Goal: Information Seeking & Learning: Learn about a topic

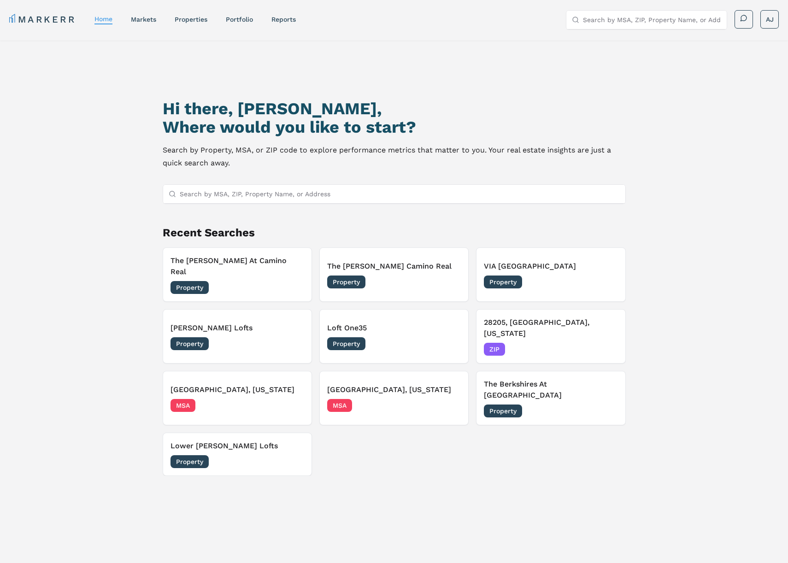
click at [316, 191] on input "Search by MSA, ZIP, Property Name, or Address" at bounding box center [400, 194] width 440 height 18
paste input "[URL][DOMAIN_NAME]"
click at [279, 194] on input "[URL][DOMAIN_NAME]" at bounding box center [400, 194] width 440 height 18
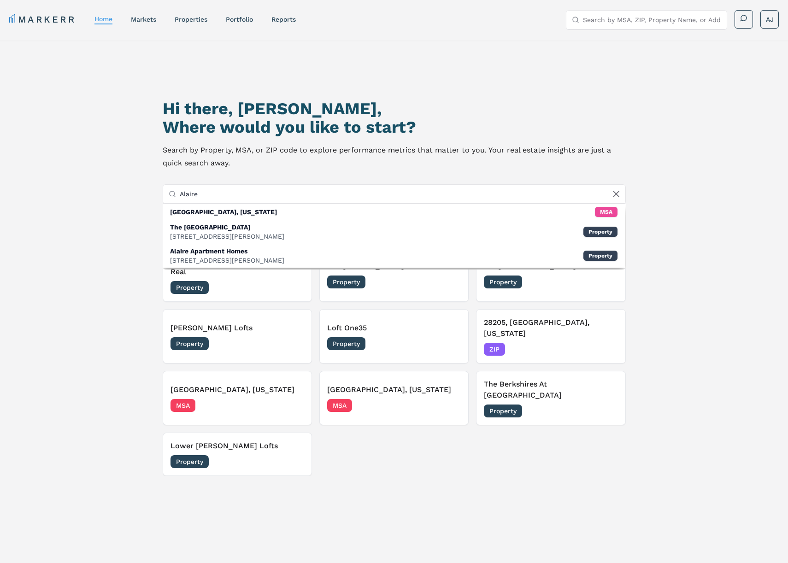
drag, startPoint x: 104, startPoint y: 240, endPoint x: 116, endPoint y: 235, distance: 13.0
click at [104, 240] on div "Hi there, [PERSON_NAME], Where would you like to start? Search by Property, MSA…" at bounding box center [394, 330] width 788 height 578
drag, startPoint x: 186, startPoint y: 195, endPoint x: 215, endPoint y: 197, distance: 29.1
click at [186, 195] on input "Alaire" at bounding box center [400, 194] width 440 height 18
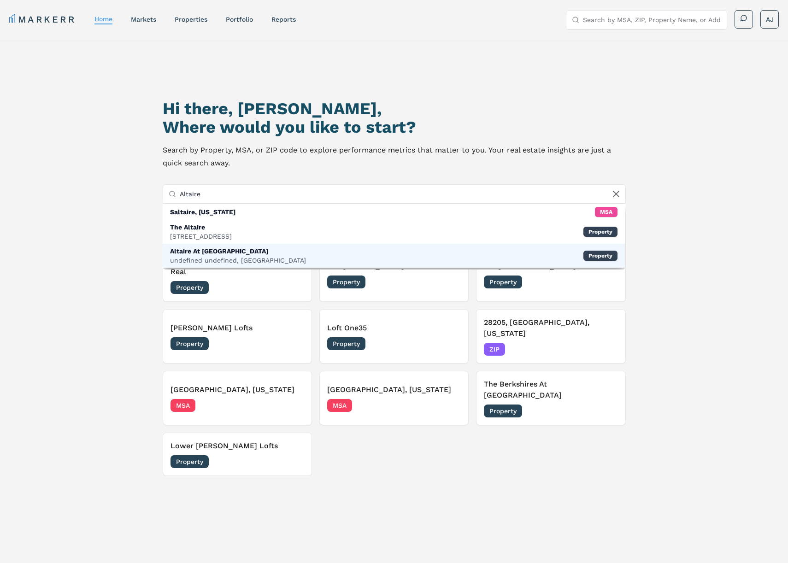
type input "Altaire"
click at [248, 248] on div "Altaire At [GEOGRAPHIC_DATA]" at bounding box center [238, 251] width 136 height 9
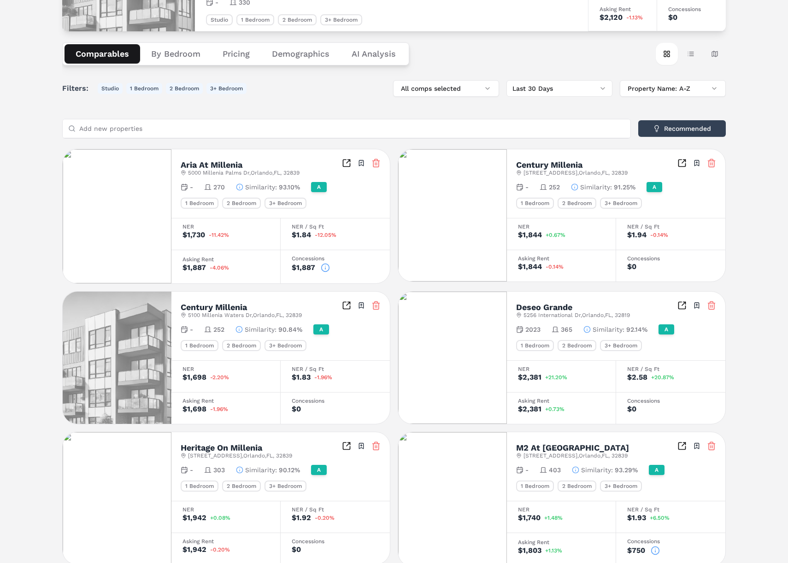
scroll to position [34, 0]
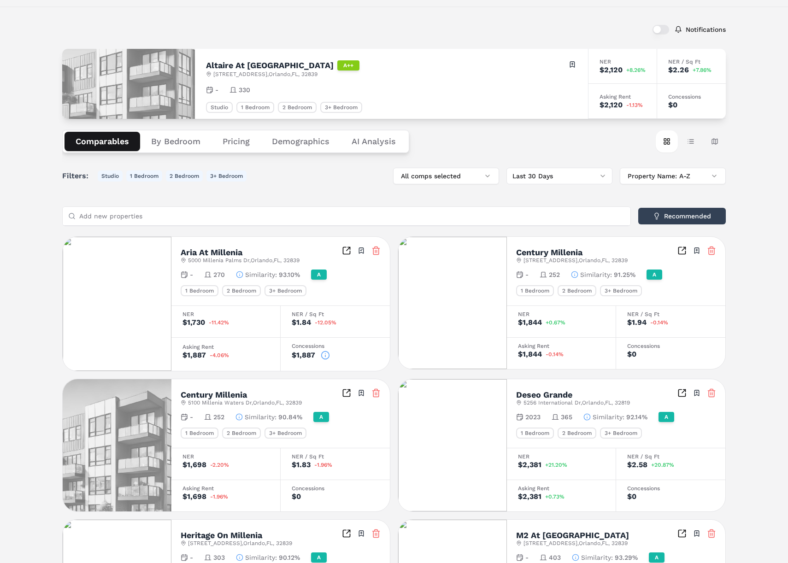
click at [222, 64] on h2 "Altaire At [GEOGRAPHIC_DATA]" at bounding box center [270, 65] width 128 height 8
drag, startPoint x: 222, startPoint y: 64, endPoint x: 254, endPoint y: 65, distance: 32.7
click at [222, 64] on h2 "Altaire At [GEOGRAPHIC_DATA]" at bounding box center [270, 65] width 128 height 8
click at [256, 65] on h2 "Altaire At [GEOGRAPHIC_DATA]" at bounding box center [270, 65] width 128 height 8
copy h2 "Altaire At [GEOGRAPHIC_DATA]"
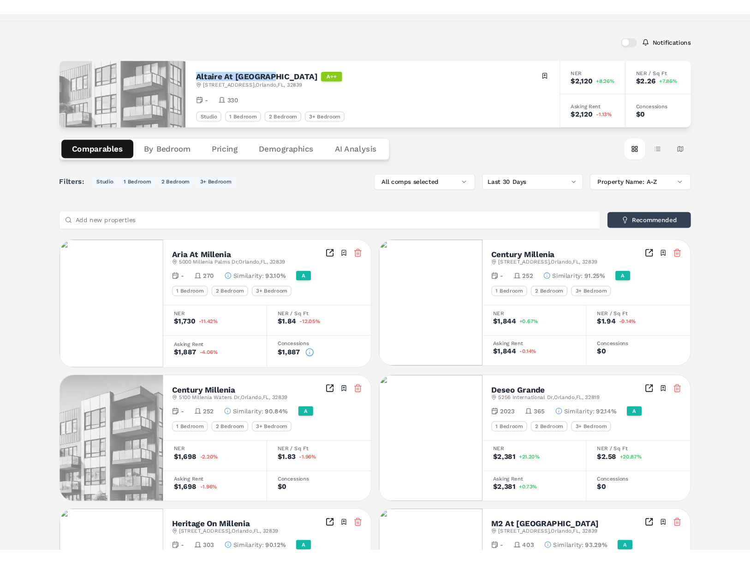
scroll to position [0, 0]
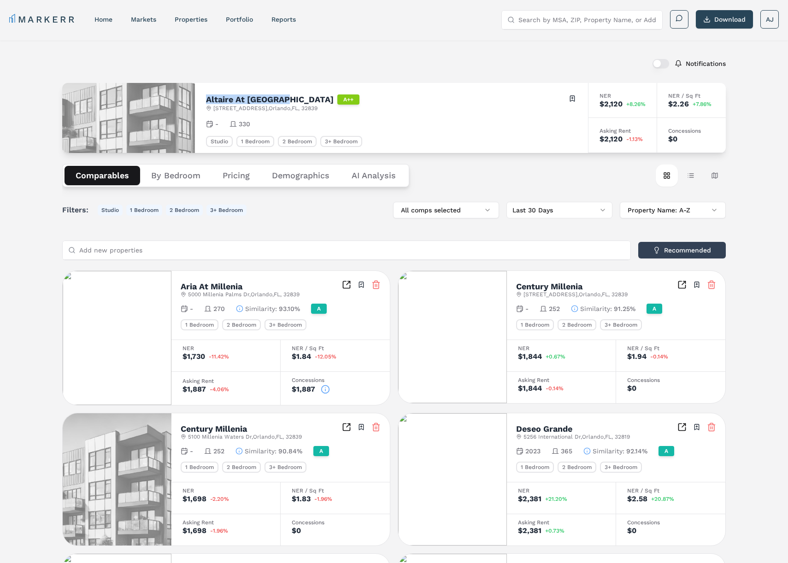
click at [61, 15] on link "MARKERR" at bounding box center [42, 19] width 67 height 13
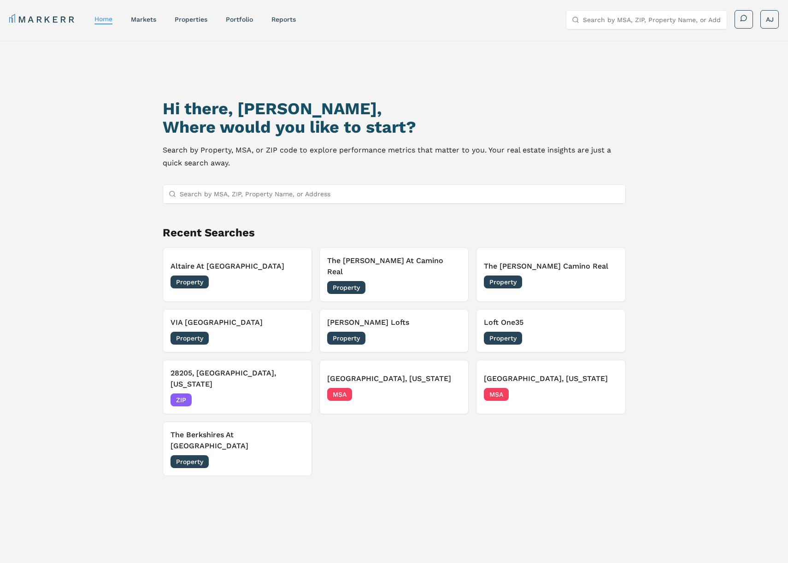
drag, startPoint x: 507, startPoint y: 97, endPoint x: 476, endPoint y: 81, distance: 35.3
click at [507, 96] on div "Hi there, [PERSON_NAME], Where would you like to start? Search by Property, MSA…" at bounding box center [394, 336] width 552 height 563
drag, startPoint x: 219, startPoint y: 262, endPoint x: 247, endPoint y: 245, distance: 32.9
click at [236, 249] on button "Altaire At [GEOGRAPHIC_DATA] Property [DATE]" at bounding box center [237, 275] width 149 height 54
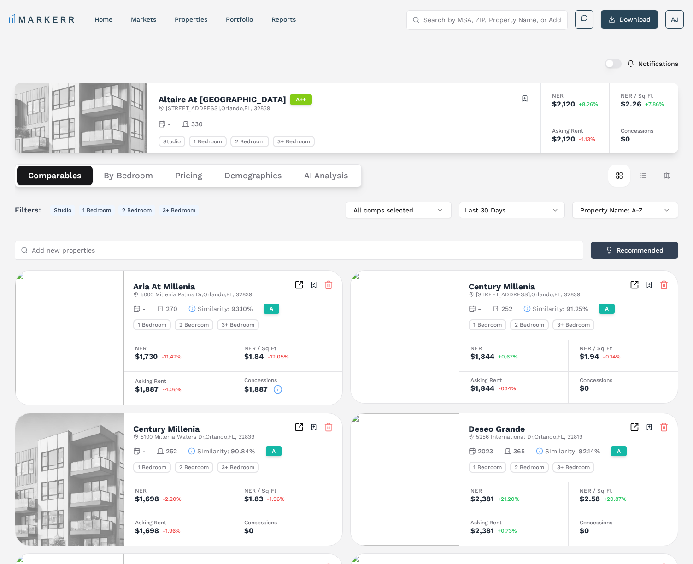
click at [109, 18] on link "home" at bounding box center [104, 19] width 18 height 7
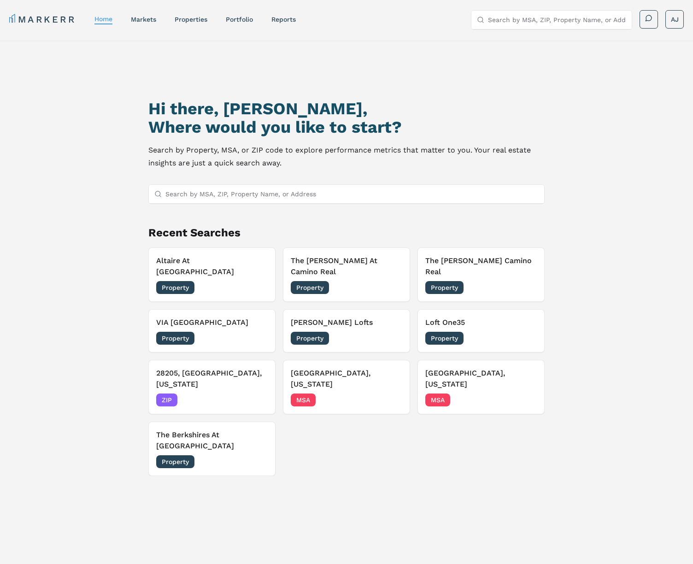
click at [286, 199] on input "Search by MSA, ZIP, Property Name, or Address" at bounding box center [353, 194] width 374 height 18
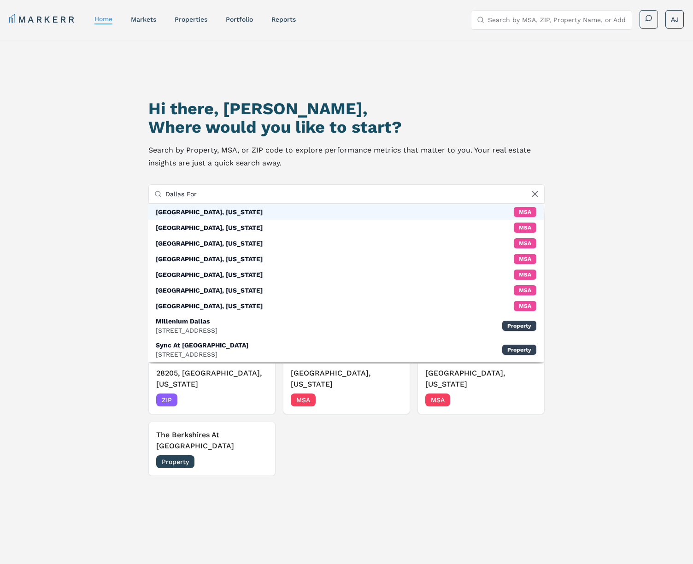
type input "Dallas For"
click at [184, 214] on div "[GEOGRAPHIC_DATA], [US_STATE]" at bounding box center [209, 211] width 107 height 9
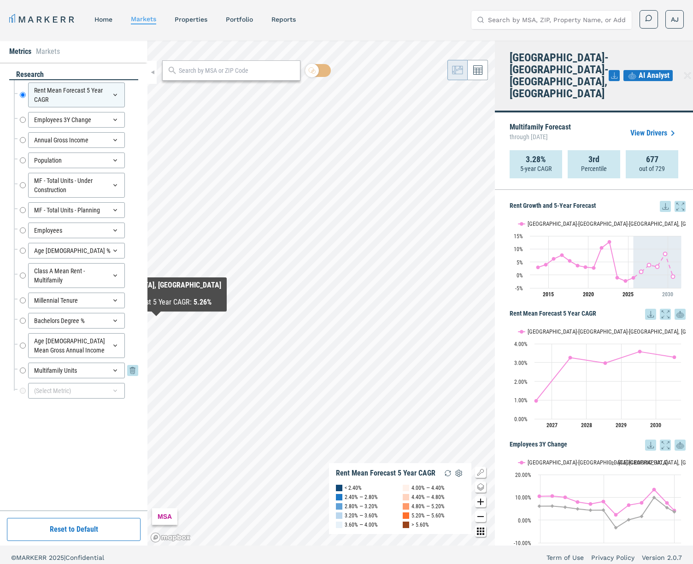
click at [21, 371] on input "Multifamily Units" at bounding box center [23, 371] width 6 height 16
radio input "false"
radio input "true"
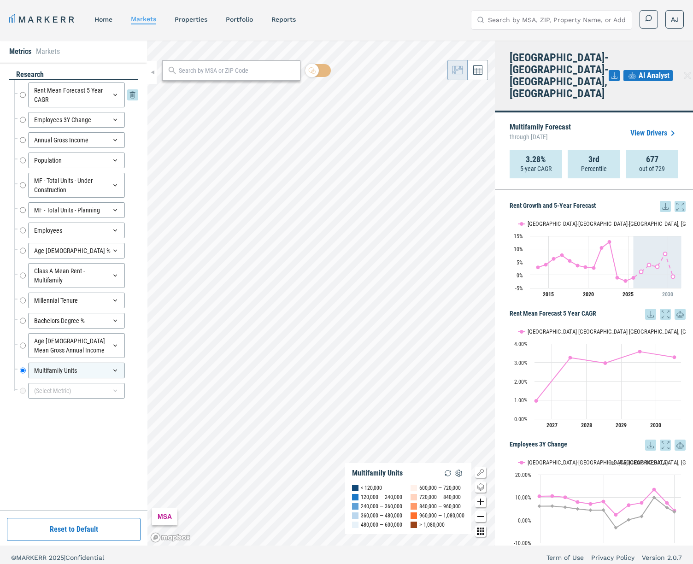
click at [24, 96] on input "Rent Mean Forecast 5 Year CAGR" at bounding box center [23, 95] width 6 height 25
radio input "true"
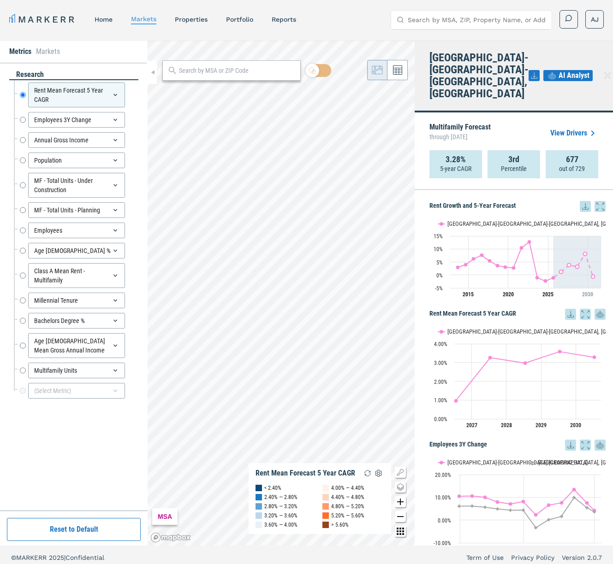
drag, startPoint x: 97, startPoint y: 19, endPoint x: 105, endPoint y: 21, distance: 7.5
click at [98, 19] on link "home" at bounding box center [104, 19] width 18 height 7
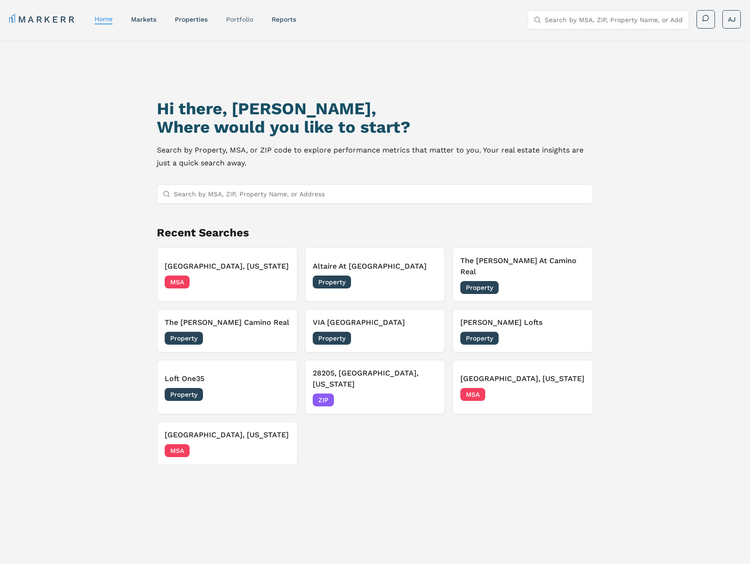
drag, startPoint x: 232, startPoint y: 19, endPoint x: 236, endPoint y: 24, distance: 6.2
click at [232, 19] on link "Portfolio" at bounding box center [239, 19] width 27 height 7
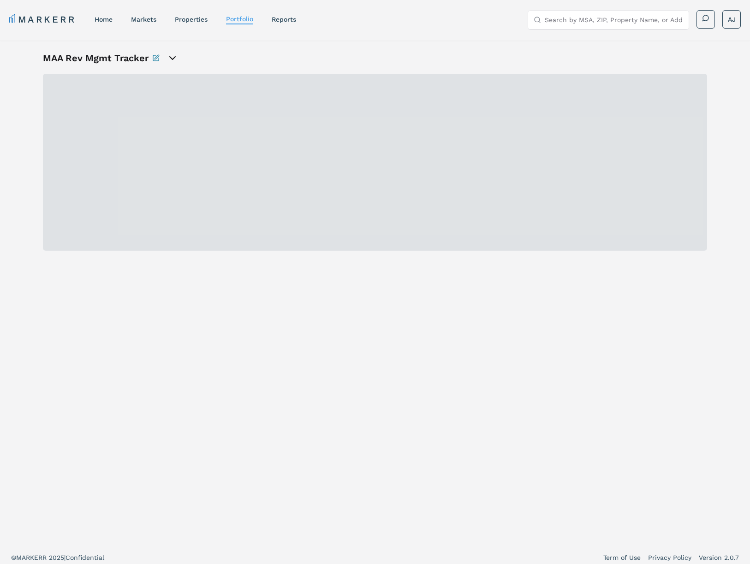
click at [172, 58] on icon "open portfolio options" at bounding box center [173, 58] width 6 height 3
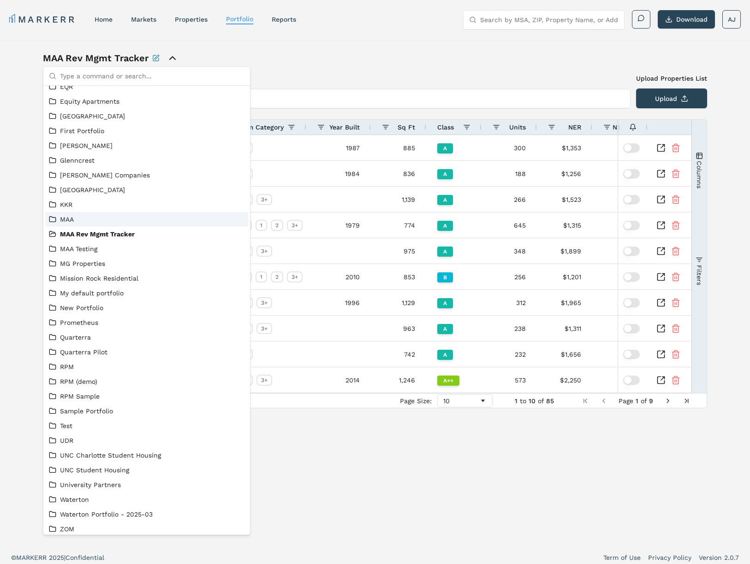
scroll to position [206, 0]
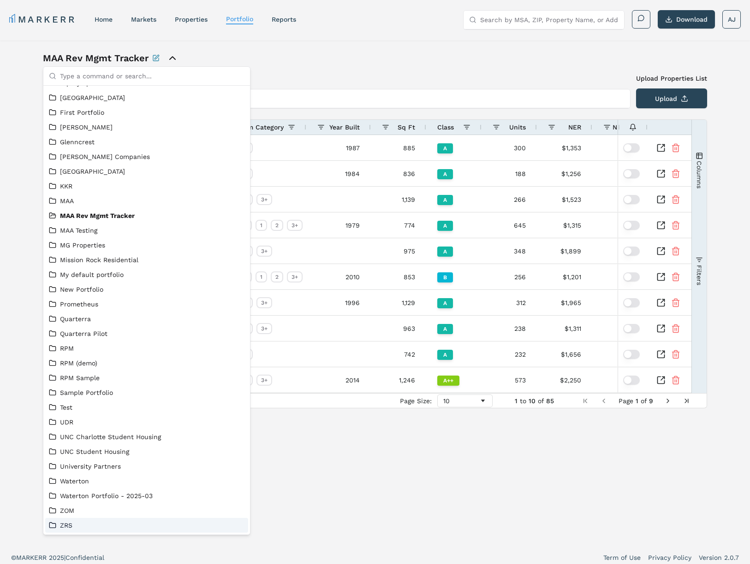
click at [103, 525] on link "ZRS" at bounding box center [146, 525] width 195 height 9
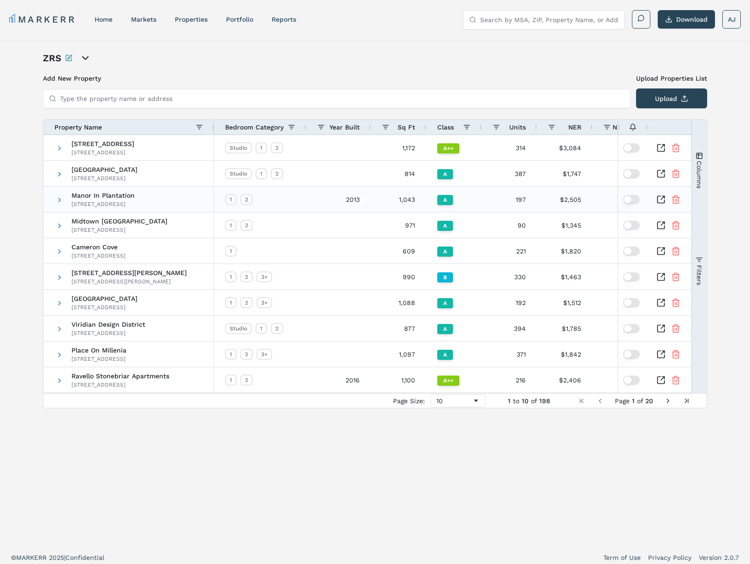
scroll to position [6, 0]
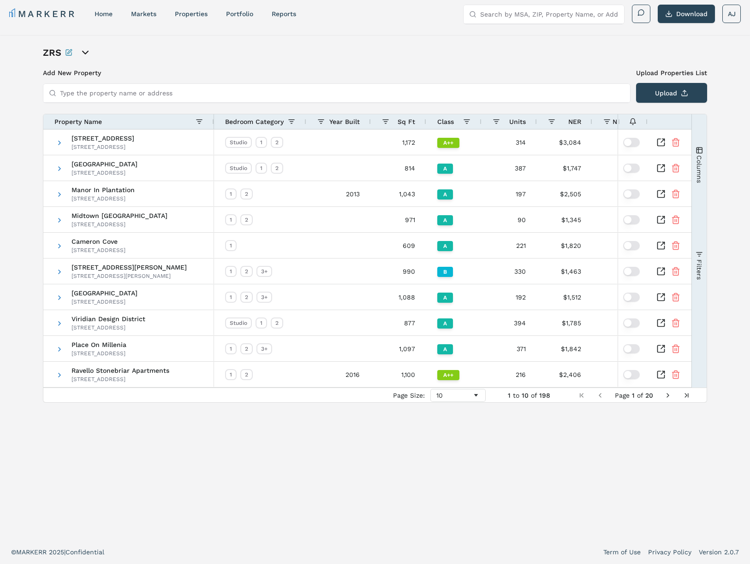
click at [146, 128] on div "Property Name" at bounding box center [128, 121] width 148 height 15
click at [145, 124] on div "Property Name" at bounding box center [124, 122] width 141 height 10
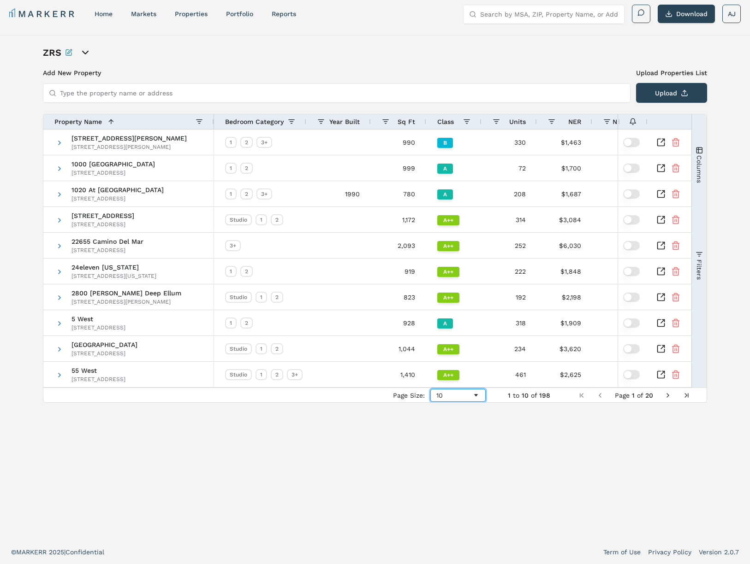
click at [461, 401] on div "10" at bounding box center [457, 395] width 55 height 13
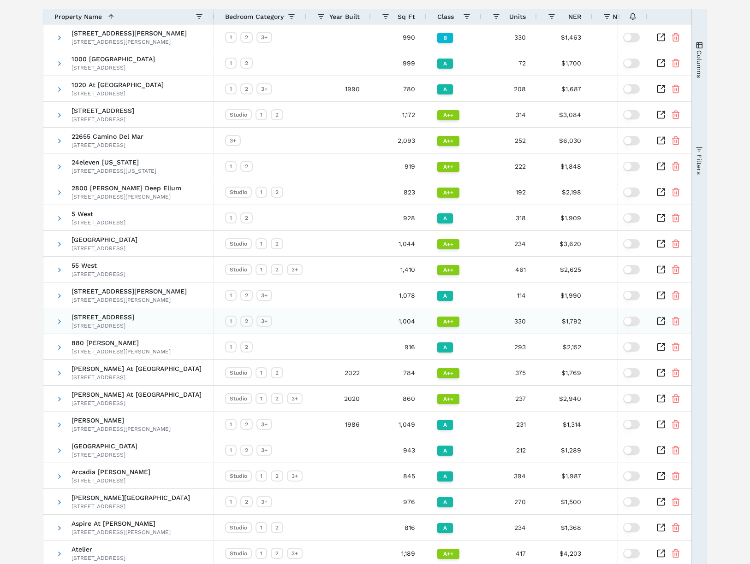
scroll to position [0, 0]
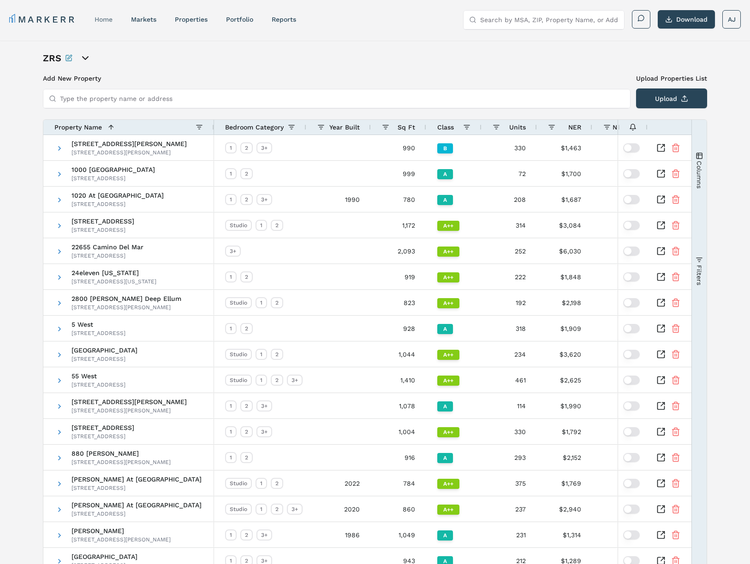
click at [106, 18] on link "home" at bounding box center [104, 19] width 18 height 7
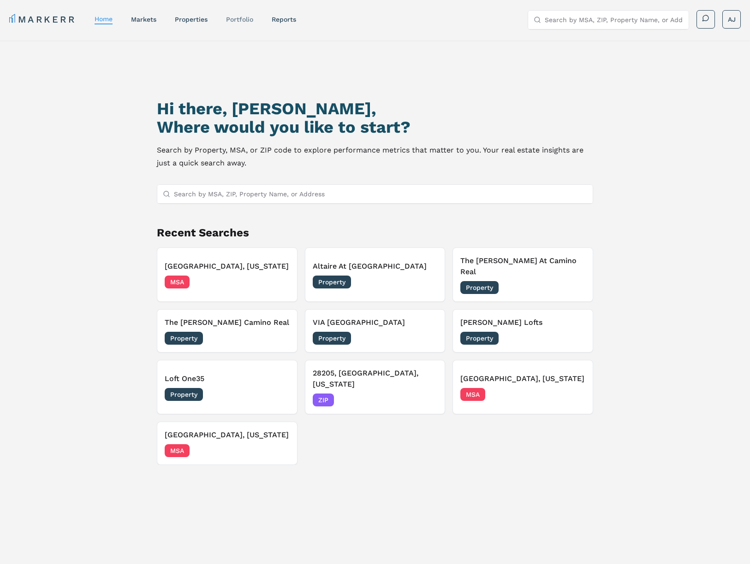
click at [242, 22] on link "Portfolio" at bounding box center [239, 19] width 27 height 7
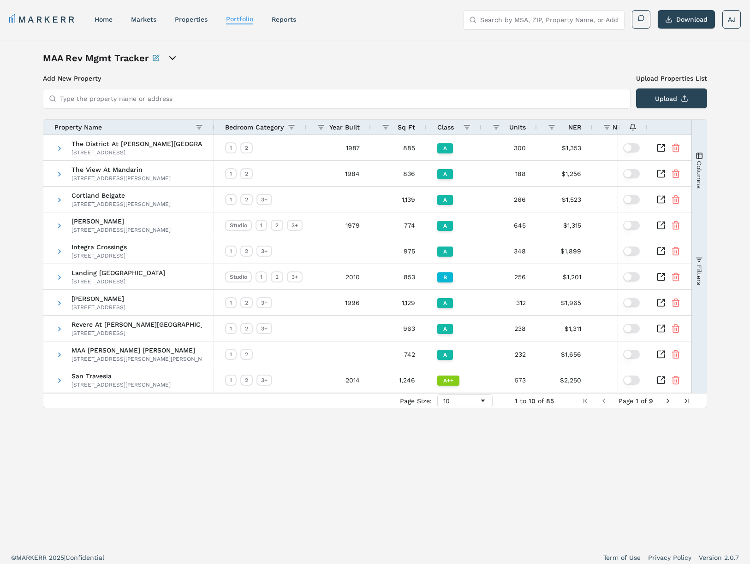
click at [175, 61] on icon "open portfolio options" at bounding box center [172, 58] width 11 height 11
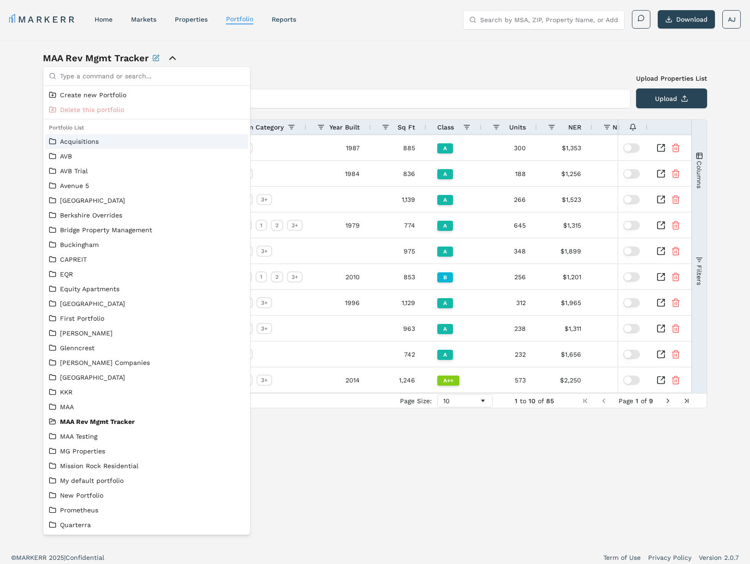
click at [162, 144] on link "Acquisitions" at bounding box center [146, 141] width 195 height 9
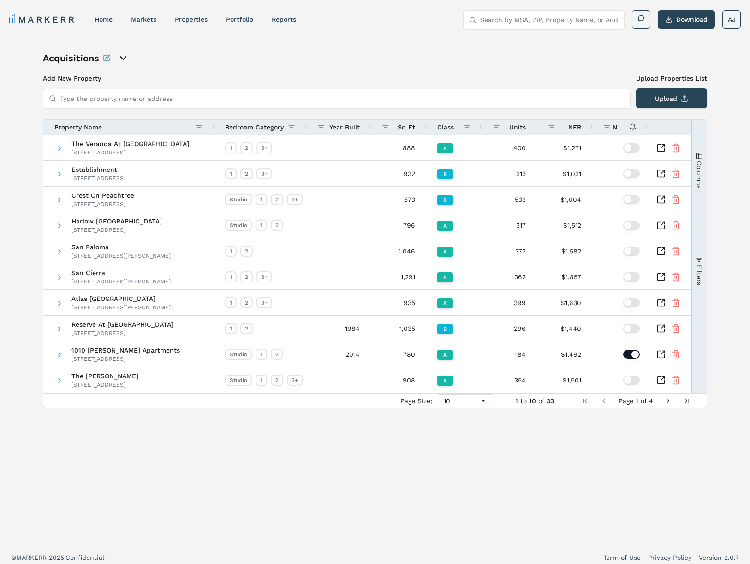
click at [349, 122] on div "Year Built" at bounding box center [342, 127] width 35 height 10
click at [345, 124] on span "Year Built" at bounding box center [348, 127] width 22 height 7
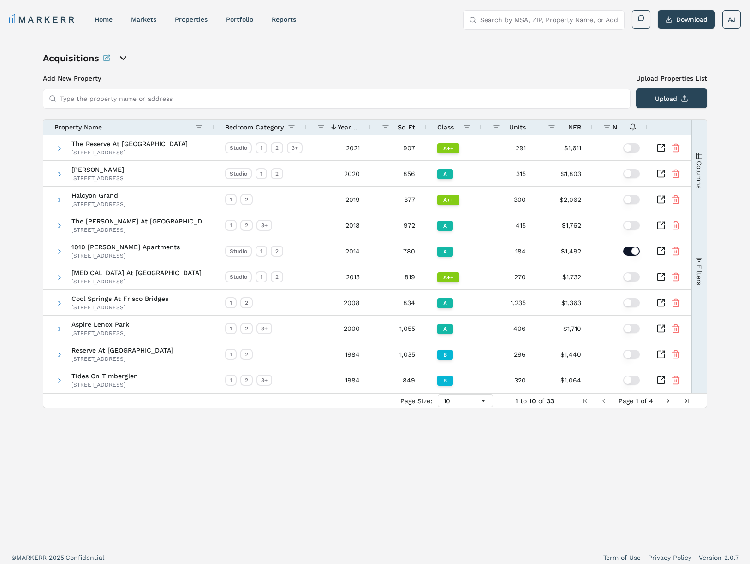
click at [122, 57] on icon "open portfolio options" at bounding box center [123, 58] width 11 height 11
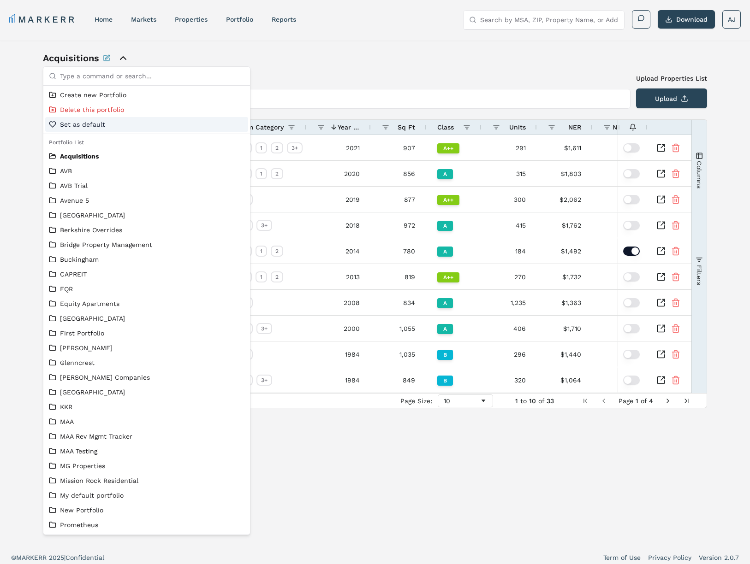
click at [93, 122] on span "Set as default" at bounding box center [82, 124] width 45 height 9
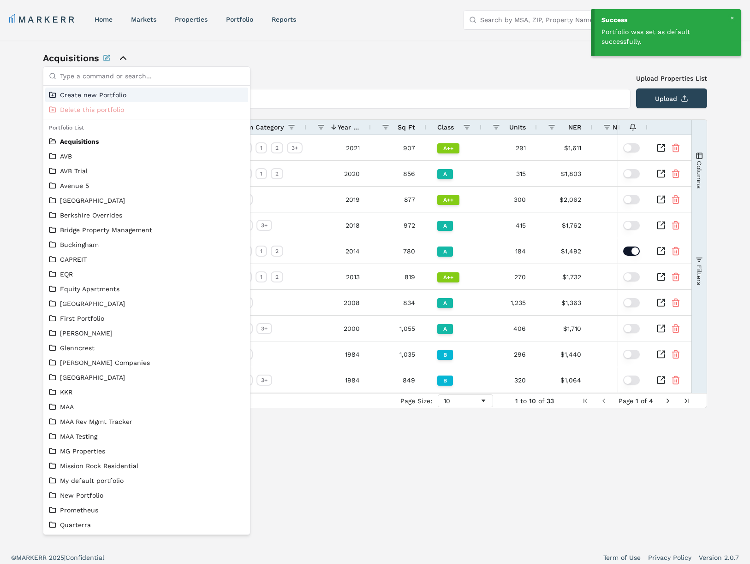
click at [475, 407] on div "Page Size: 10 1 to 10 of 33 Page 1 of 4" at bounding box center [374, 400] width 663 height 15
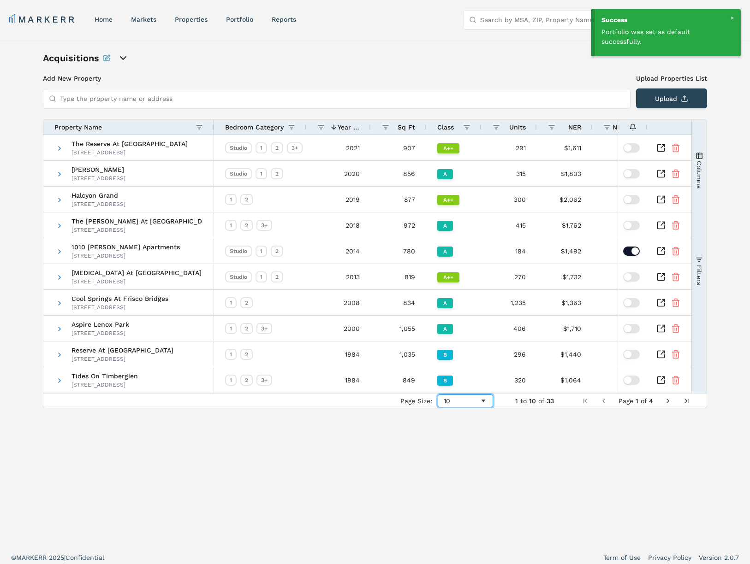
click at [477, 402] on div "10" at bounding box center [461, 400] width 36 height 7
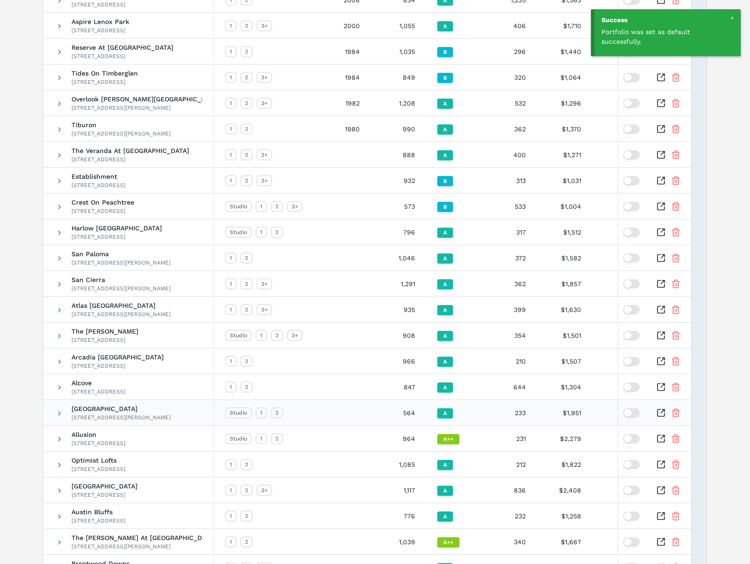
scroll to position [473, 0]
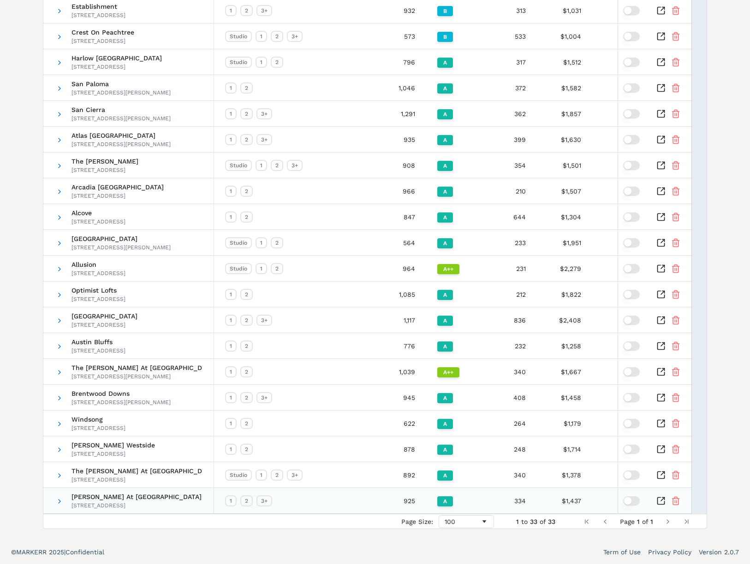
click at [676, 501] on line "Remove Property From Portfolio" at bounding box center [676, 502] width 0 height 2
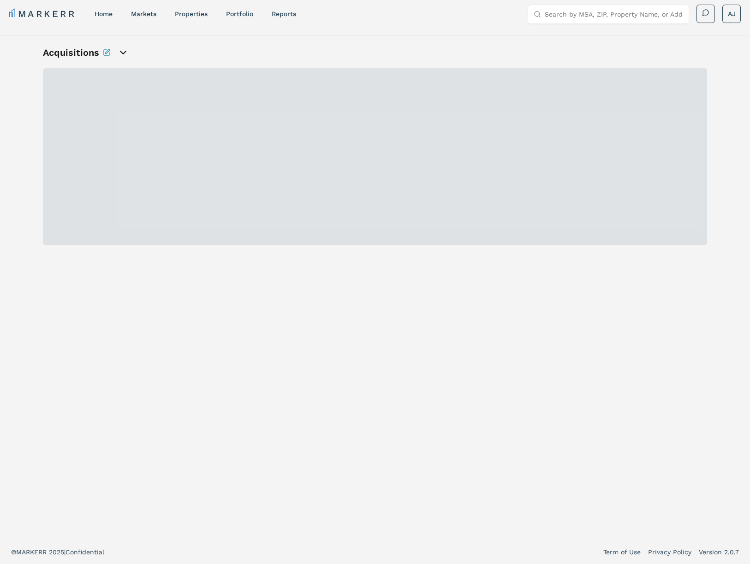
scroll to position [6, 0]
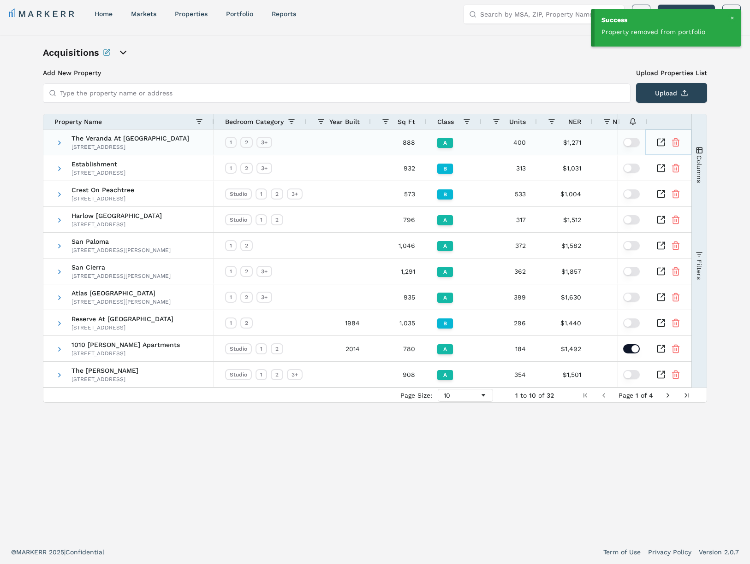
click at [674, 141] on icon "Remove Property From Portfolio" at bounding box center [675, 142] width 9 height 9
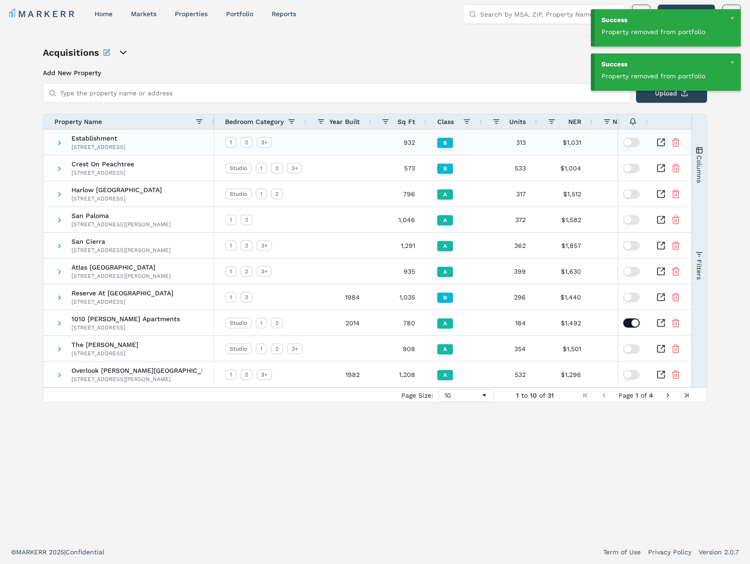
click at [677, 142] on icon "Remove Property From Portfolio" at bounding box center [675, 142] width 9 height 9
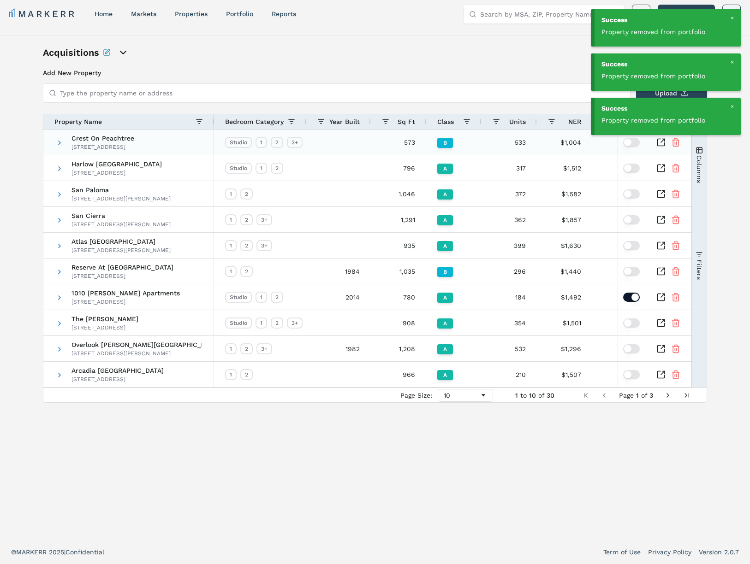
click at [677, 142] on icon "Remove Property From Portfolio" at bounding box center [675, 142] width 9 height 9
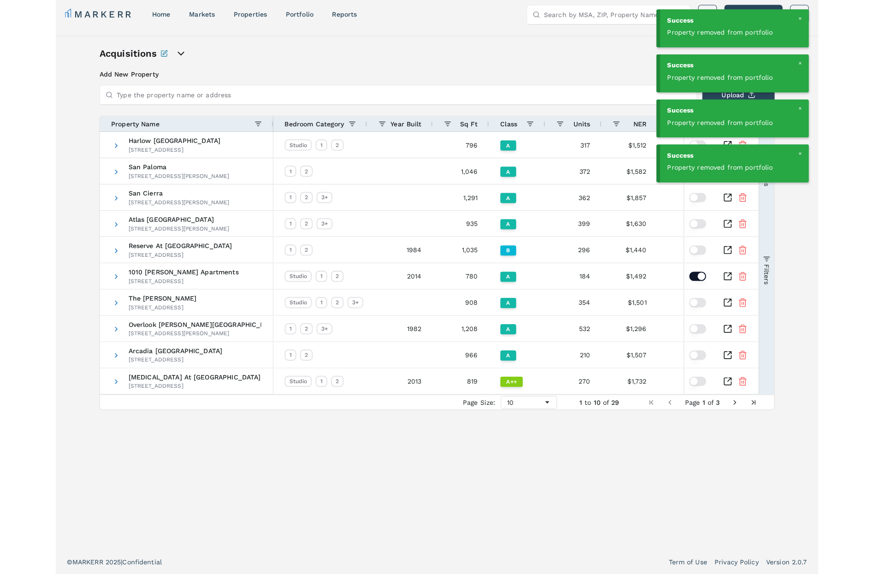
scroll to position [0, 0]
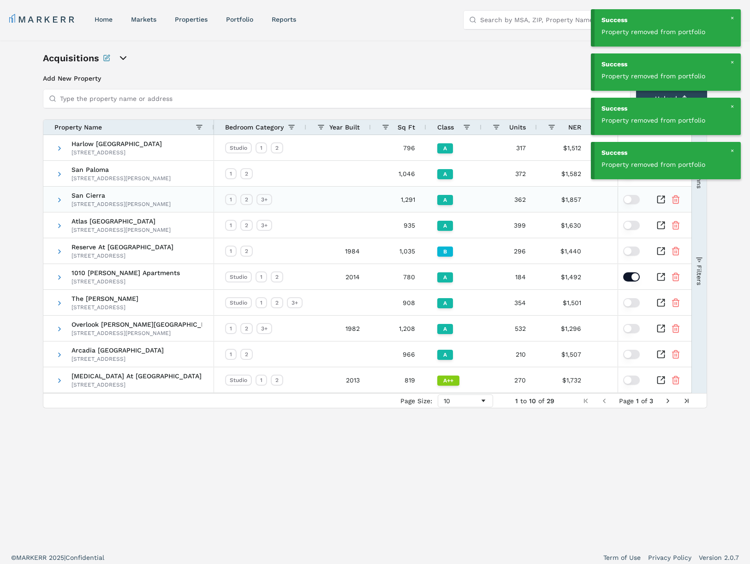
click at [674, 199] on line "Remove Property From Portfolio" at bounding box center [674, 200] width 0 height 2
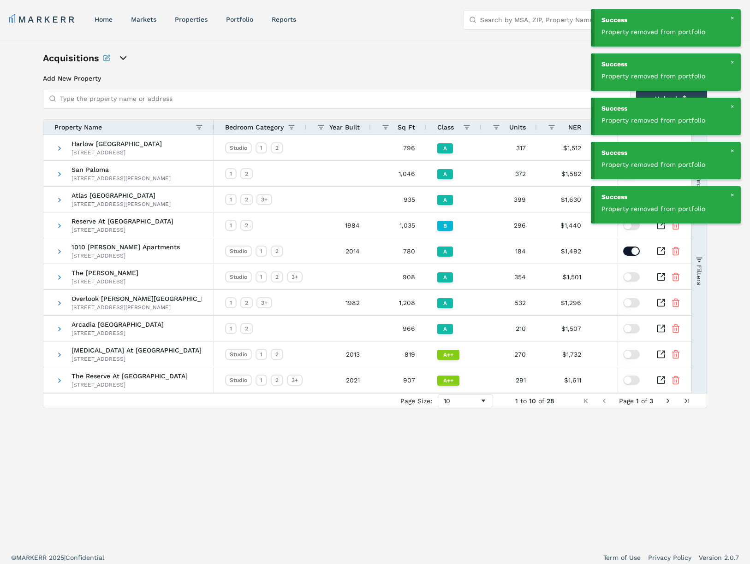
click at [350, 130] on span "Year Built" at bounding box center [344, 127] width 30 height 7
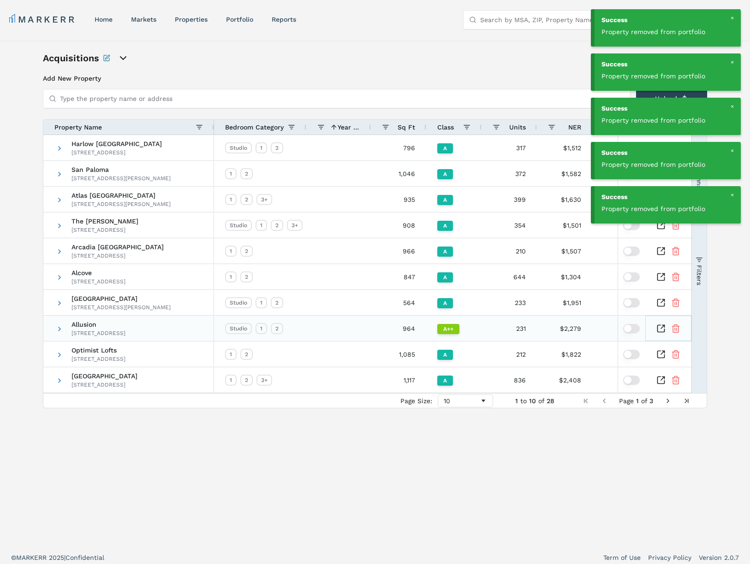
click at [675, 332] on icon "Remove Property From Portfolio" at bounding box center [676, 329] width 6 height 6
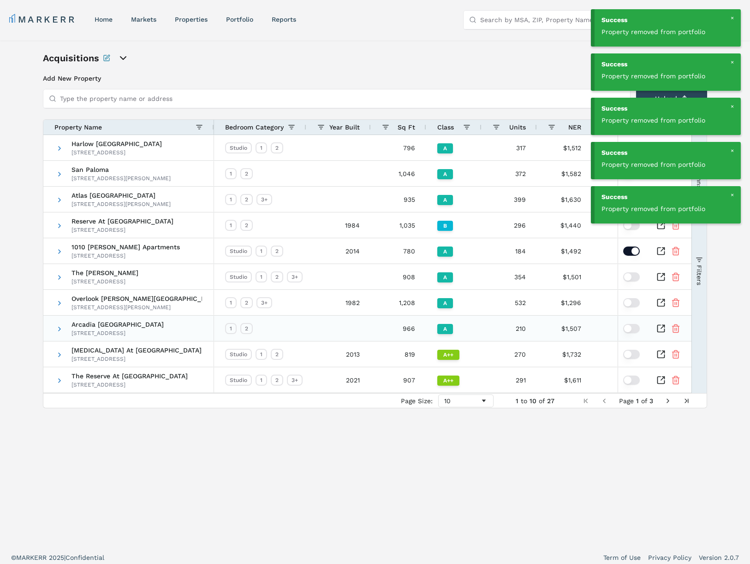
click at [675, 332] on icon "Remove Property From Portfolio" at bounding box center [676, 329] width 6 height 6
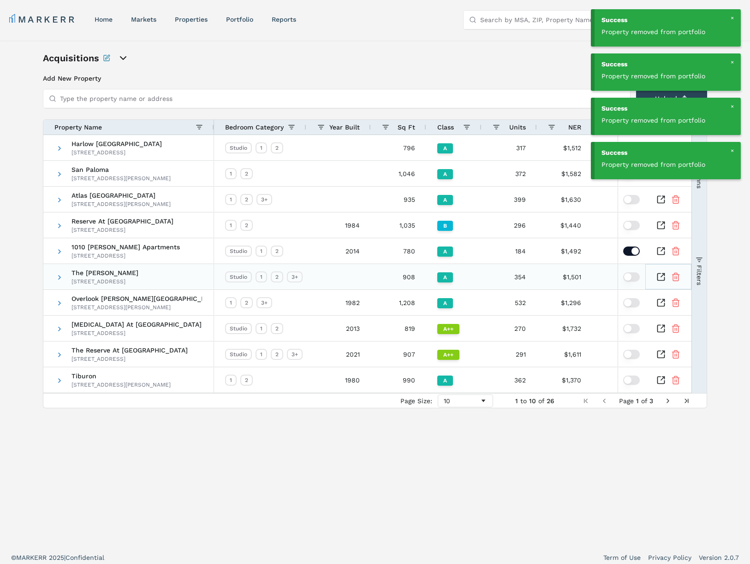
click at [673, 277] on icon "Remove Property From Portfolio" at bounding box center [675, 276] width 9 height 9
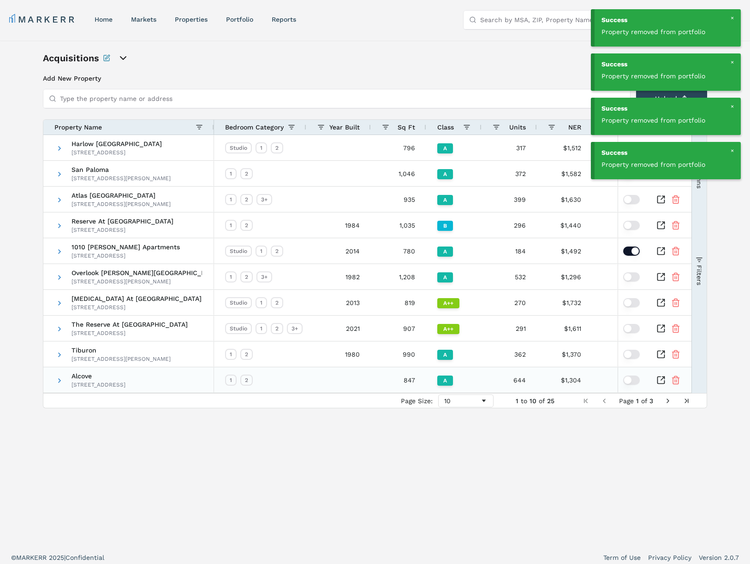
click at [674, 384] on icon "Remove Property From Portfolio" at bounding box center [675, 380] width 9 height 9
click at [345, 124] on span "Year Built" at bounding box center [344, 127] width 30 height 7
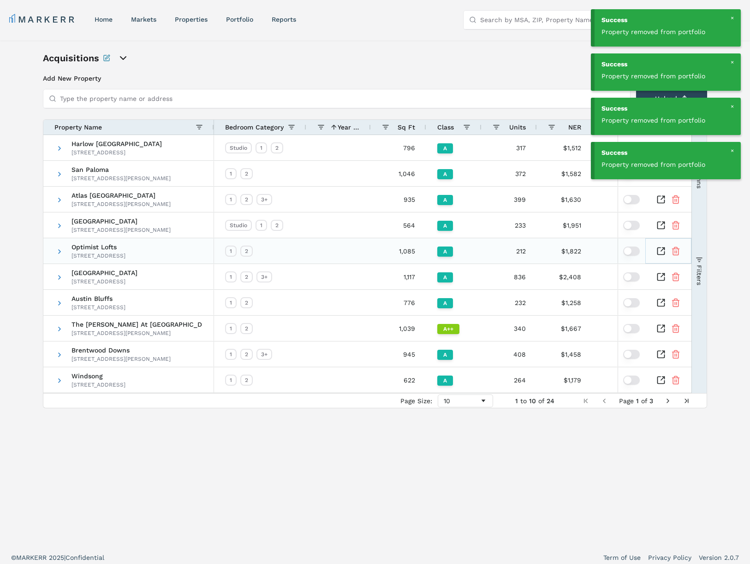
click at [678, 252] on icon "Remove Property From Portfolio" at bounding box center [676, 252] width 6 height 6
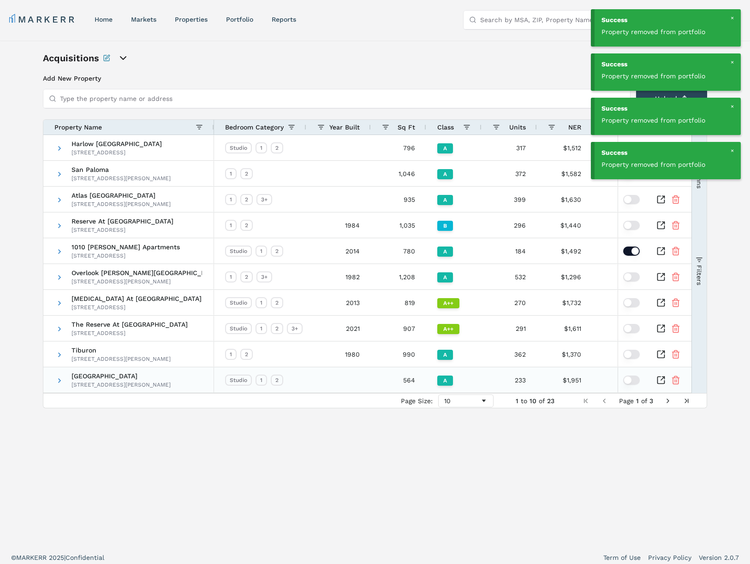
click at [675, 382] on icon "Remove Property From Portfolio" at bounding box center [675, 380] width 9 height 9
click at [675, 200] on icon "Remove Property From Portfolio" at bounding box center [675, 199] width 9 height 9
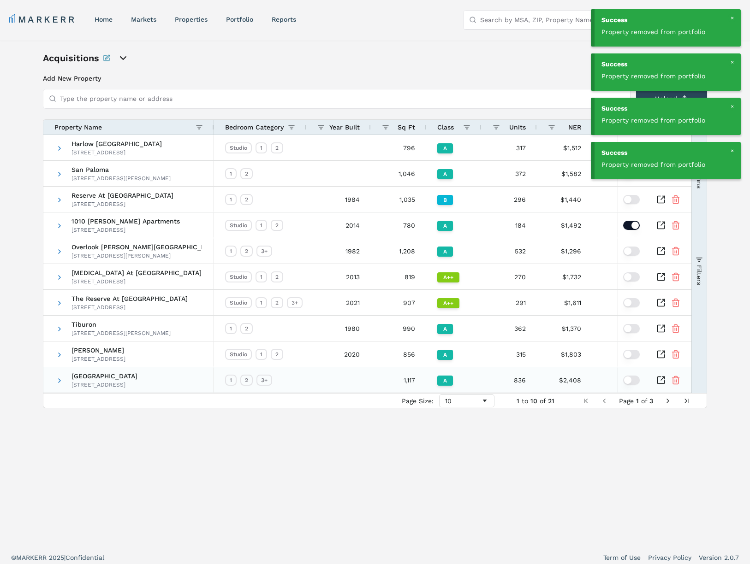
click at [676, 385] on div at bounding box center [668, 380] width 24 height 24
click at [675, 381] on icon "Remove Property From Portfolio" at bounding box center [675, 380] width 9 height 9
click at [345, 125] on span "Year Built" at bounding box center [344, 127] width 30 height 7
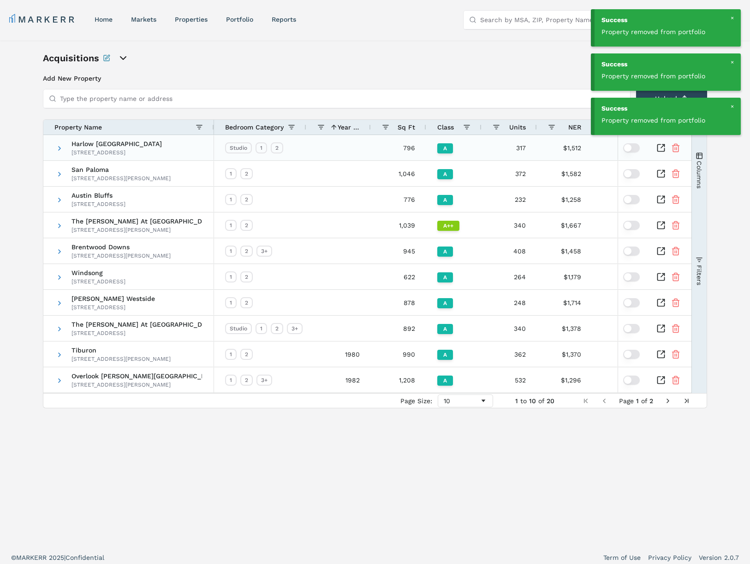
click at [672, 147] on icon "Remove Property From Portfolio" at bounding box center [675, 147] width 9 height 9
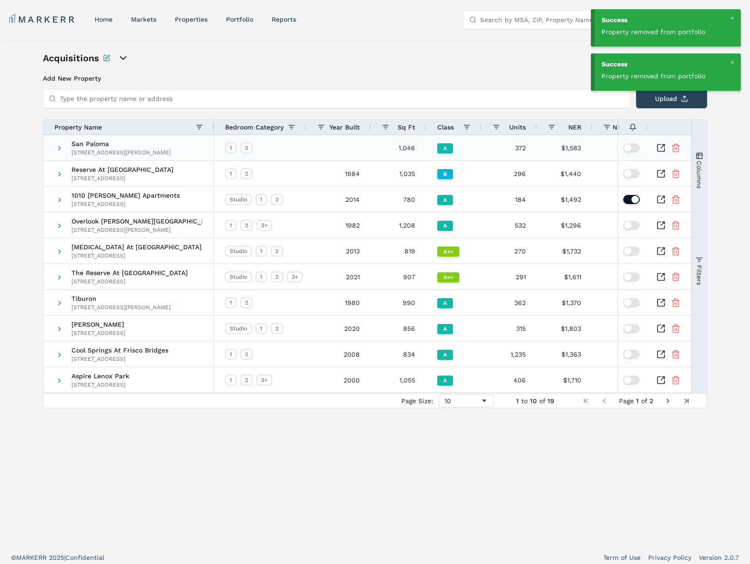
click at [678, 148] on icon "Remove Property From Portfolio" at bounding box center [676, 149] width 6 height 6
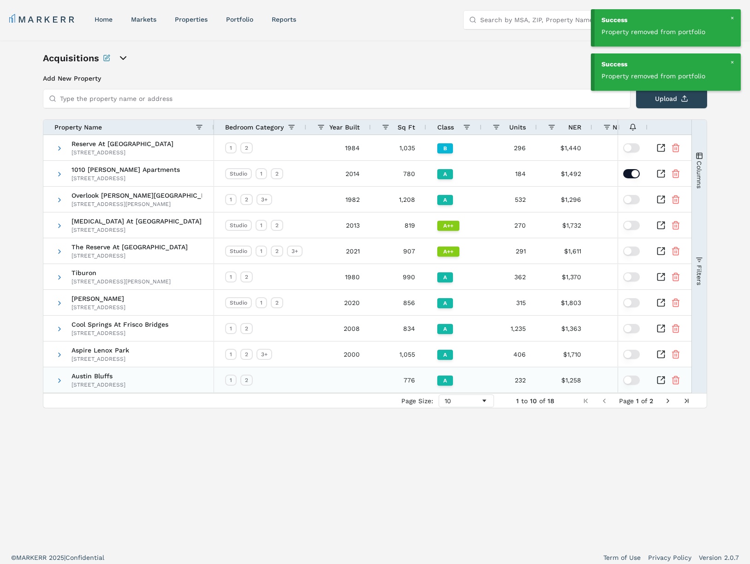
click at [675, 383] on icon "Remove Property From Portfolio" at bounding box center [675, 380] width 9 height 9
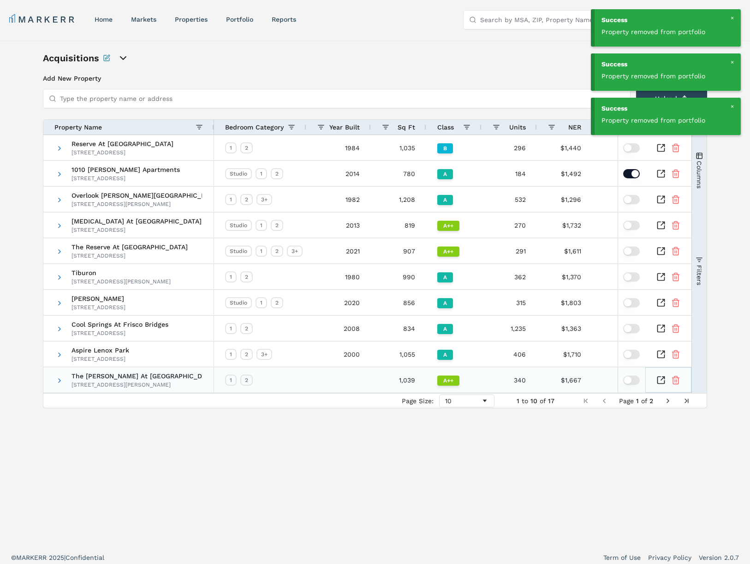
click at [677, 381] on icon "Remove Property From Portfolio" at bounding box center [675, 380] width 9 height 9
click at [675, 384] on icon "Remove Property From Portfolio" at bounding box center [676, 381] width 6 height 6
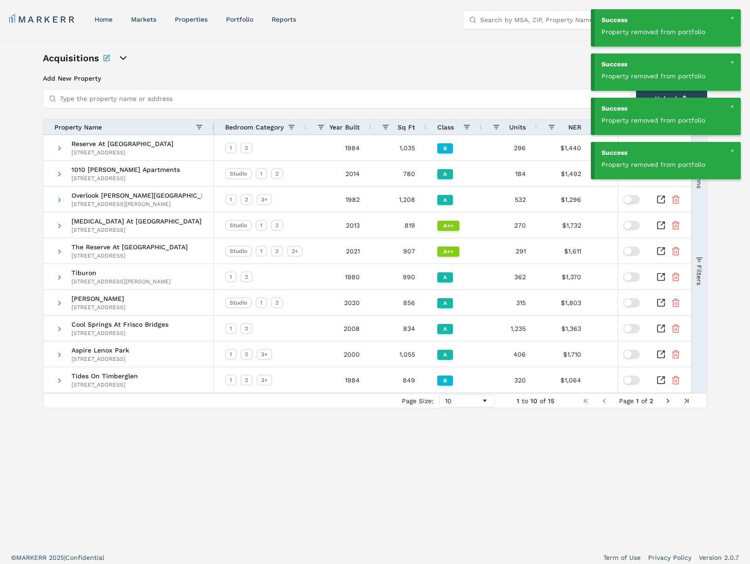
click at [352, 125] on span "Year Built" at bounding box center [344, 127] width 30 height 7
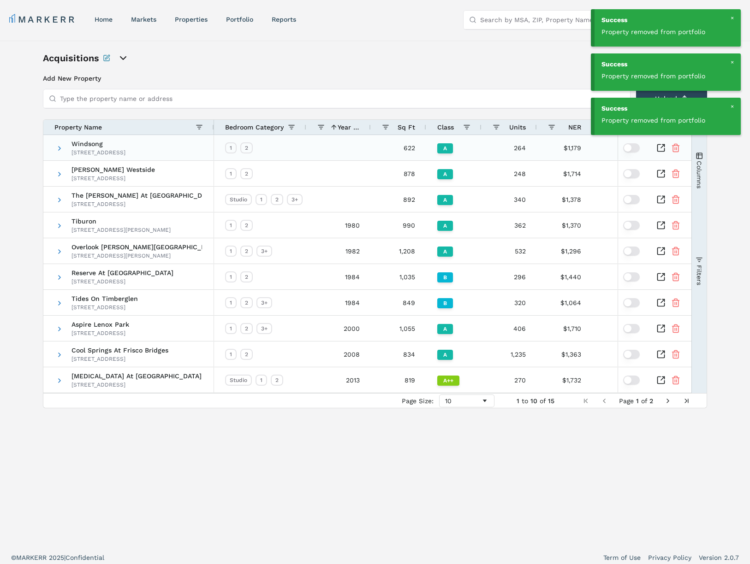
click at [676, 149] on line "Remove Property From Portfolio" at bounding box center [676, 149] width 0 height 2
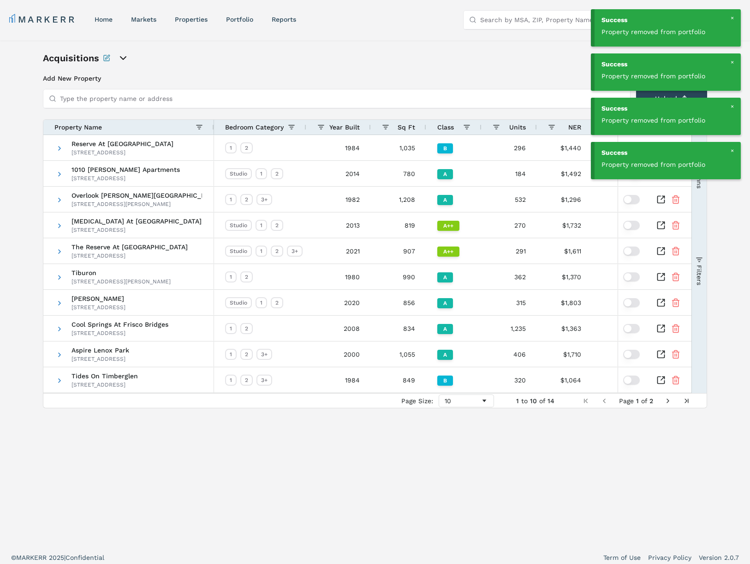
drag, startPoint x: 349, startPoint y: 129, endPoint x: 367, endPoint y: 131, distance: 17.7
click at [349, 129] on span "Year Built" at bounding box center [344, 127] width 30 height 7
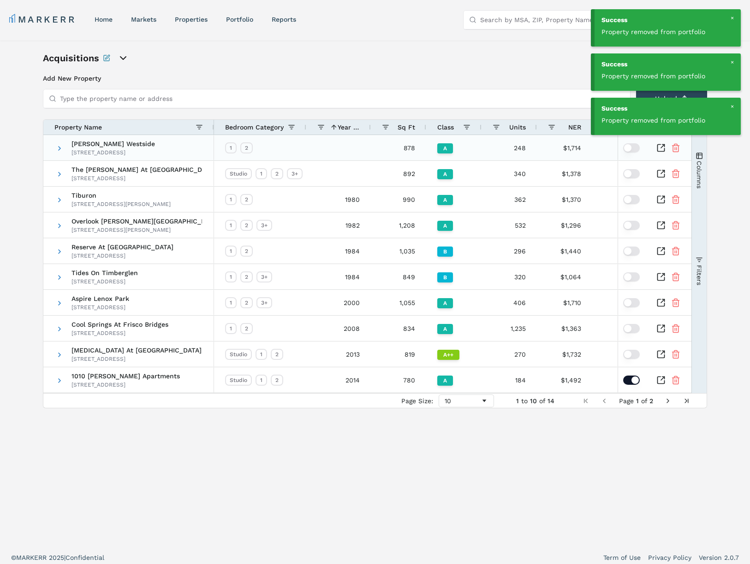
click at [677, 149] on icon "Remove Property From Portfolio" at bounding box center [675, 147] width 9 height 9
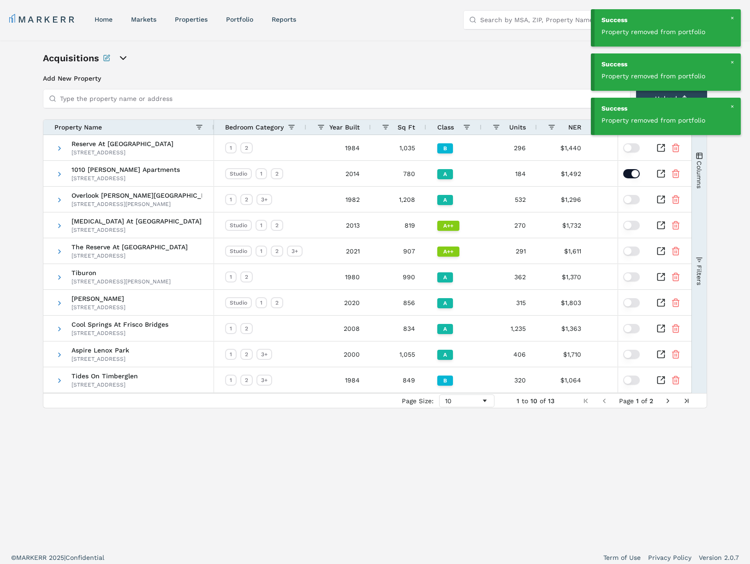
click at [352, 127] on span "Year Built" at bounding box center [344, 127] width 30 height 7
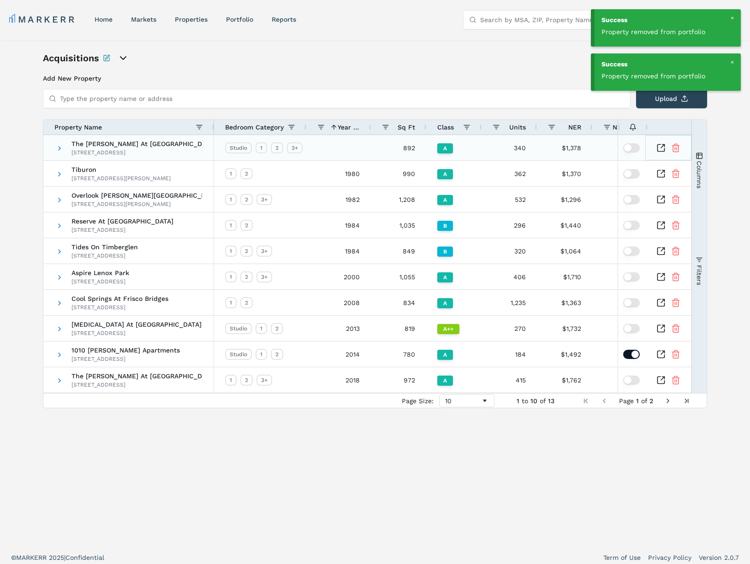
click at [675, 146] on icon "Remove Property From Portfolio" at bounding box center [675, 147] width 9 height 9
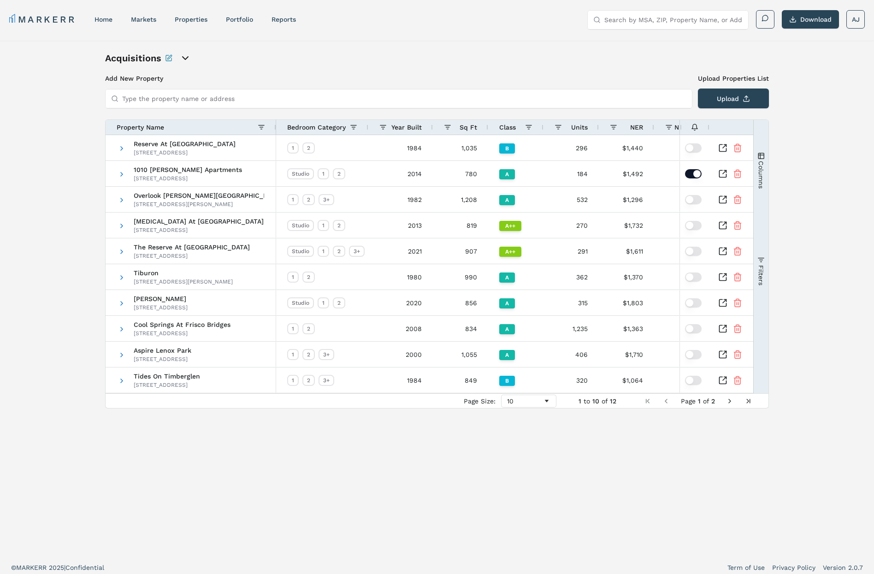
click at [380, 36] on div "MARKERR home markets properties Portfolio reports Search by MSA, ZIP, Property …" at bounding box center [437, 18] width 874 height 37
click at [722, 174] on icon "Inspect Comparable" at bounding box center [722, 173] width 9 height 9
drag, startPoint x: 70, startPoint y: 51, endPoint x: 324, endPoint y: 52, distance: 253.6
click at [74, 51] on div "Acquisitions Add New Property Upload Properties List Type the property name or …" at bounding box center [437, 298] width 874 height 515
drag, startPoint x: 364, startPoint y: 56, endPoint x: 78, endPoint y: 53, distance: 285.4
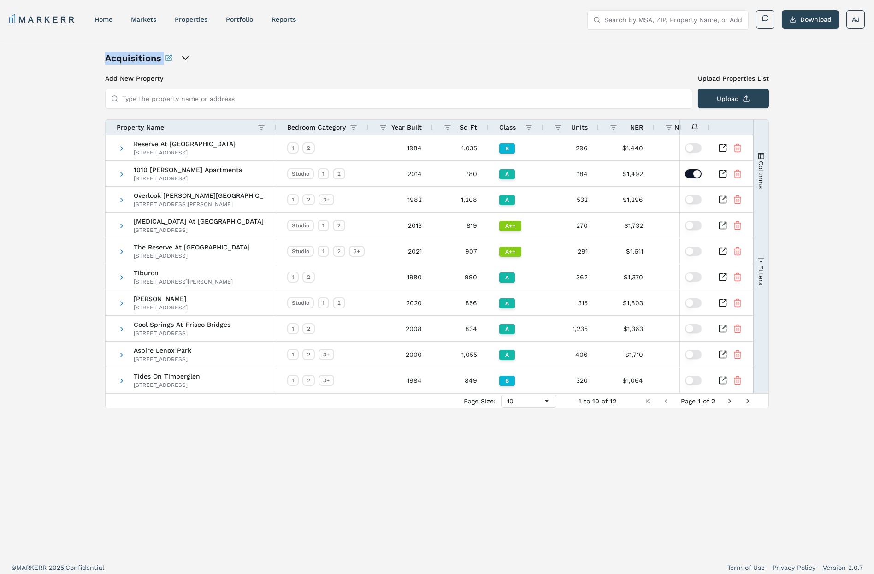
click at [78, 53] on div "Acquisitions Add New Property Upload Properties List Type the property name or …" at bounding box center [437, 298] width 874 height 515
drag, startPoint x: 69, startPoint y: 62, endPoint x: 79, endPoint y: 60, distance: 10.0
click at [70, 62] on div "Acquisitions Add New Property Upload Properties List Type the property name or …" at bounding box center [437, 298] width 874 height 515
click at [110, 20] on link "home" at bounding box center [104, 19] width 18 height 7
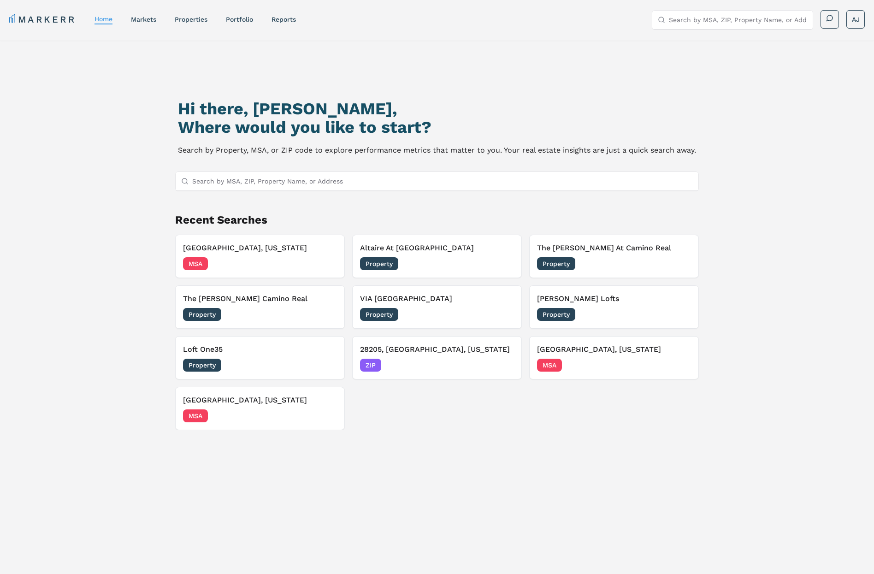
click at [230, 20] on link "Portfolio" at bounding box center [239, 19] width 27 height 7
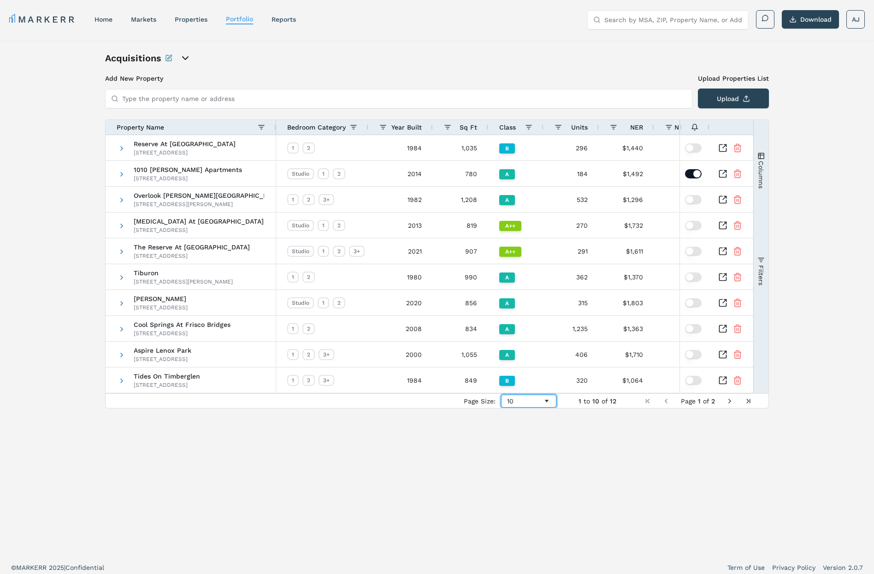
click at [535, 399] on div "10" at bounding box center [525, 400] width 36 height 7
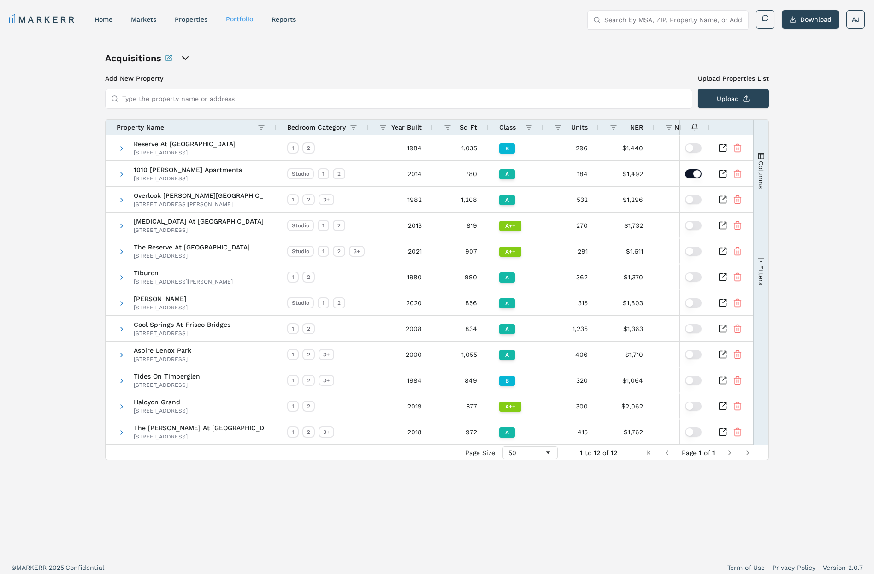
click at [296, 49] on div "Acquisitions Add New Property Upload Properties List Type the property name or …" at bounding box center [437, 298] width 874 height 515
click at [112, 18] on link "home" at bounding box center [104, 19] width 18 height 7
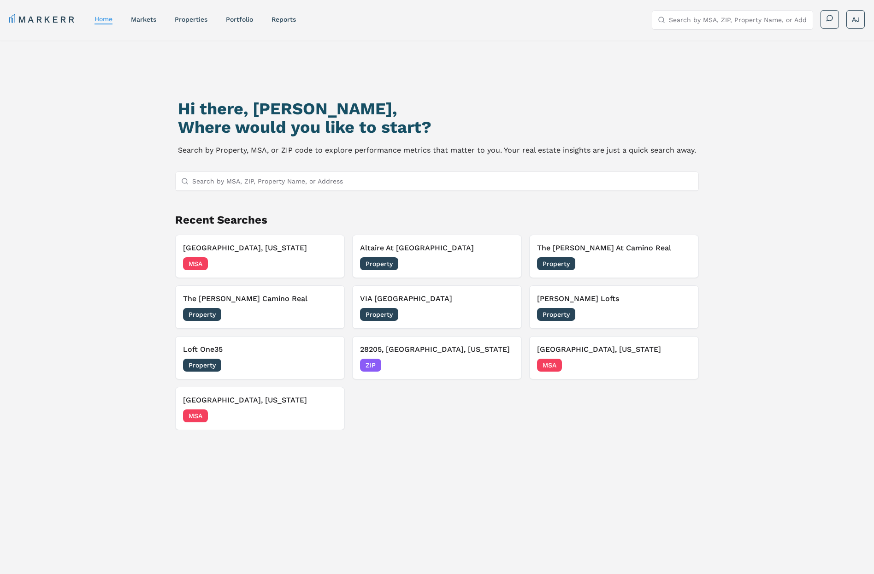
click at [434, 249] on h3 "Altaire At [GEOGRAPHIC_DATA]" at bounding box center [437, 247] width 154 height 11
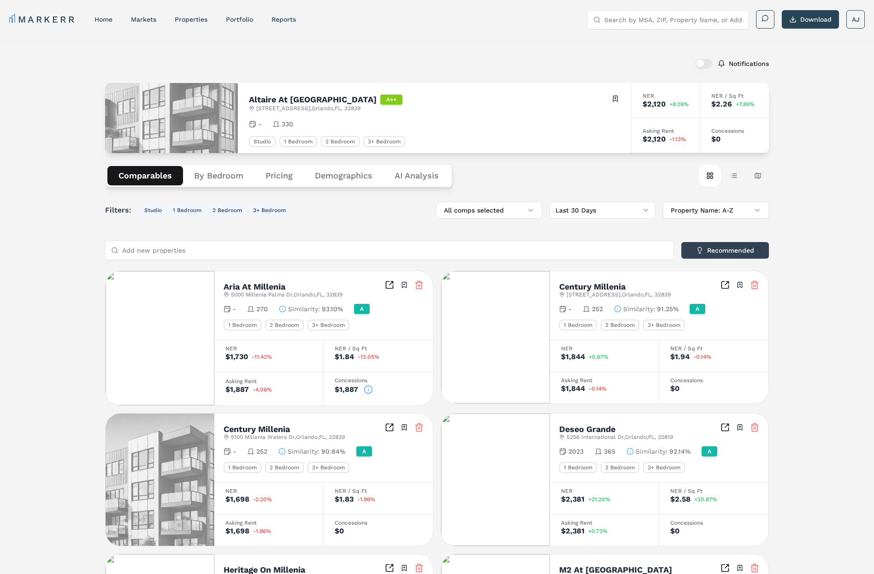
click at [633, 15] on input "Search by MSA, ZIP, Property Name, or Address" at bounding box center [673, 20] width 138 height 18
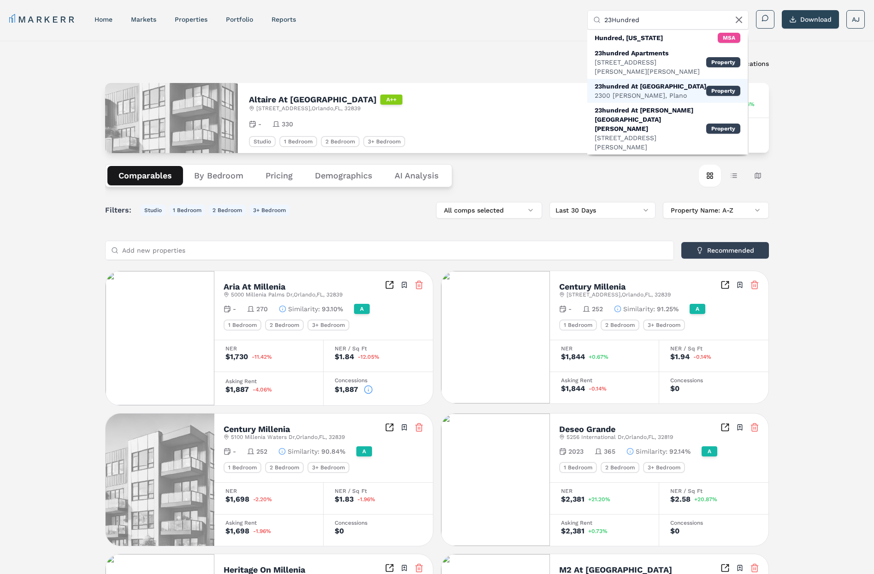
click at [665, 91] on div "2300 [PERSON_NAME], Plano" at bounding box center [651, 95] width 112 height 9
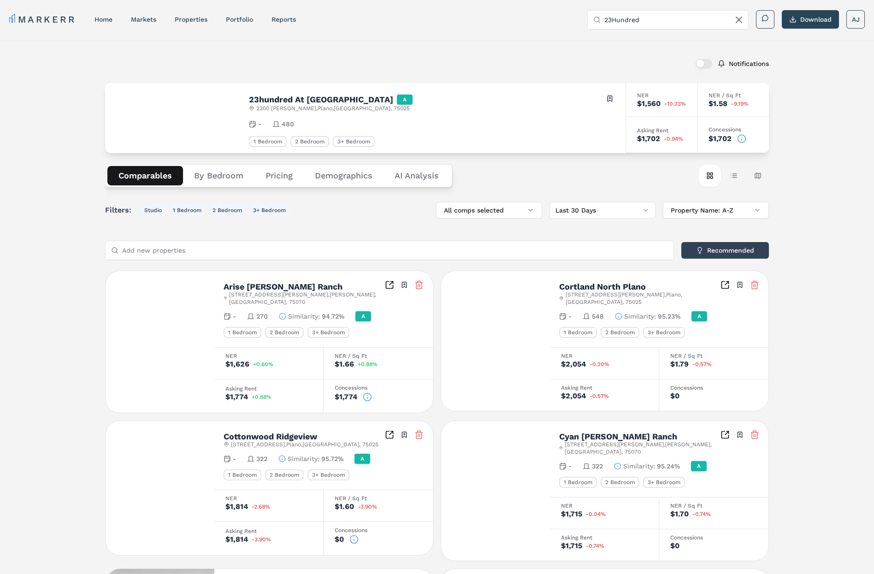
scroll to position [12, 0]
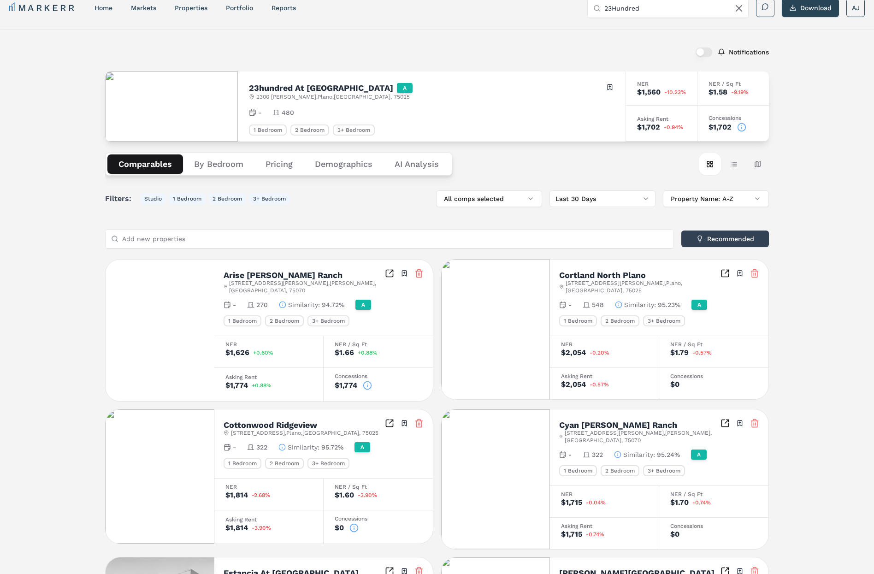
click at [270, 89] on h2 "23hundred At [GEOGRAPHIC_DATA]" at bounding box center [321, 88] width 144 height 8
copy h2 "23hundred At [GEOGRAPHIC_DATA]"
click at [742, 127] on icon at bounding box center [741, 127] width 9 height 9
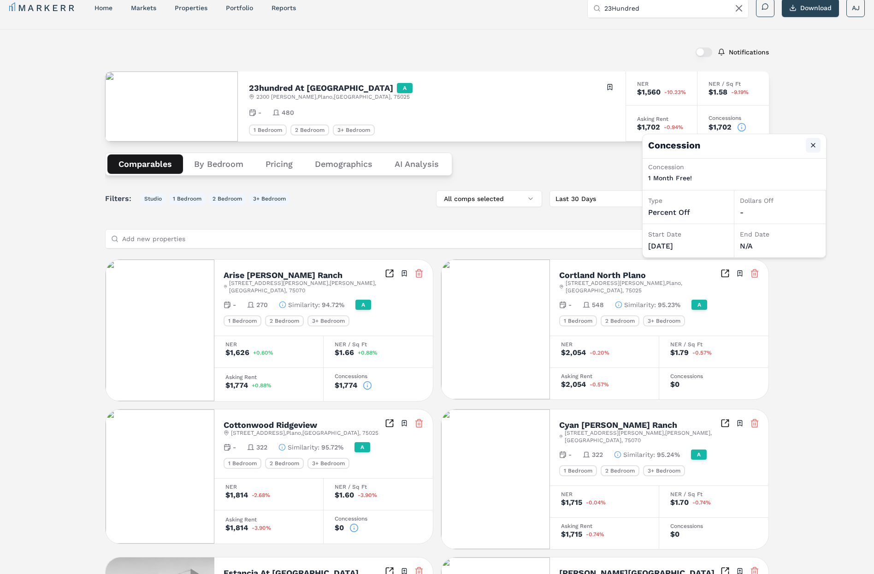
click at [788, 143] on button "Close" at bounding box center [813, 145] width 15 height 15
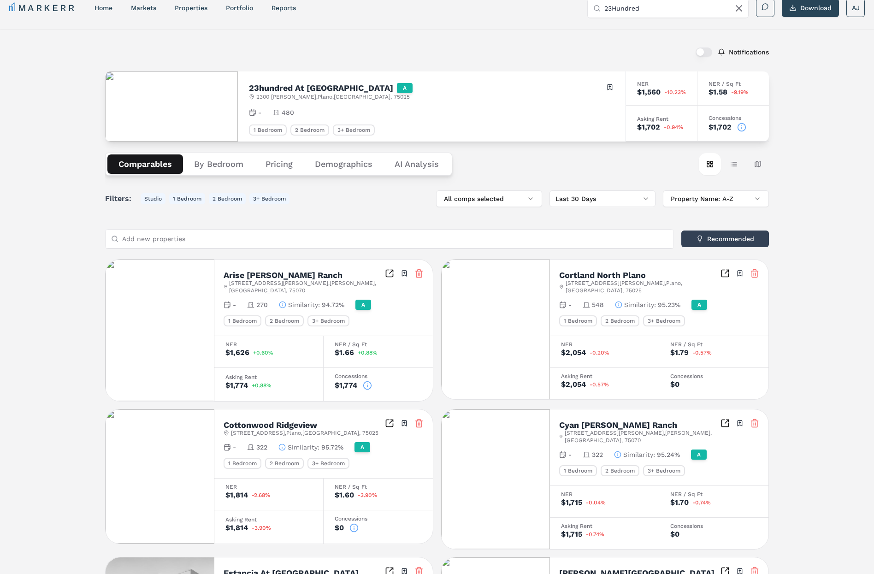
click at [621, 4] on input "23Hundred" at bounding box center [673, 8] width 138 height 18
click at [621, 5] on input "23Hundred" at bounding box center [673, 8] width 138 height 18
type input "24eleven"
click at [631, 31] on div "[STREET_ADDRESS][US_STATE]" at bounding box center [644, 34] width 98 height 9
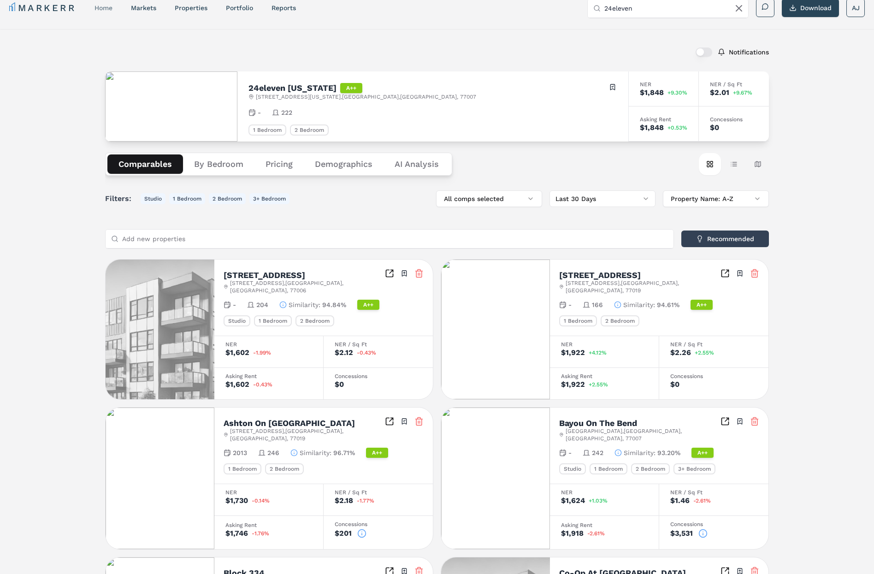
click at [110, 8] on link "home" at bounding box center [104, 7] width 18 height 7
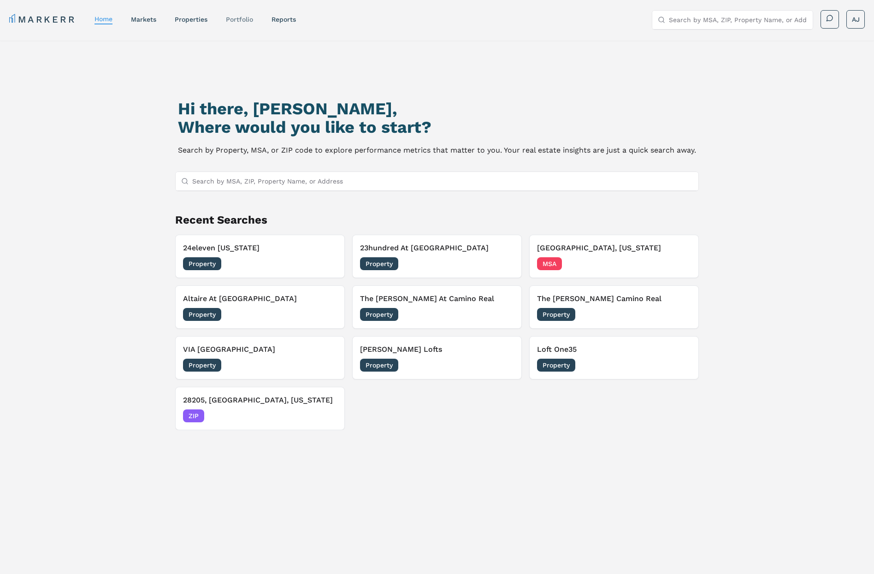
click at [244, 19] on link "Portfolio" at bounding box center [239, 19] width 27 height 7
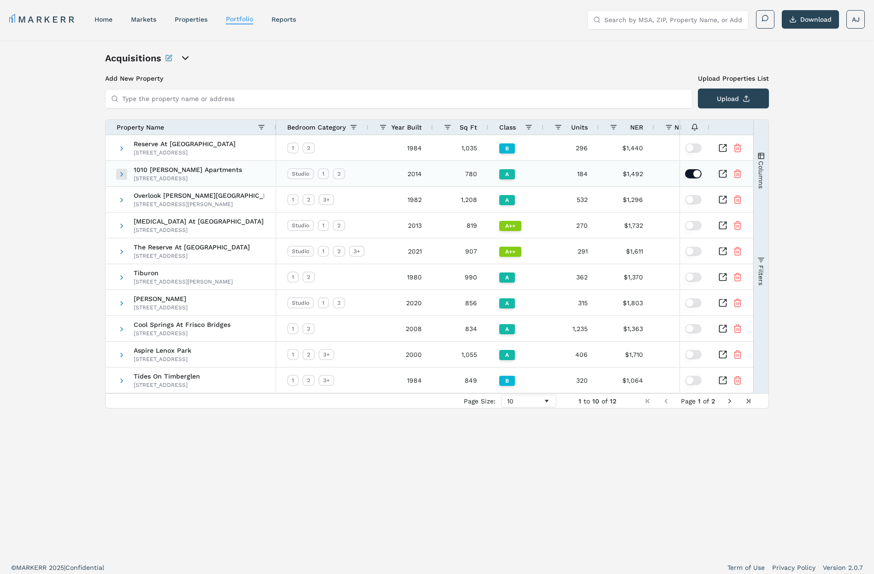
click at [121, 174] on span at bounding box center [121, 174] width 7 height 7
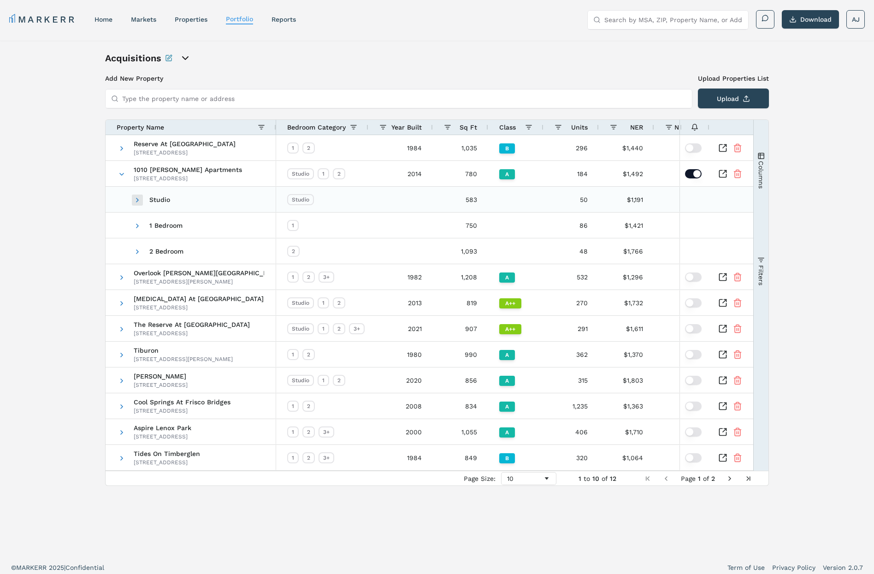
click at [138, 201] on span at bounding box center [137, 199] width 7 height 7
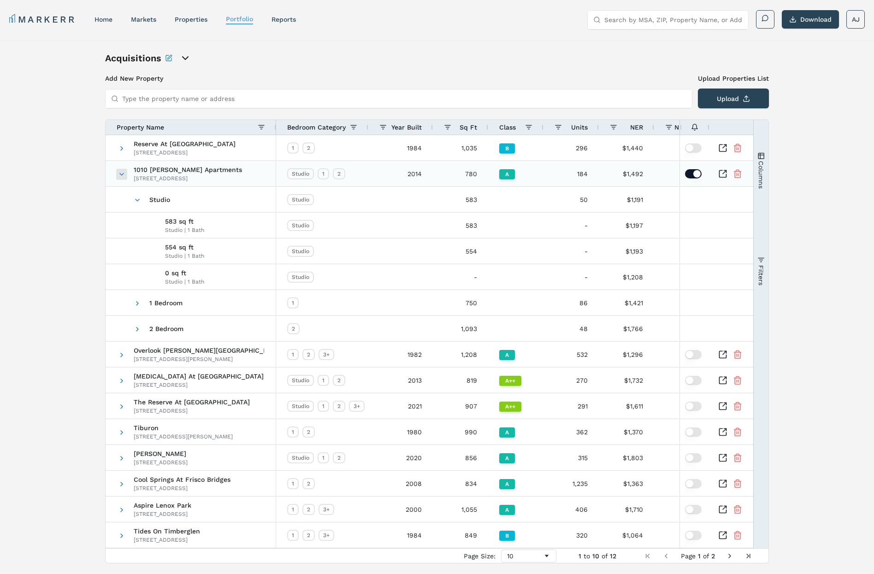
click at [121, 173] on span at bounding box center [121, 174] width 7 height 7
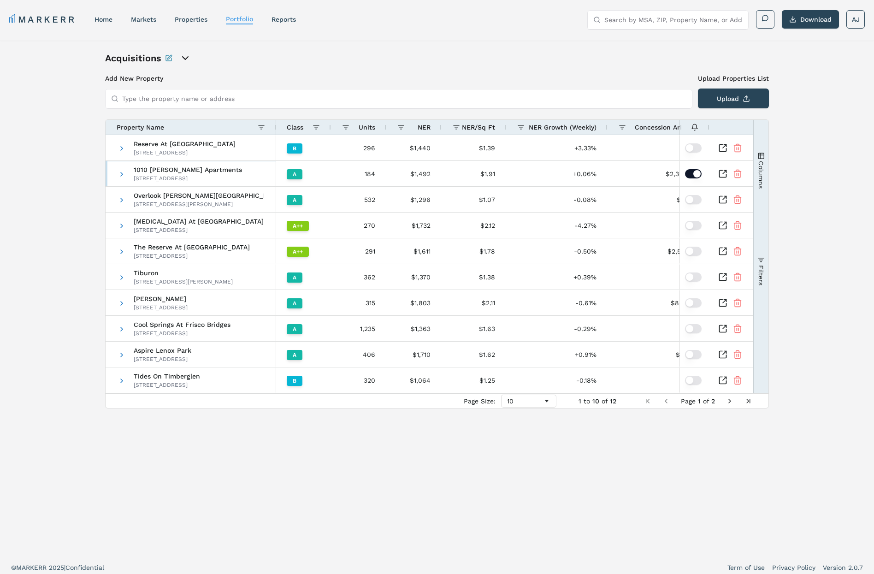
scroll to position [0, 211]
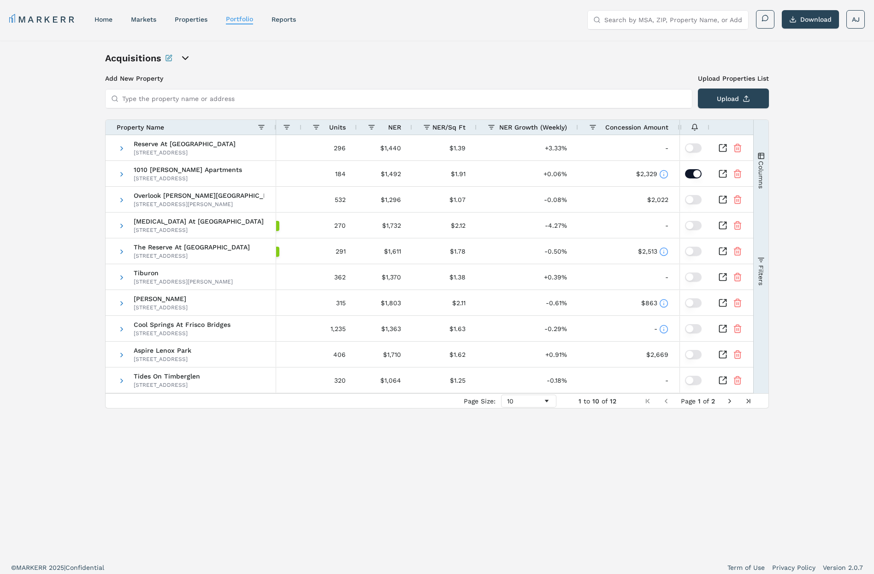
click at [757, 170] on button "Columns" at bounding box center [761, 170] width 15 height 100
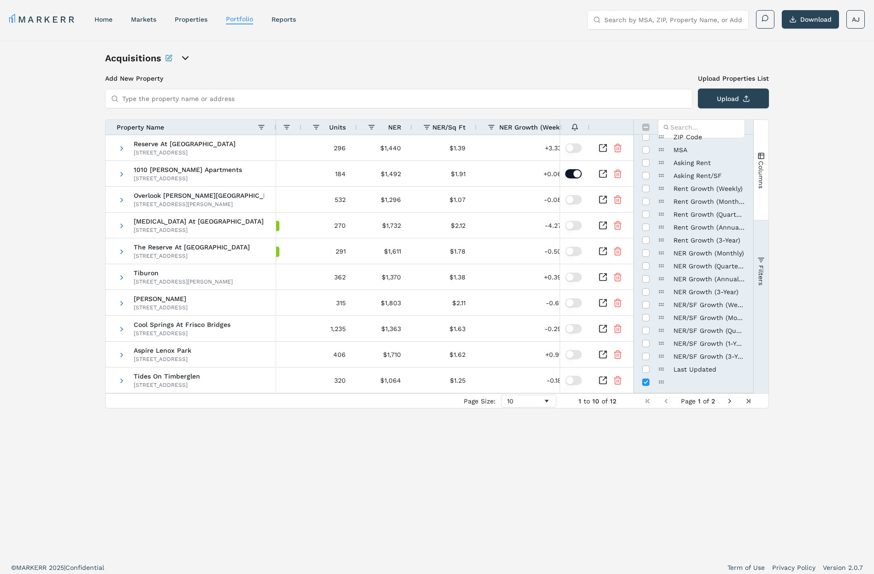
click at [760, 179] on span "Columns" at bounding box center [760, 174] width 7 height 28
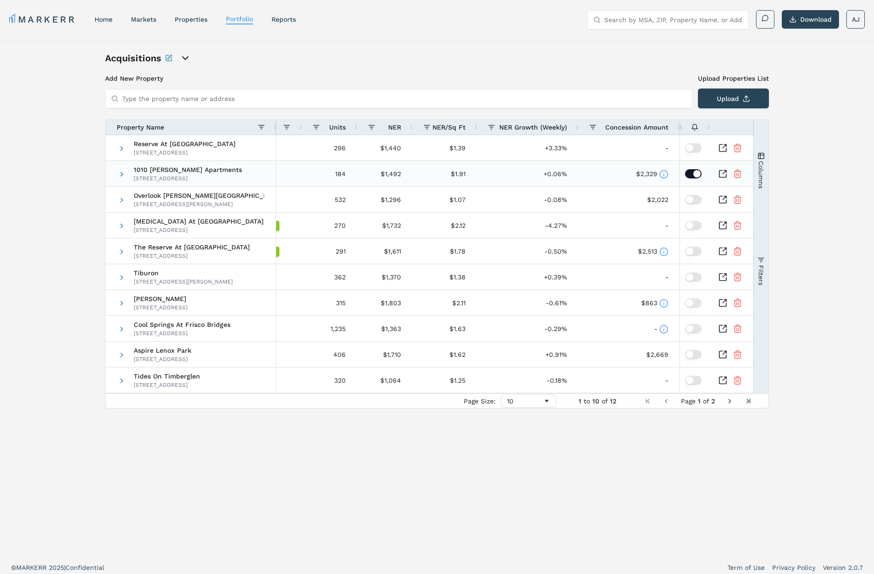
click at [723, 173] on icon "Inspect Comparable" at bounding box center [725, 172] width 4 height 4
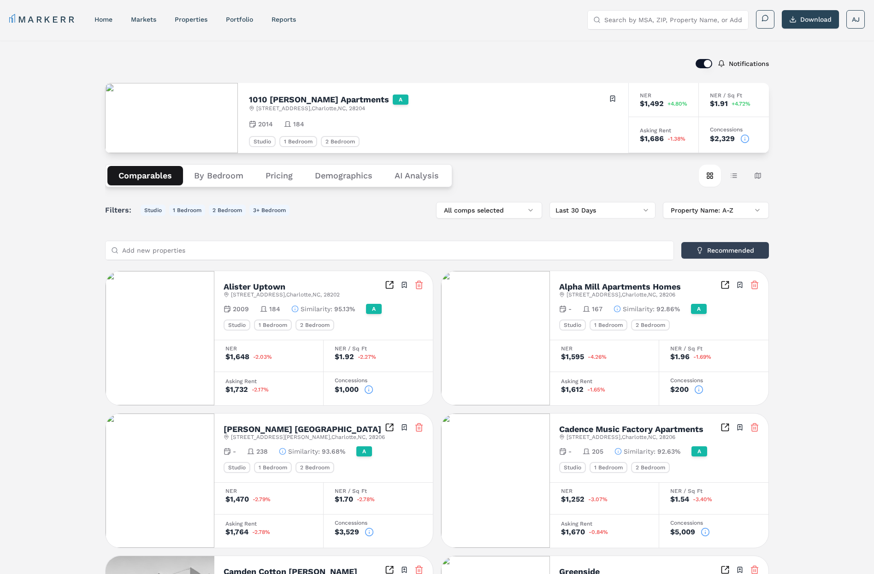
drag, startPoint x: 744, startPoint y: 137, endPoint x: 759, endPoint y: 141, distance: 15.7
click at [744, 137] on icon at bounding box center [744, 138] width 9 height 9
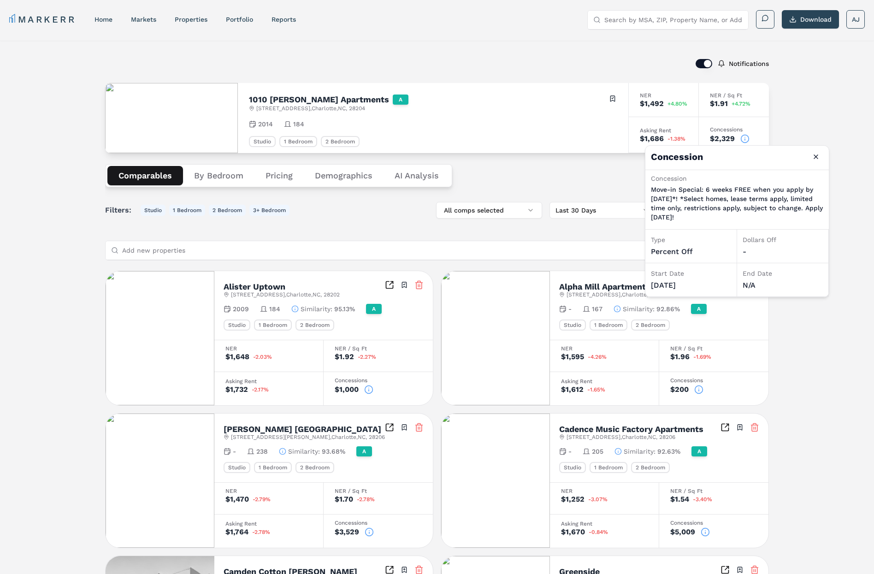
click at [824, 154] on h4 "Concession Close" at bounding box center [736, 158] width 183 height 24
click at [821, 156] on button "Close" at bounding box center [816, 156] width 15 height 15
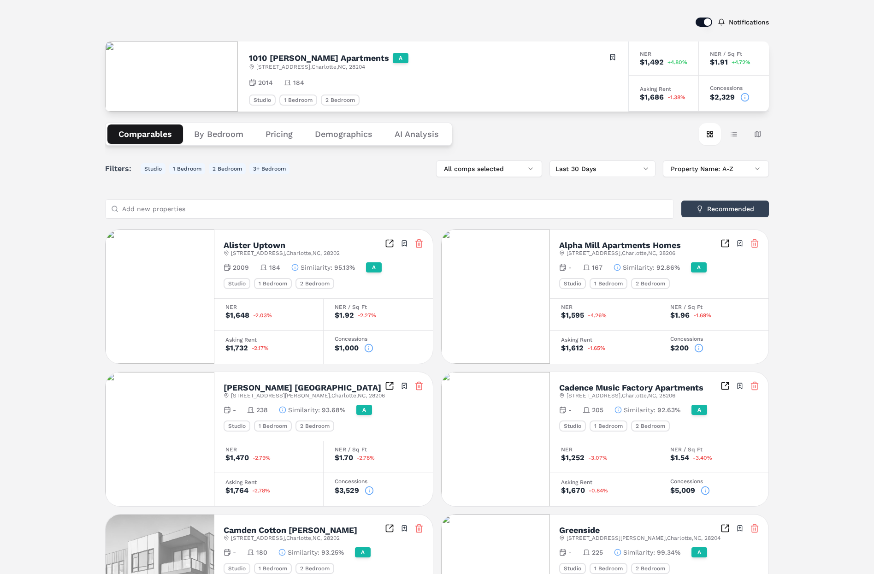
scroll to position [41, 0]
click at [740, 210] on button "Recommended" at bounding box center [725, 209] width 88 height 17
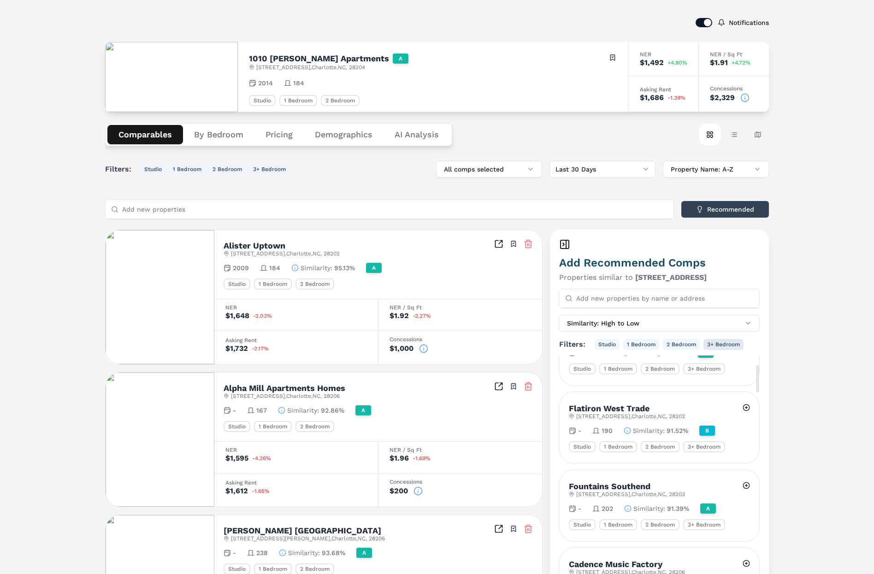
scroll to position [0, 0]
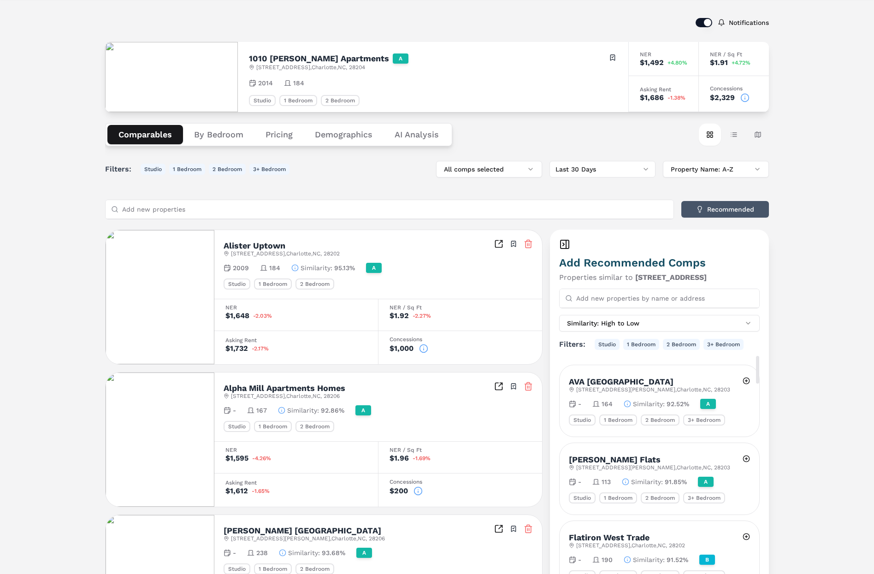
click at [704, 206] on button "Recommended" at bounding box center [725, 209] width 88 height 17
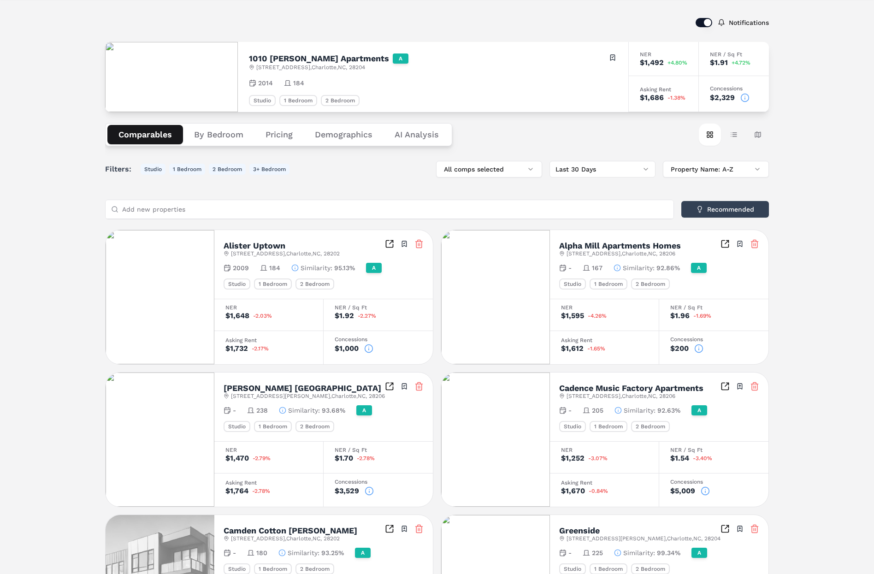
click at [744, 98] on icon at bounding box center [744, 97] width 9 height 9
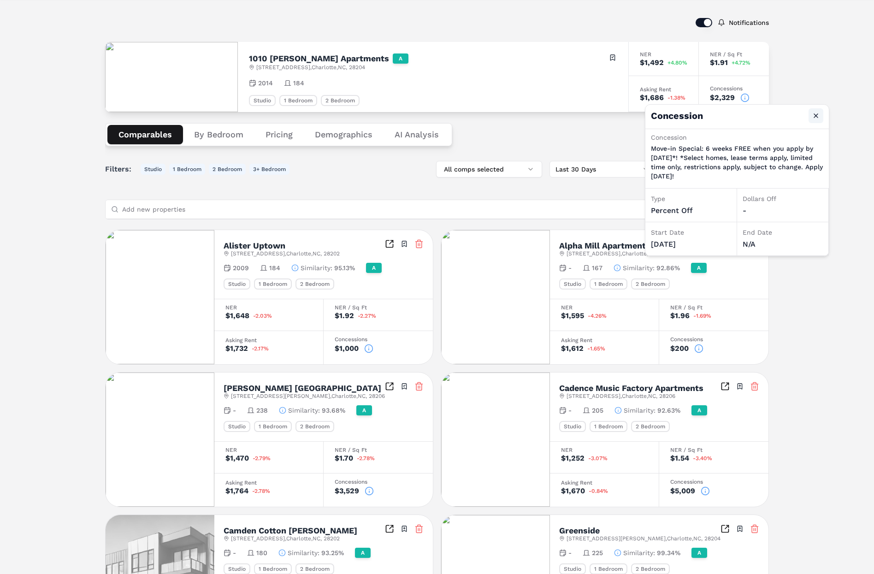
click at [817, 115] on button "Close" at bounding box center [816, 115] width 15 height 15
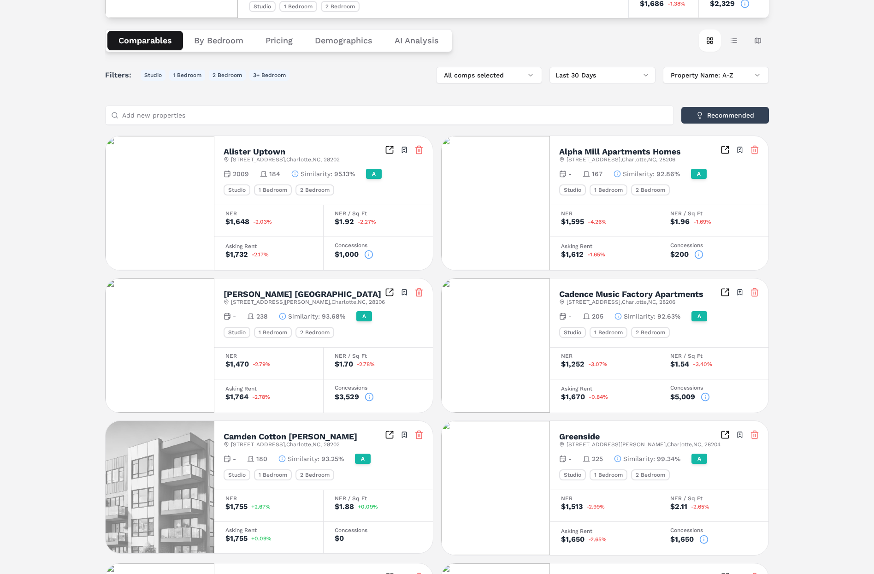
scroll to position [151, 0]
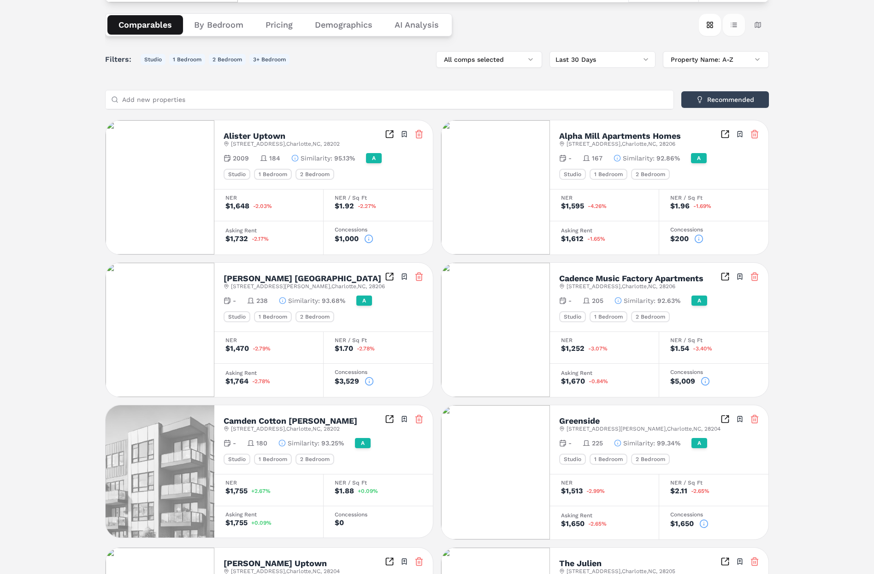
click at [735, 25] on button "Table view" at bounding box center [734, 25] width 22 height 22
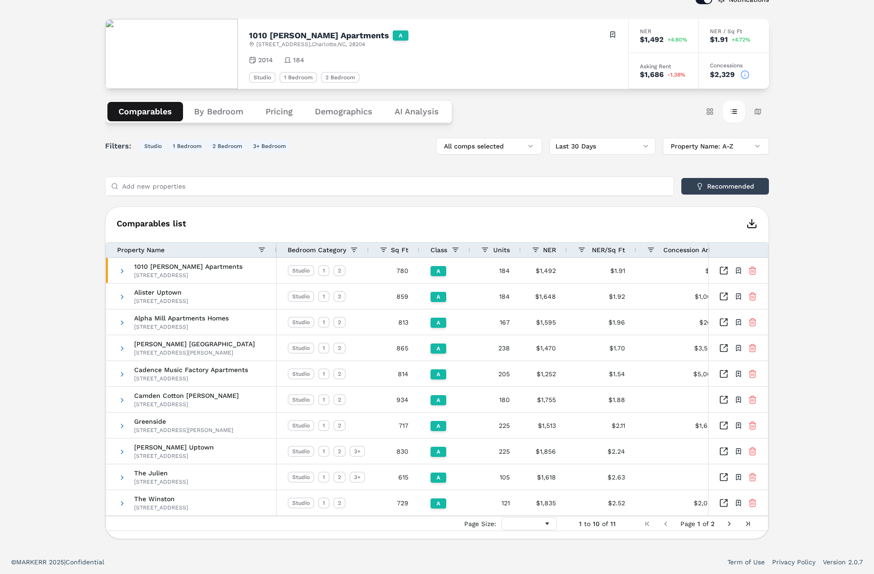
scroll to position [64, 0]
click at [763, 111] on button "Map view" at bounding box center [758, 111] width 22 height 22
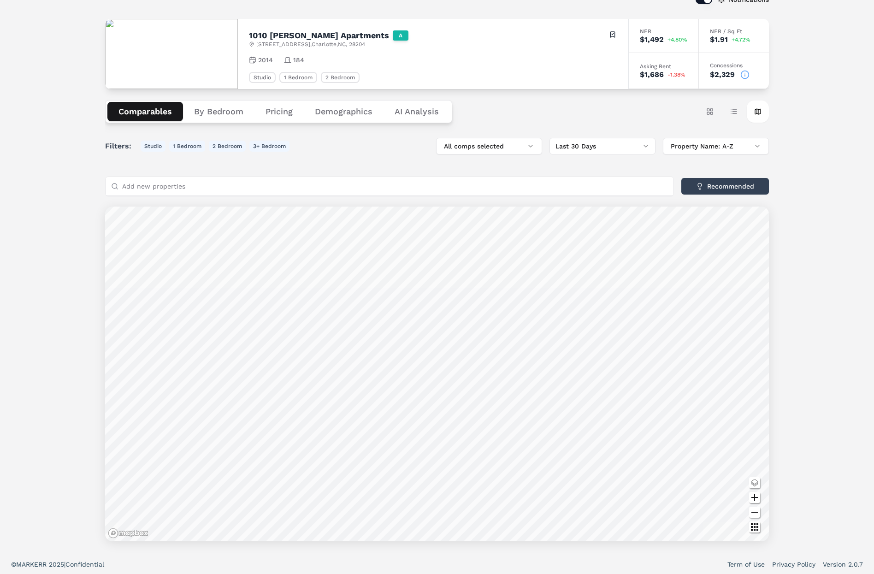
scroll to position [61, 0]
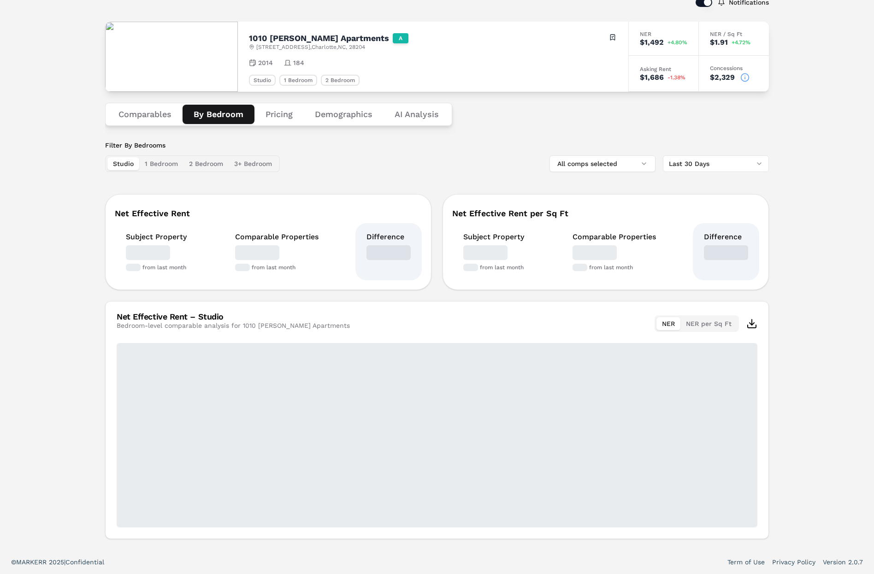
click at [220, 108] on button "By Bedroom" at bounding box center [219, 114] width 72 height 19
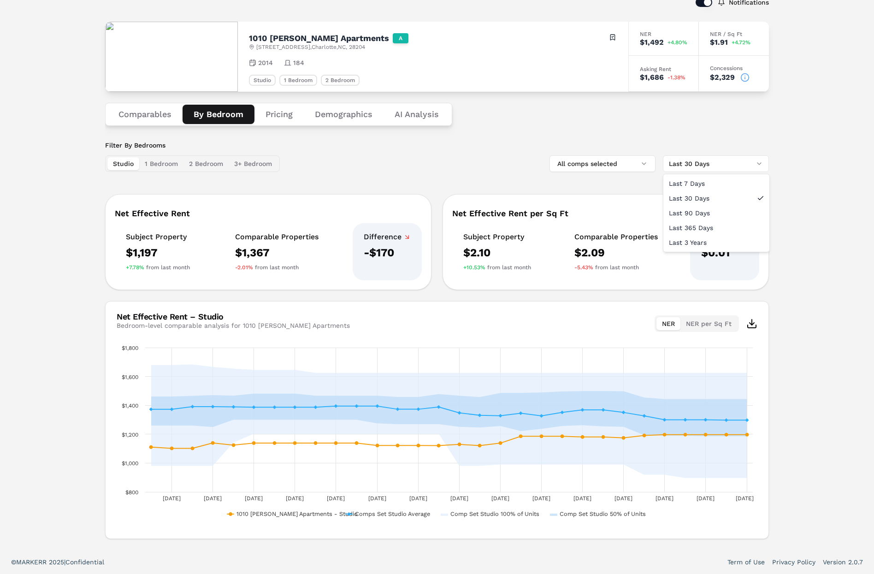
click at [704, 164] on html "MARKERR home markets properties Portfolio reports Search by MSA, ZIP, Property …" at bounding box center [437, 256] width 874 height 635
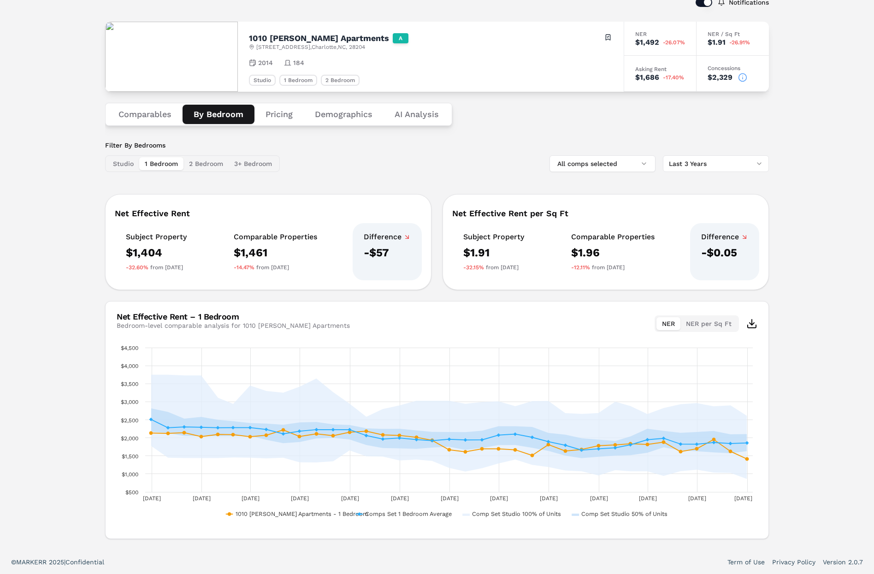
click at [161, 167] on button "1 Bedroom" at bounding box center [161, 163] width 44 height 13
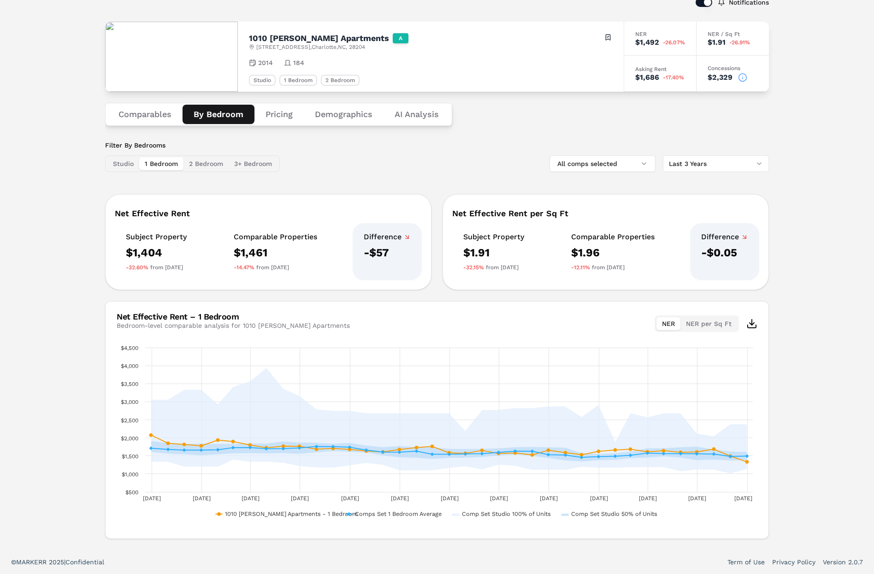
click at [193, 161] on button "2 Bedroom" at bounding box center [205, 163] width 45 height 13
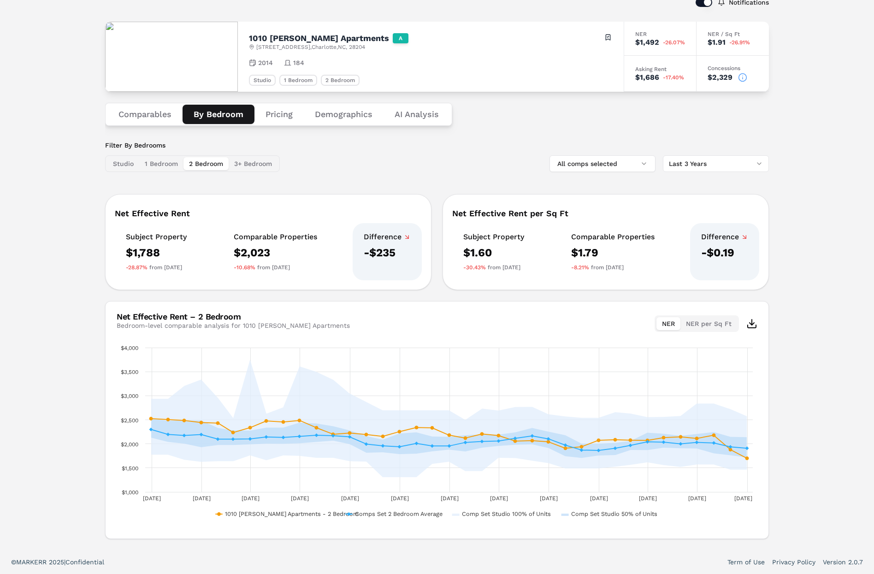
click at [249, 165] on button "3+ Bedroom" at bounding box center [253, 163] width 49 height 13
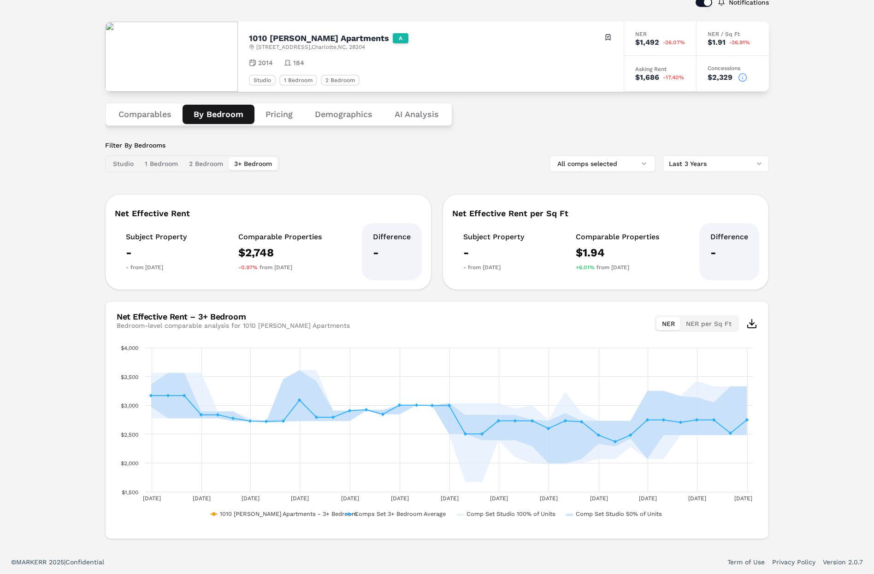
click at [213, 161] on button "2 Bedroom" at bounding box center [205, 163] width 45 height 13
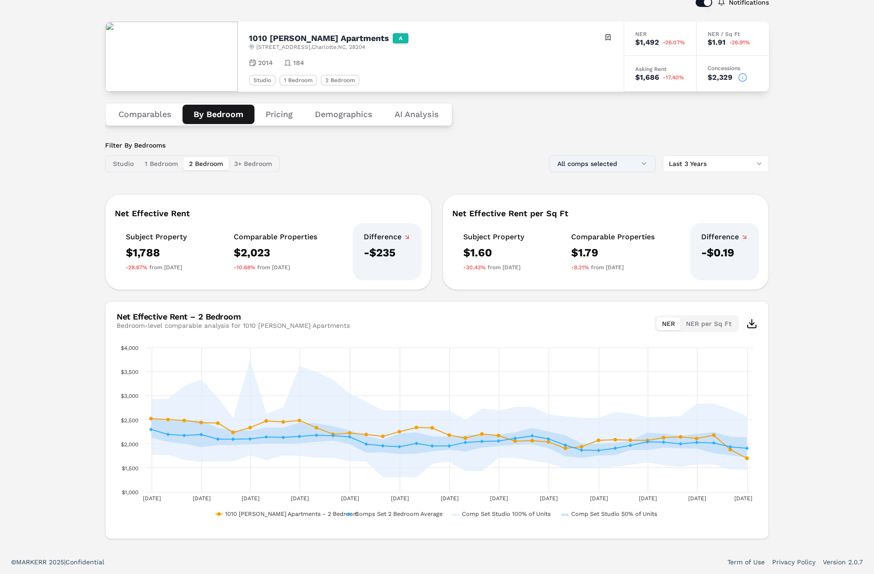
click at [626, 166] on button "All comps selected" at bounding box center [603, 163] width 106 height 17
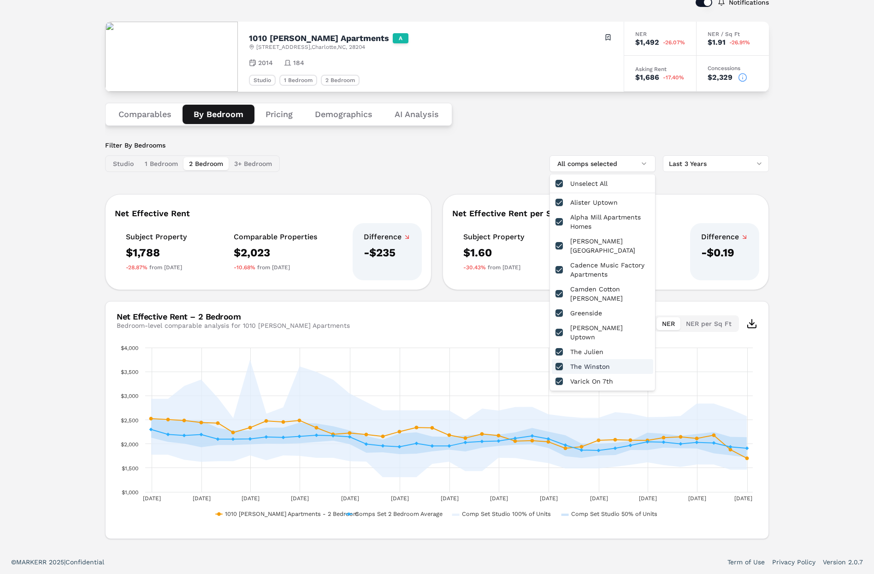
click at [558, 363] on button "button" at bounding box center [559, 366] width 7 height 7
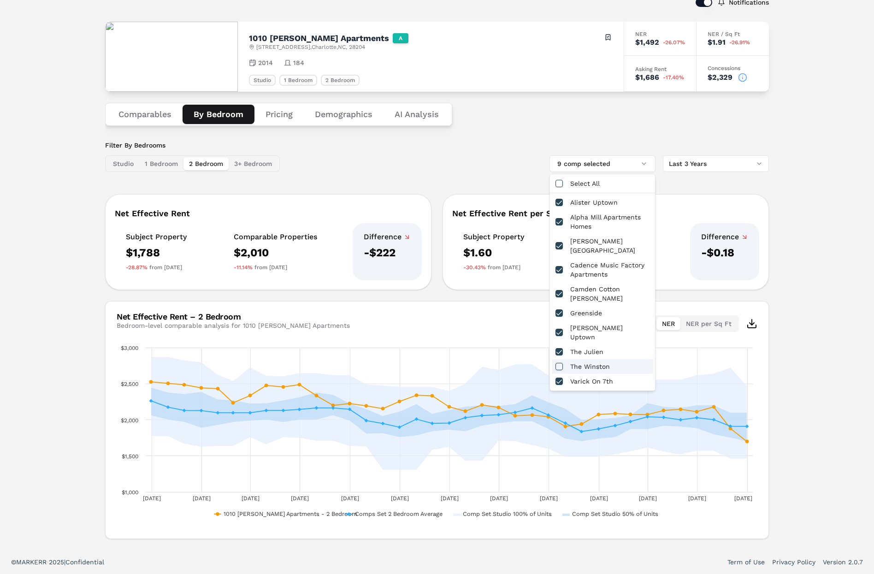
click at [485, 181] on div "Filter By Bedrooms Studio 1 Bedroom 2 Bedroom 3+ Bedroom 9 comp selected Last 3…" at bounding box center [437, 340] width 664 height 398
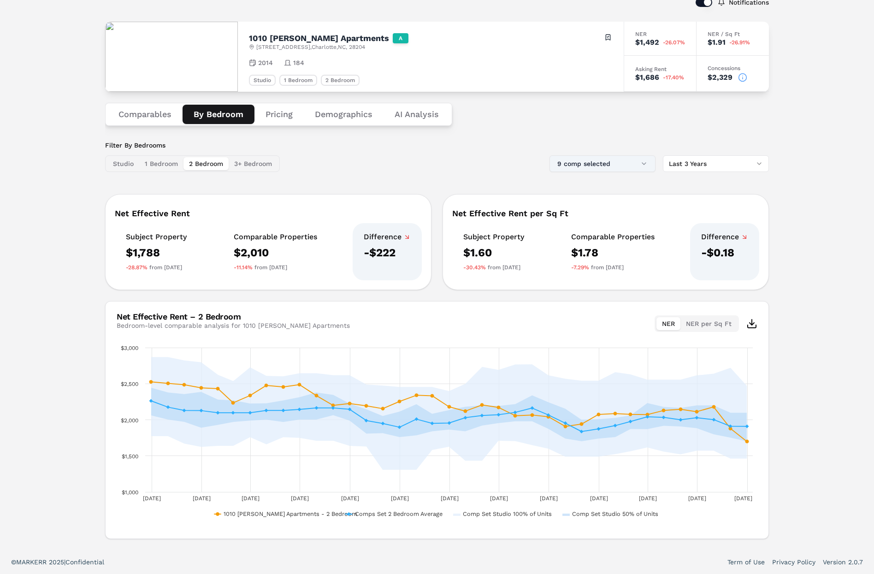
click at [597, 168] on button "9 comp selected" at bounding box center [603, 163] width 106 height 17
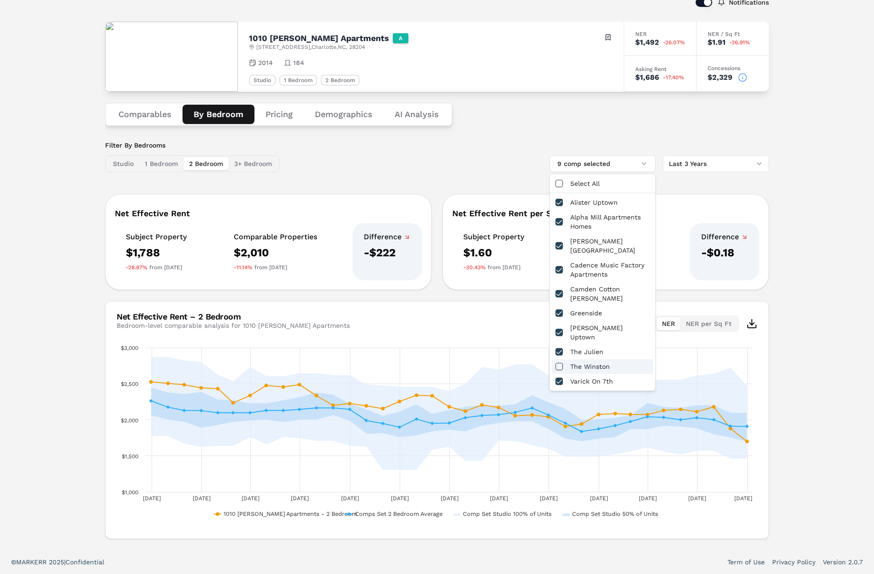
click at [562, 363] on button "button" at bounding box center [559, 366] width 7 height 7
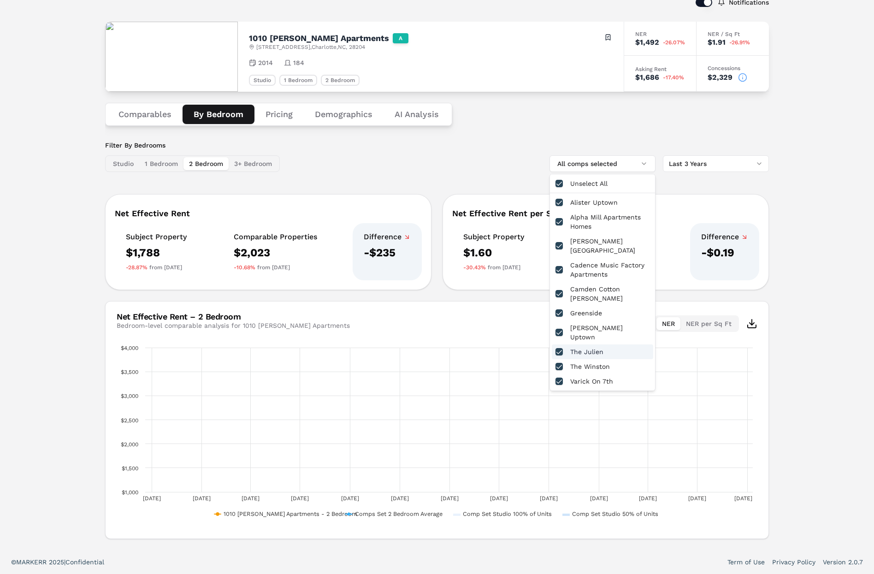
drag, startPoint x: 451, startPoint y: 147, endPoint x: 441, endPoint y: 158, distance: 14.7
click at [451, 148] on div "Filter By Bedrooms Studio 1 Bedroom 2 Bedroom 3+ Bedroom All comps selected Las…" at bounding box center [437, 156] width 664 height 31
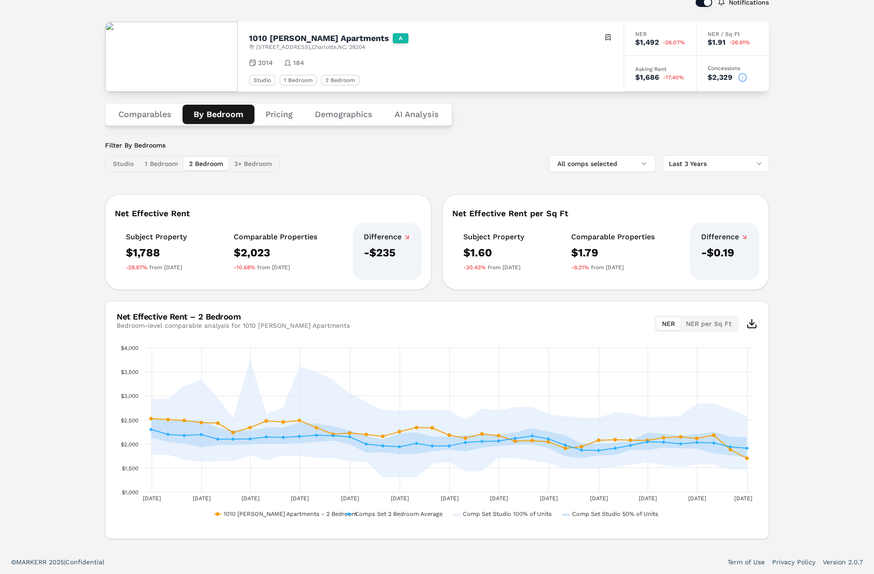
scroll to position [0, 0]
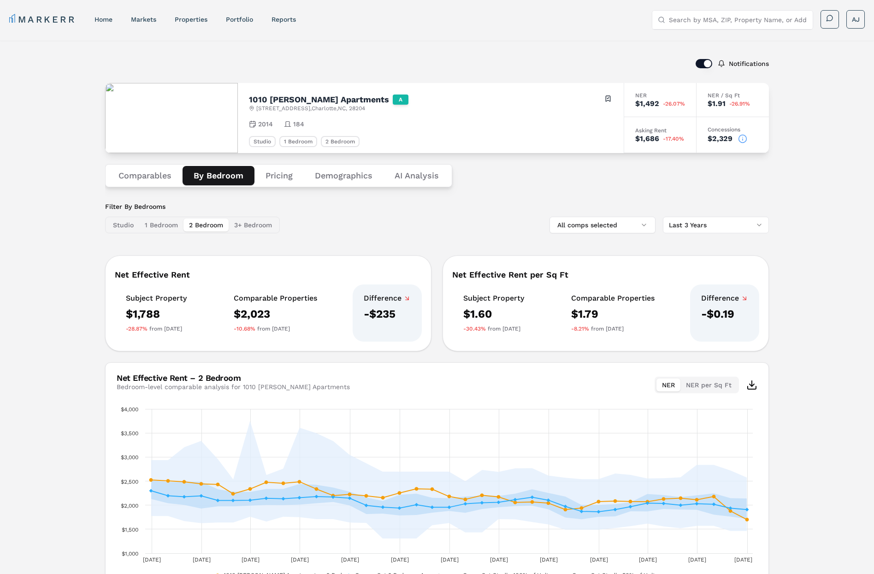
click at [732, 64] on label "Notifications" at bounding box center [749, 63] width 40 height 6
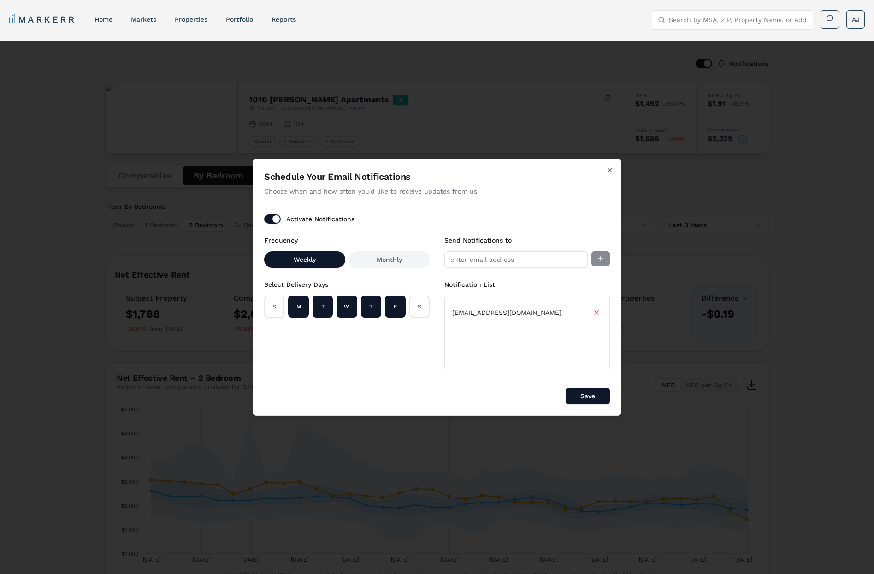
click at [514, 260] on input "Send Notifications to" at bounding box center [515, 259] width 143 height 17
click at [607, 171] on icon "button" at bounding box center [609, 169] width 7 height 7
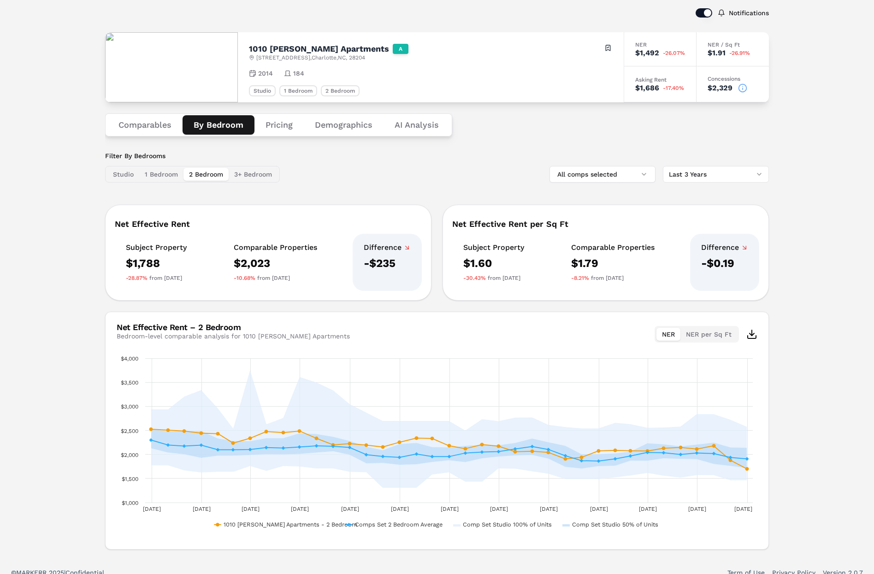
scroll to position [61, 0]
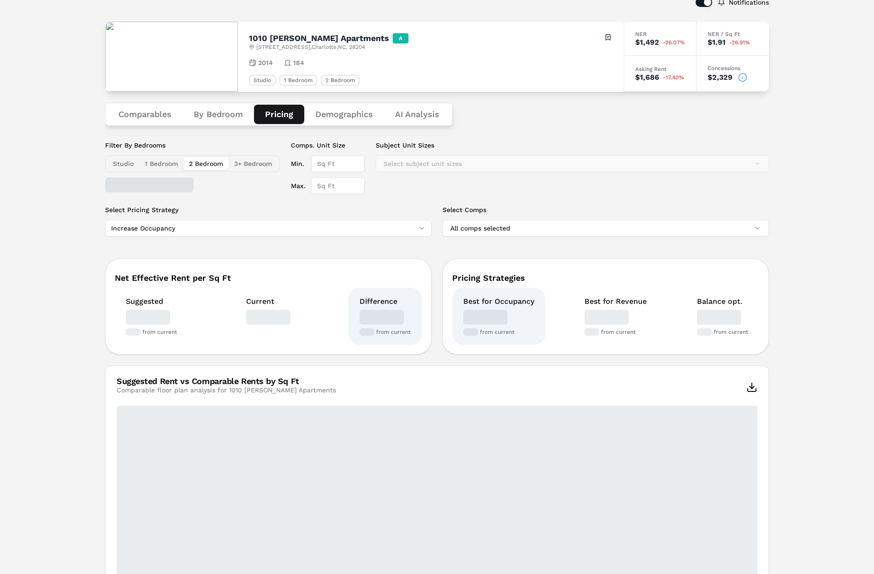
click at [279, 116] on button "Pricing" at bounding box center [279, 114] width 50 height 19
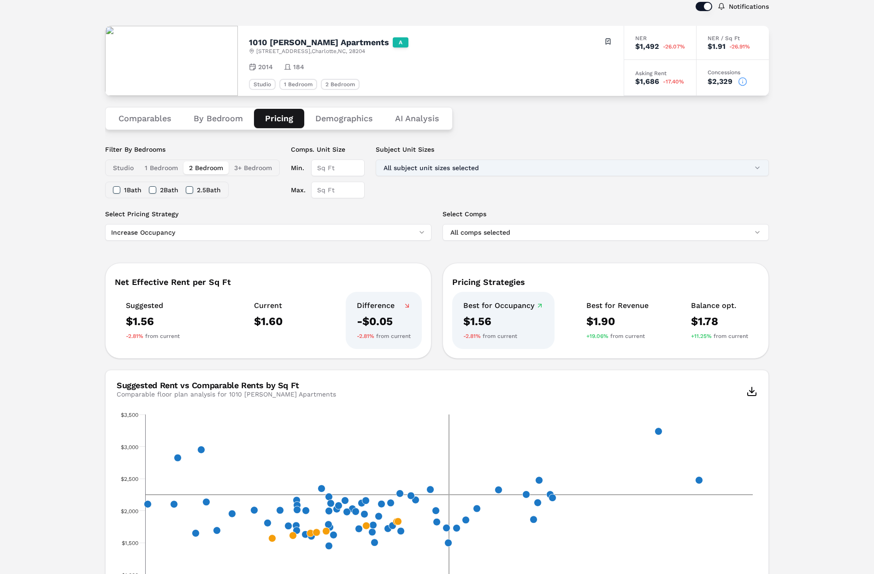
scroll to position [56, 0]
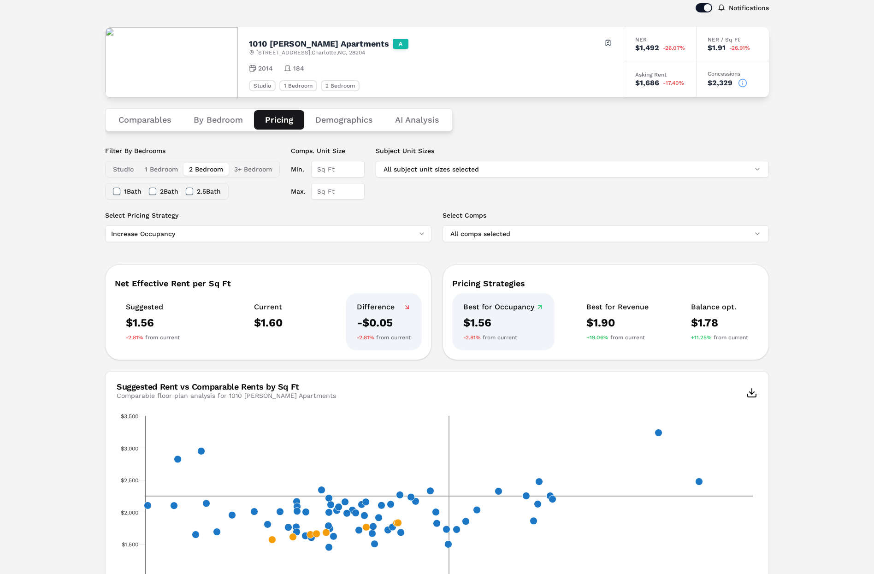
click at [160, 195] on div "2 Bath" at bounding box center [164, 191] width 30 height 16
click at [156, 193] on button "2 Bath" at bounding box center [152, 191] width 7 height 7
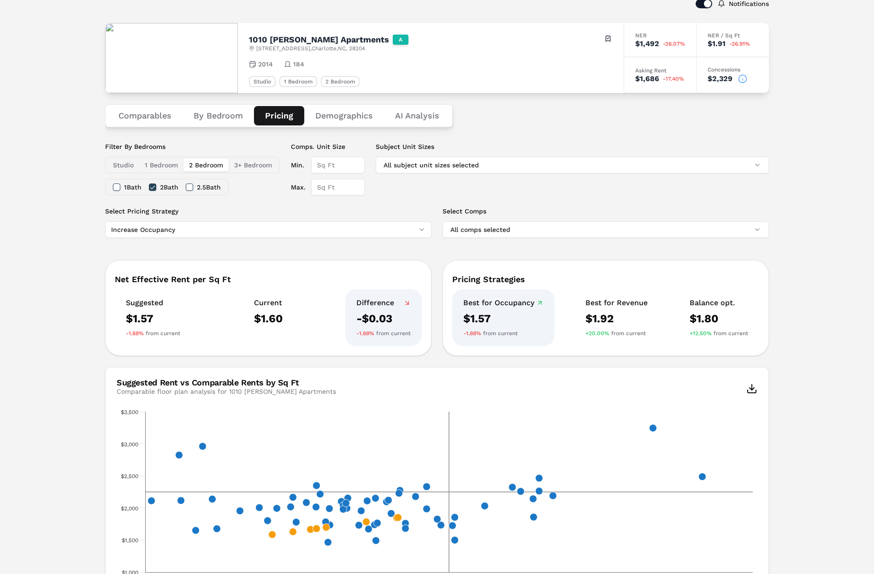
scroll to position [61, 0]
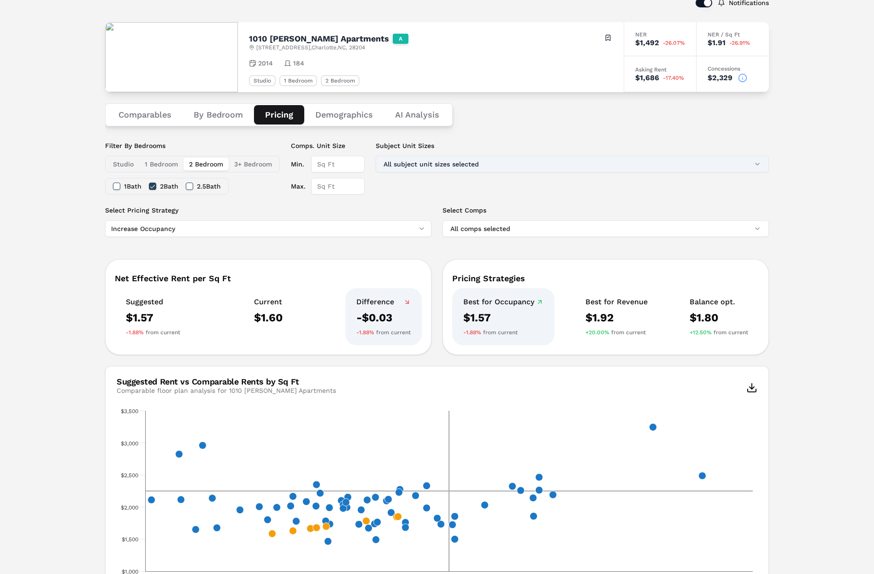
click at [444, 162] on button "All subject unit sizes selected" at bounding box center [572, 164] width 393 height 17
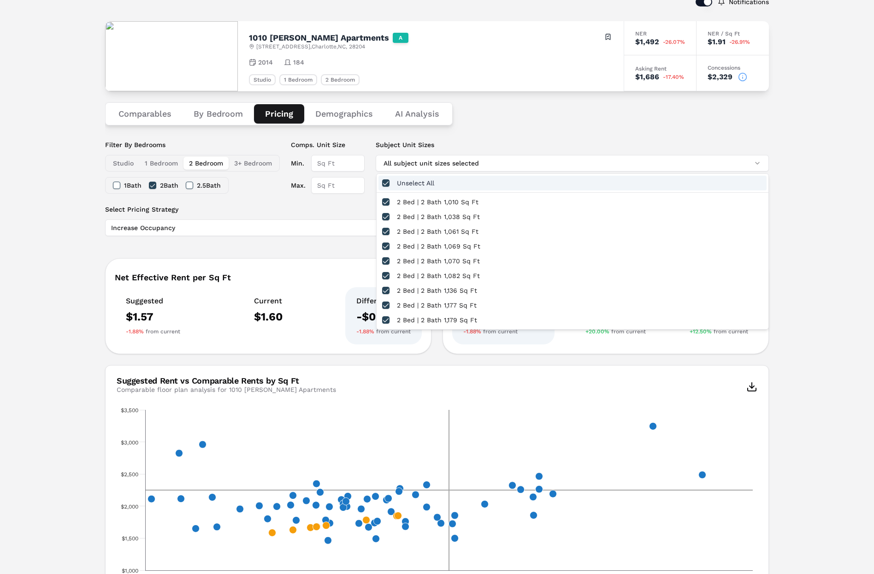
click at [385, 182] on button "button" at bounding box center [385, 182] width 7 height 7
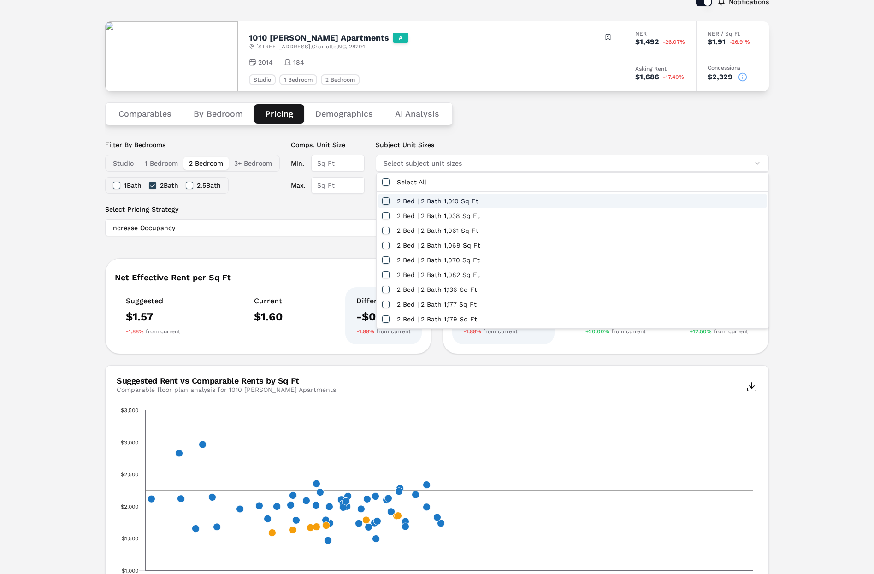
scroll to position [64, 0]
click at [386, 200] on button "button" at bounding box center [385, 200] width 7 height 7
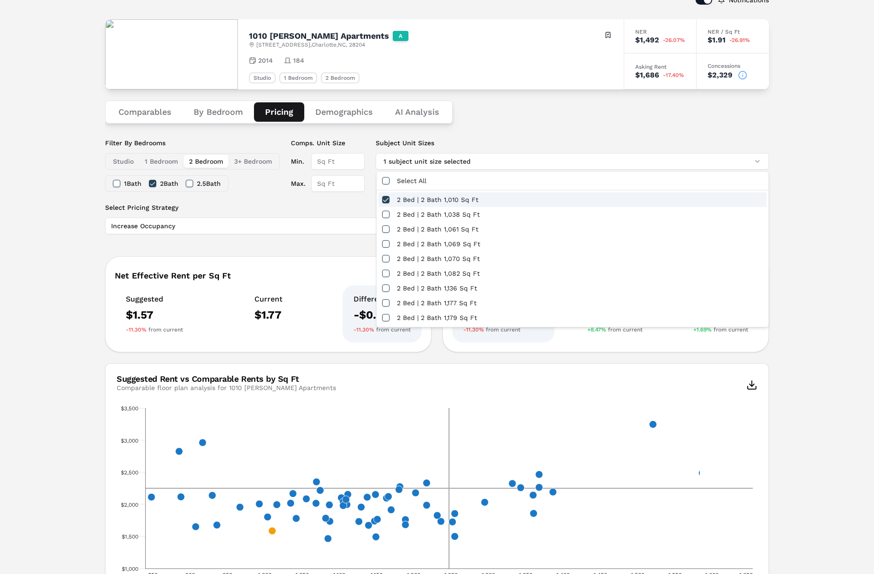
scroll to position [64, 0]
click at [329, 203] on label "Select Pricing Strategy" at bounding box center [268, 206] width 326 height 9
click at [329, 217] on button "Increase Occupancy" at bounding box center [268, 225] width 326 height 17
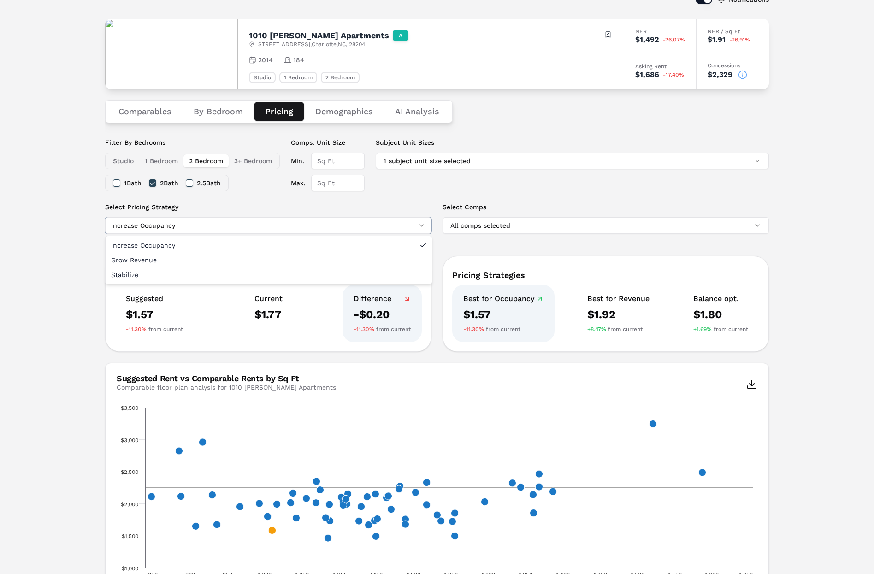
click at [179, 330] on html "MARKERR home markets properties Portfolio reports Search by MSA, ZIP, Property …" at bounding box center [437, 379] width 874 height 887
click at [268, 228] on html "MARKERR home markets properties Portfolio reports Search by MSA, ZIP, Property …" at bounding box center [437, 379] width 874 height 887
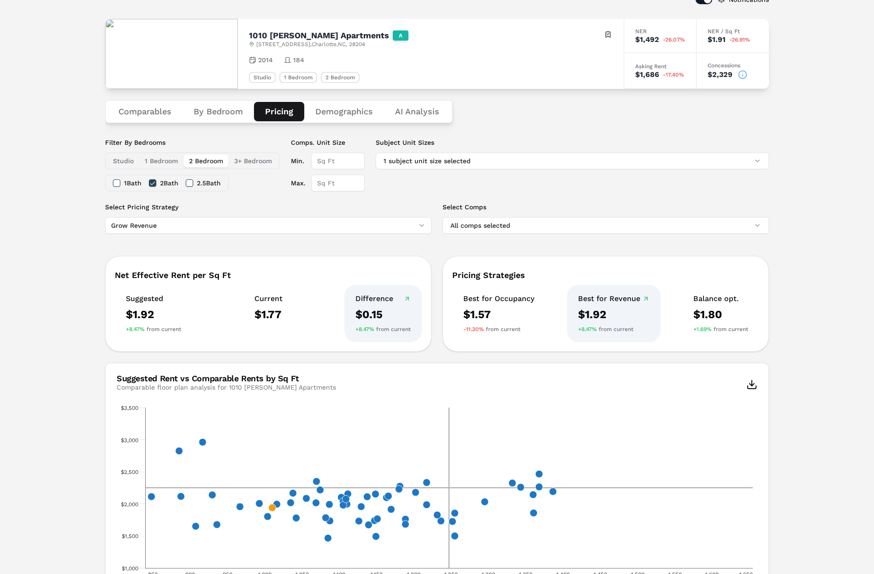
click at [263, 230] on html "MARKERR home markets properties Portfolio reports Search by MSA, ZIP, Property …" at bounding box center [437, 379] width 874 height 887
drag, startPoint x: 96, startPoint y: 241, endPoint x: 112, endPoint y: 236, distance: 17.2
click at [97, 239] on html "MARKERR home markets properties Portfolio reports Search by MSA, ZIP, Property …" at bounding box center [437, 379] width 874 height 887
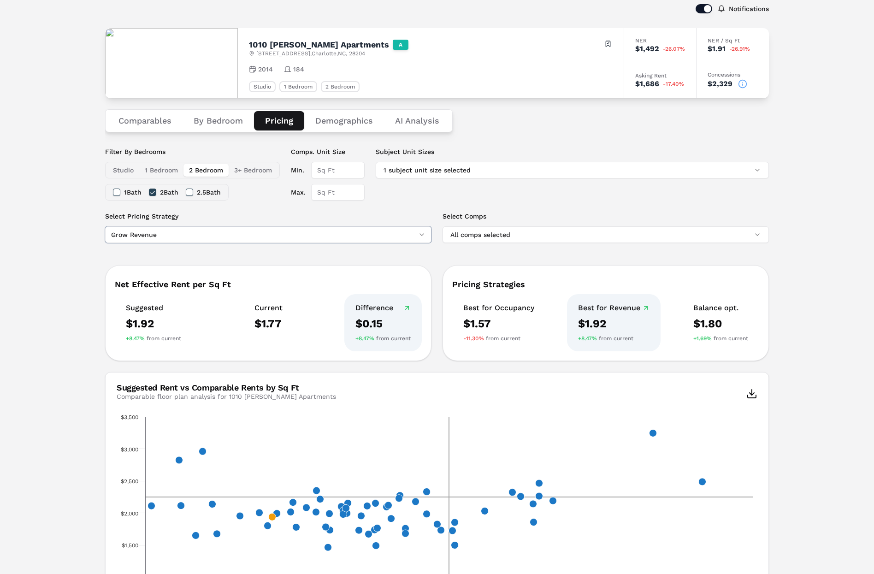
scroll to position [53, 0]
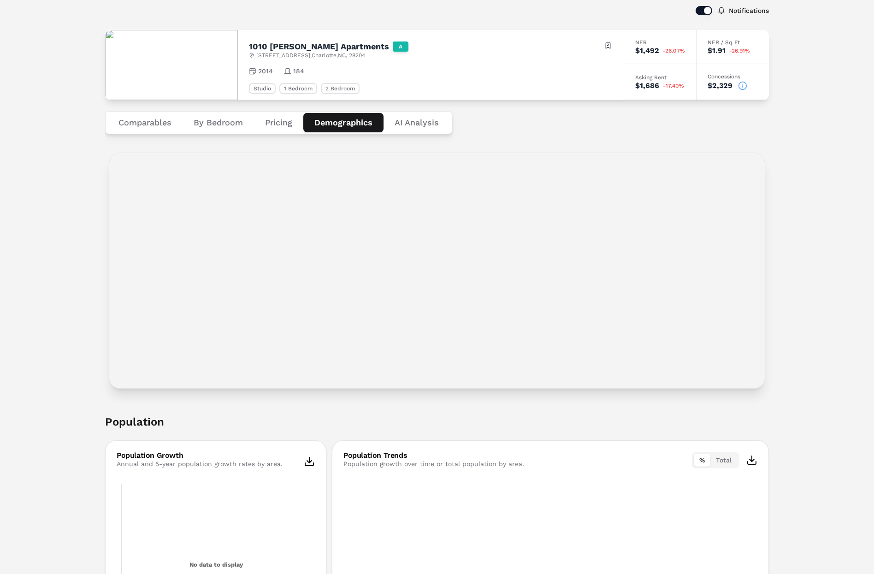
click at [344, 123] on button "Demographics" at bounding box center [343, 122] width 80 height 19
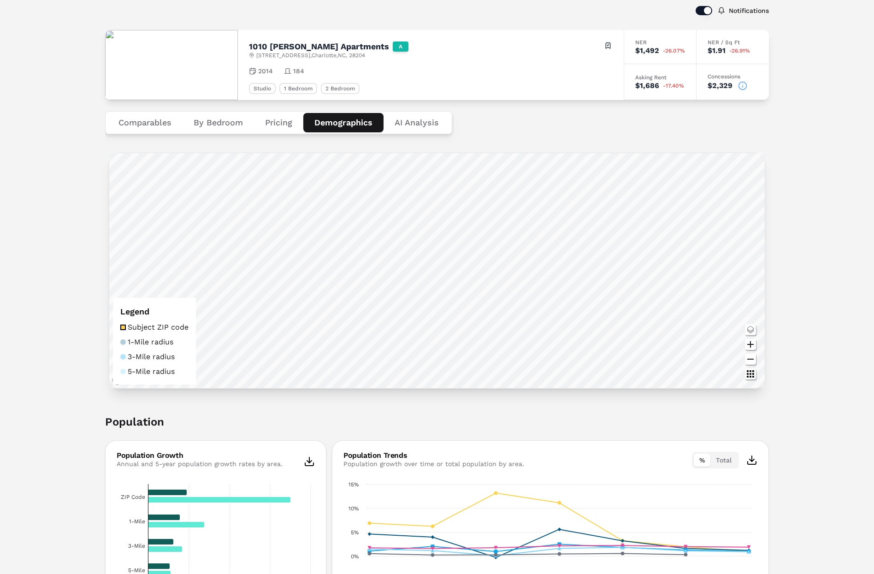
click at [274, 126] on button "Pricing" at bounding box center [278, 122] width 49 height 19
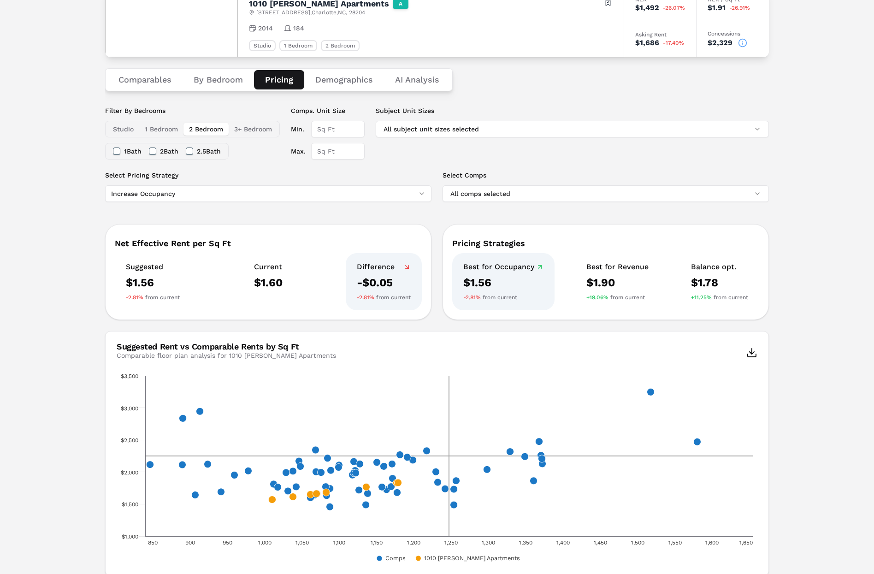
scroll to position [105, 0]
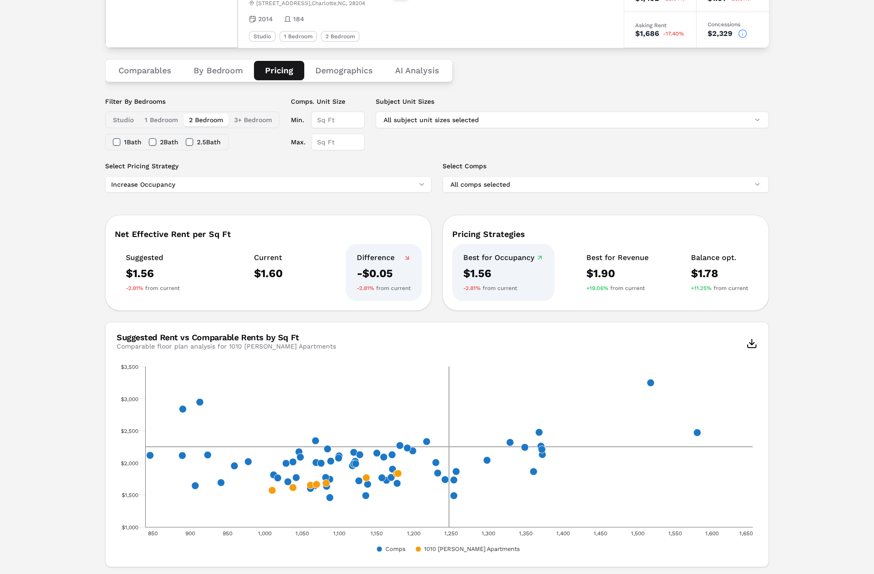
click at [219, 183] on html "MARKERR home markets properties Portfolio reports Search by MSA, ZIP, Property …" at bounding box center [437, 420] width 874 height 1051
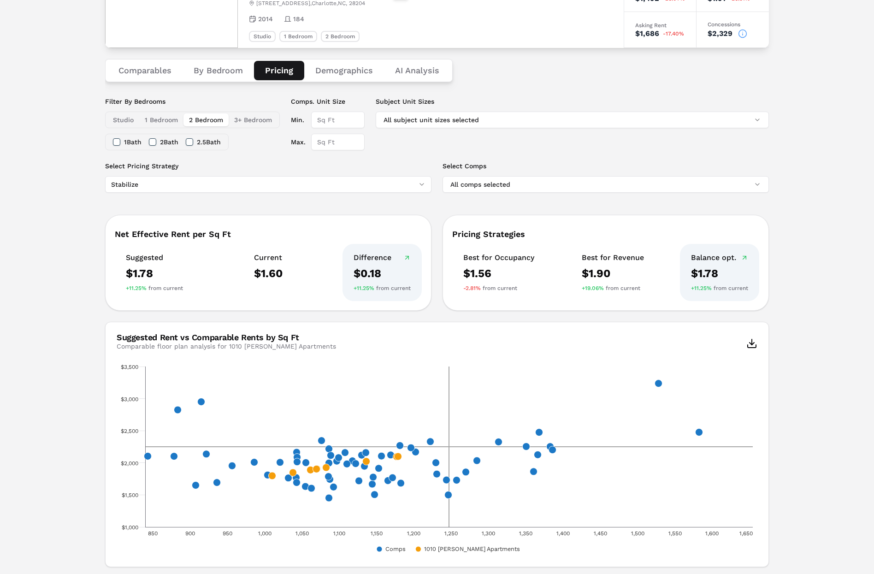
click at [213, 189] on html "MARKERR home markets properties Portfolio reports Search by MSA, ZIP, Property …" at bounding box center [437, 420] width 874 height 1051
drag, startPoint x: 185, startPoint y: 219, endPoint x: 63, endPoint y: 214, distance: 122.3
click at [63, 214] on html "MARKERR home markets properties Portfolio reports Search by MSA, ZIP, Property …" at bounding box center [437, 420] width 874 height 1051
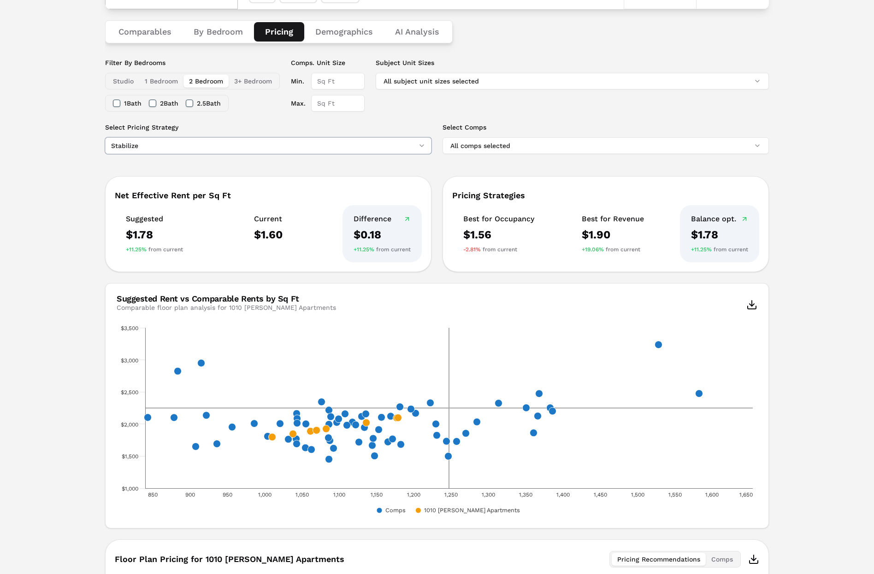
scroll to position [148, 0]
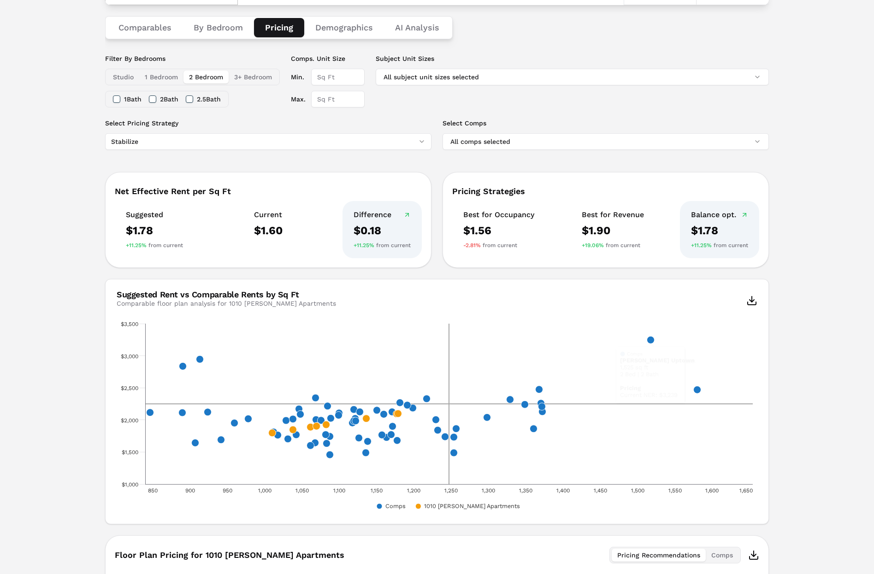
click at [351, 97] on input "Max." at bounding box center [337, 99] width 53 height 17
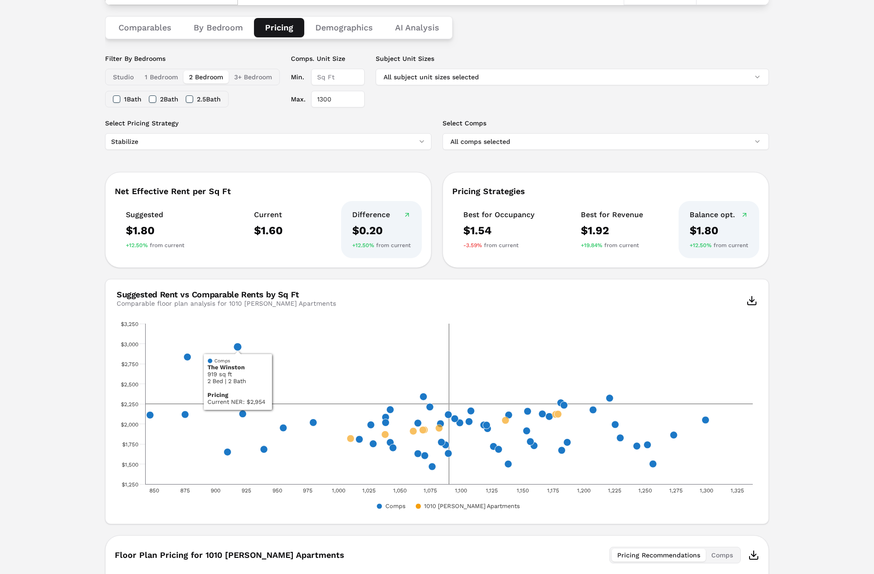
type input "1300"
click at [334, 75] on input "Min." at bounding box center [337, 77] width 53 height 17
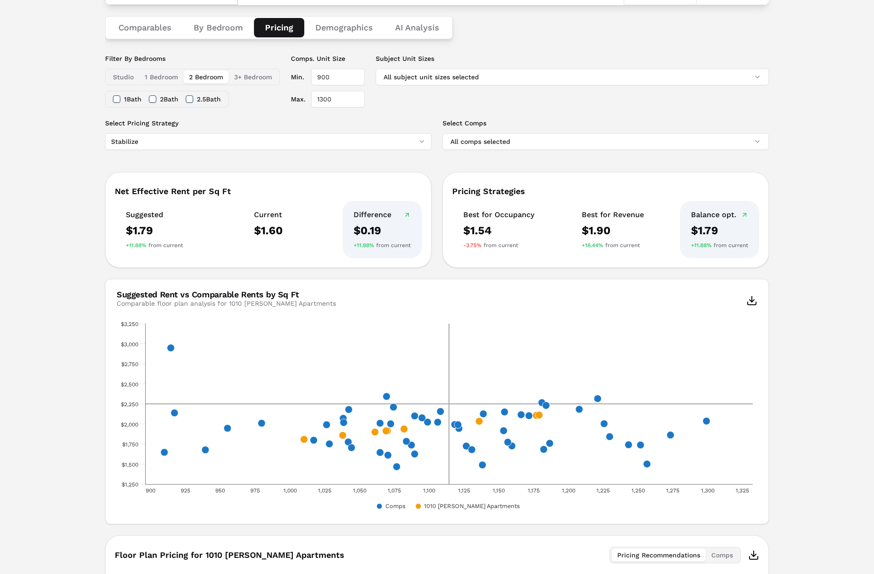
type input "900"
click at [156, 98] on button "2 Bath" at bounding box center [152, 98] width 7 height 7
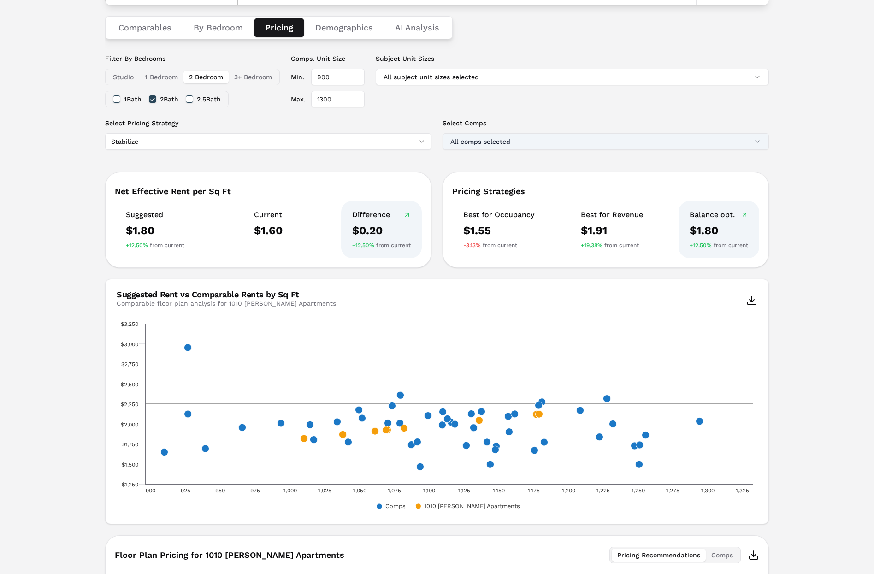
click at [500, 142] on button "All comps selected" at bounding box center [606, 141] width 326 height 17
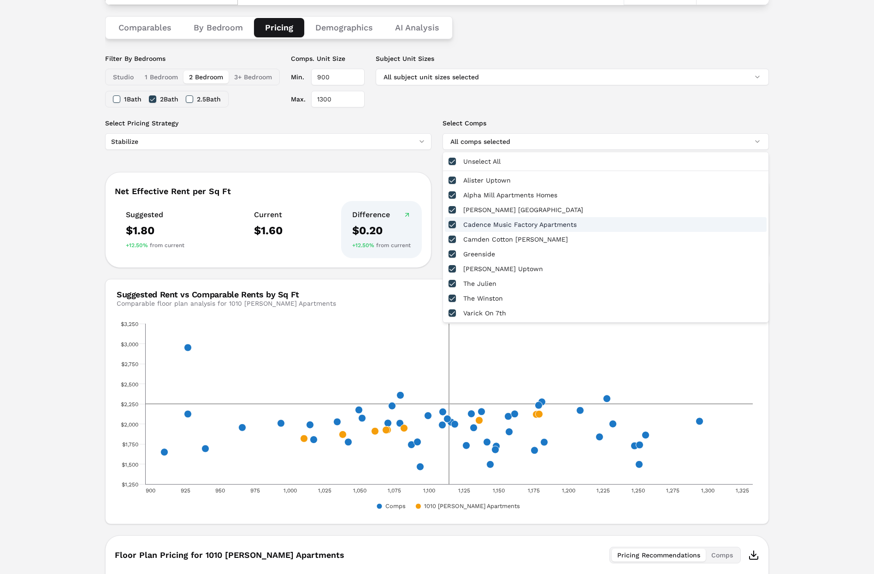
click at [791, 207] on div "Notifications 1010 Dilworth Apartments A 1010 Kenilworth Ave , Charlotte , NC ,…" at bounding box center [437, 386] width 874 height 986
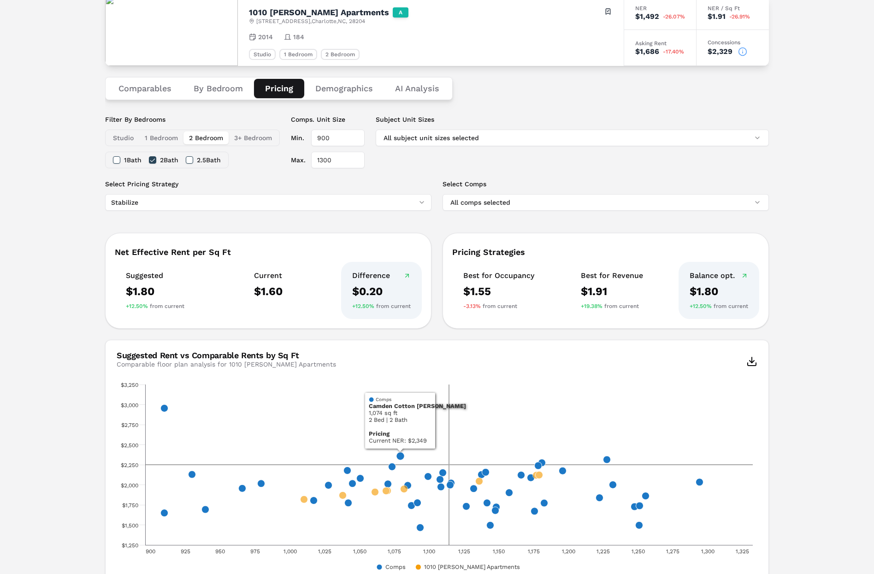
scroll to position [0, 0]
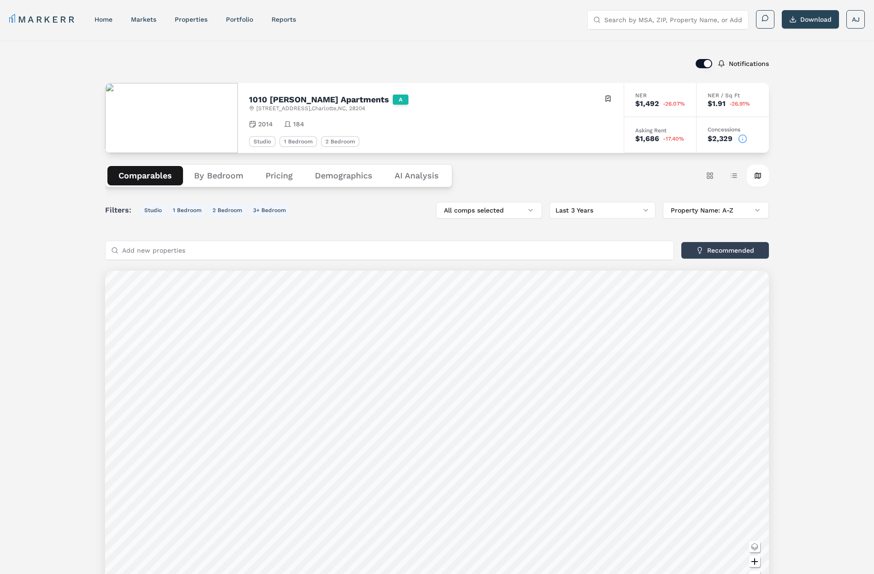
click at [155, 180] on button "Comparables" at bounding box center [145, 175] width 76 height 19
click at [702, 177] on button "Card view" at bounding box center [710, 176] width 22 height 22
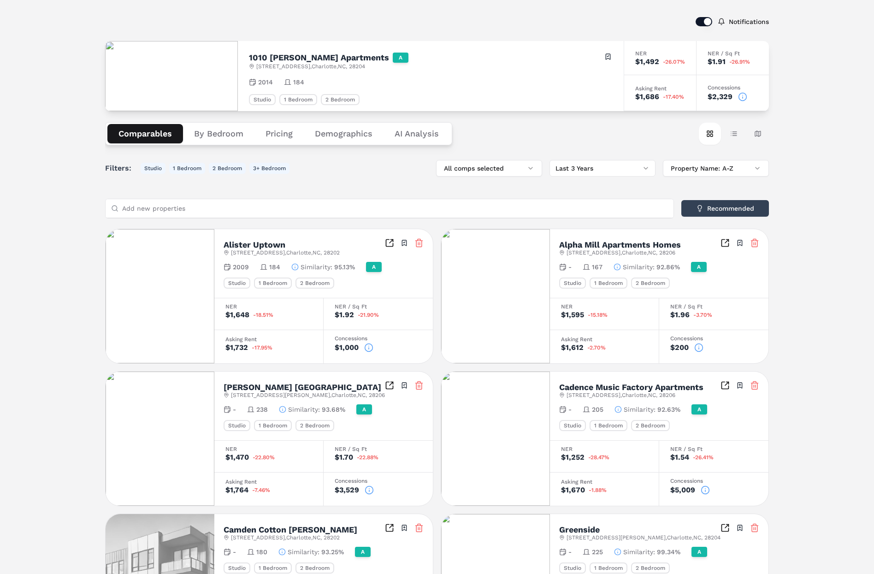
scroll to position [48, 0]
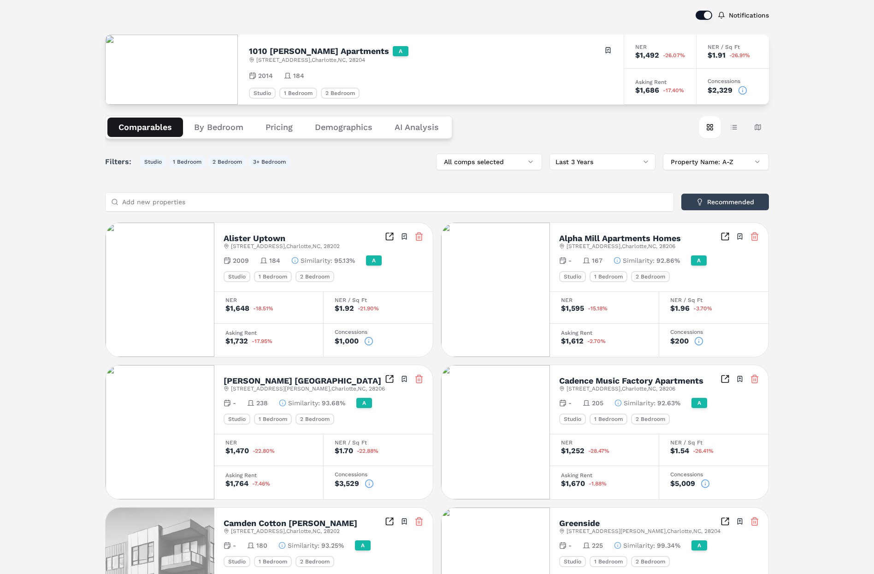
click at [576, 206] on input "Add new properties" at bounding box center [395, 202] width 546 height 18
click at [546, 202] on input "Add new properties" at bounding box center [395, 202] width 546 height 18
click at [414, 204] on input "Add new properties" at bounding box center [395, 202] width 546 height 18
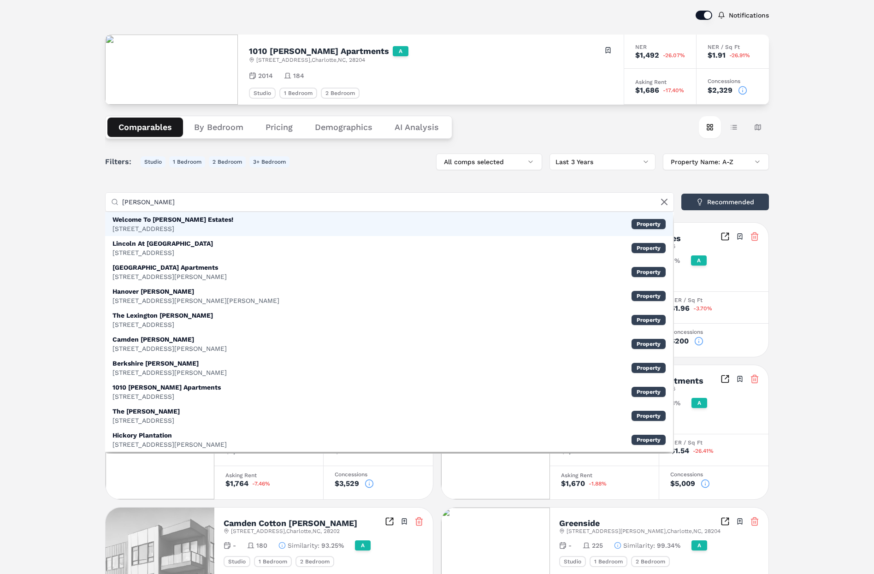
type input "Dilworth"
click at [146, 212] on div "Welcome To Dilworth Estates! 202 5th St NW, Dilworth Property" at bounding box center [389, 224] width 568 height 24
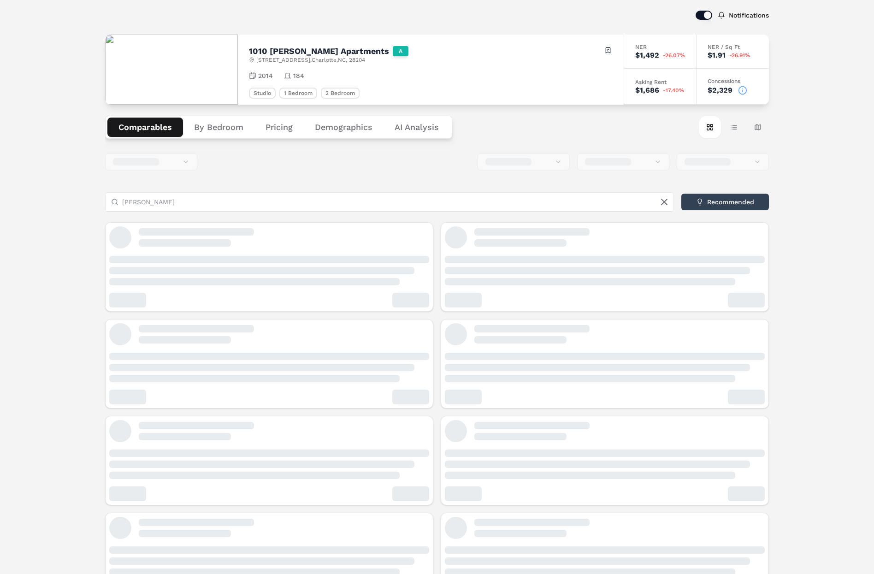
click at [146, 212] on div "Add new properties Dilworth Recommended" at bounding box center [437, 475] width 664 height 642
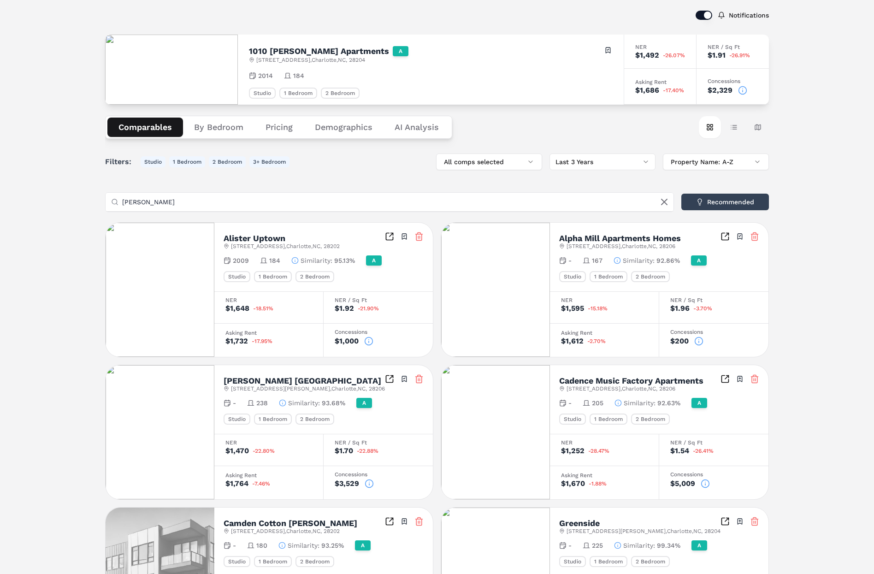
scroll to position [36, 0]
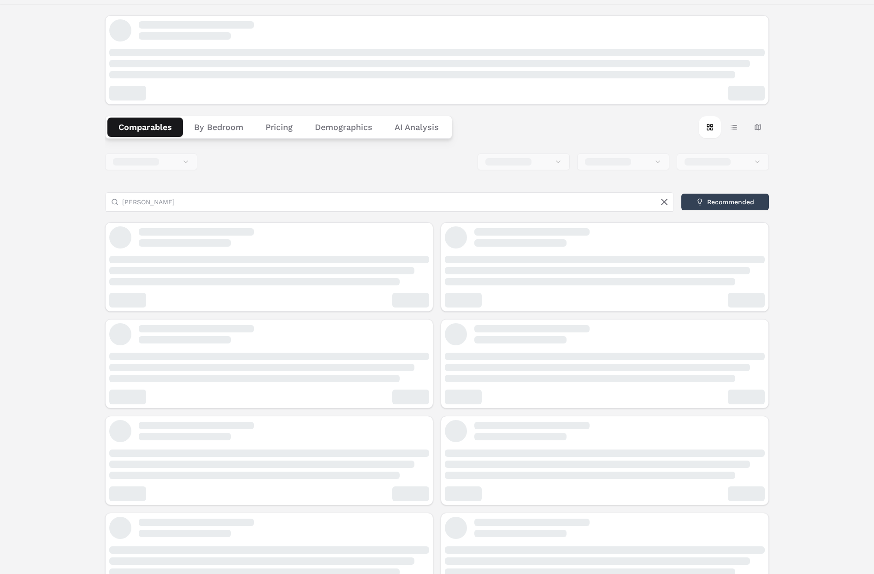
click at [144, 202] on div "Add new properties Dilworth Recommended" at bounding box center [437, 475] width 664 height 642
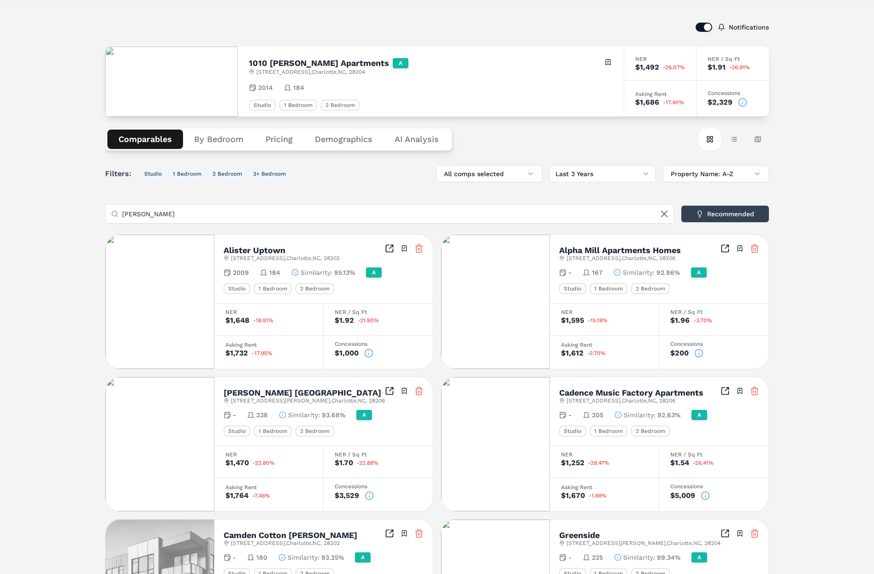
click at [151, 213] on input "Dilworth" at bounding box center [395, 214] width 546 height 18
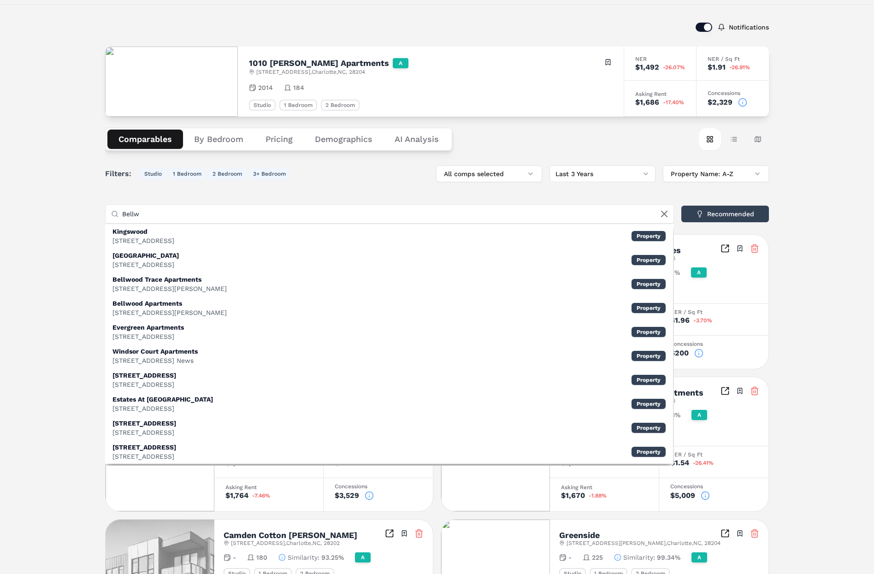
type input "Bell"
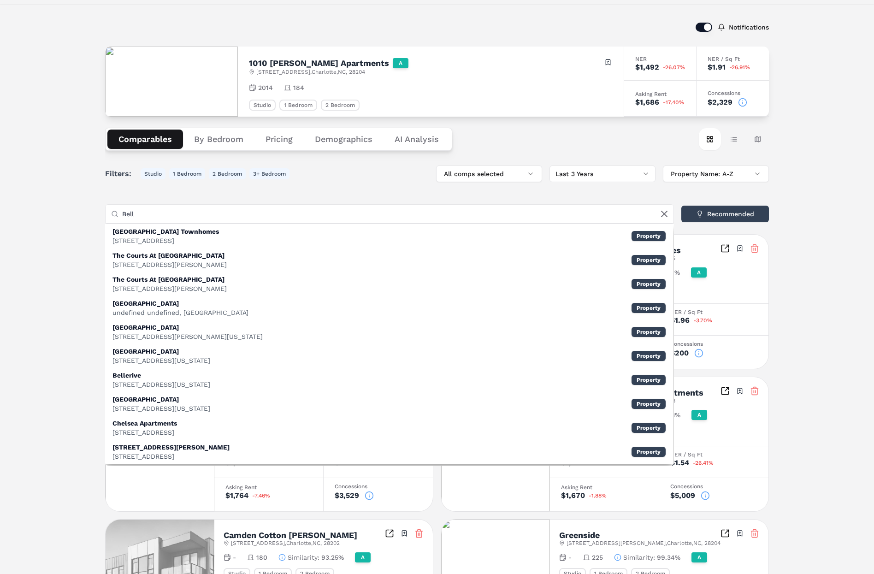
click at [143, 207] on input "Bell" at bounding box center [395, 214] width 546 height 18
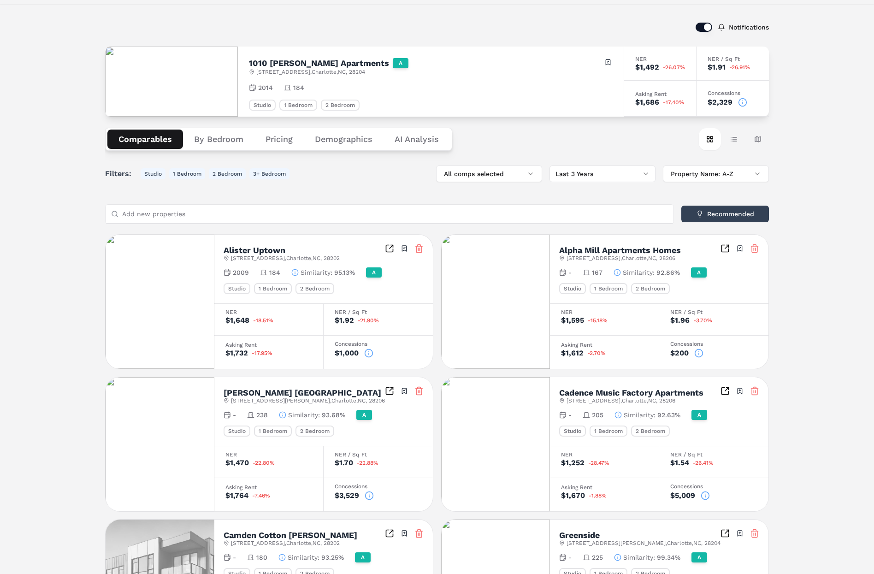
click at [86, 213] on div "Notifications 1010 Dilworth Apartments A 1010 Kenilworth Ave , Charlotte , NC ,…" at bounding box center [437, 547] width 874 height 1087
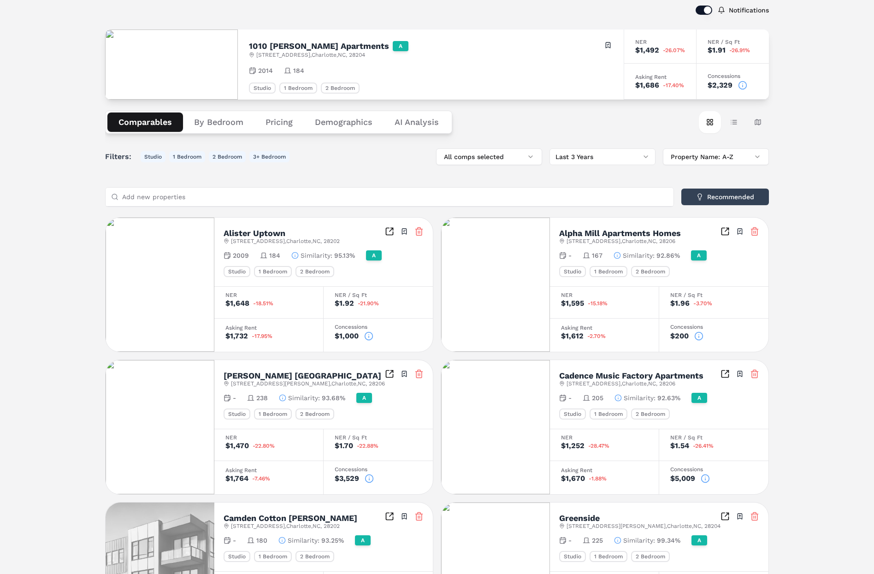
scroll to position [48, 0]
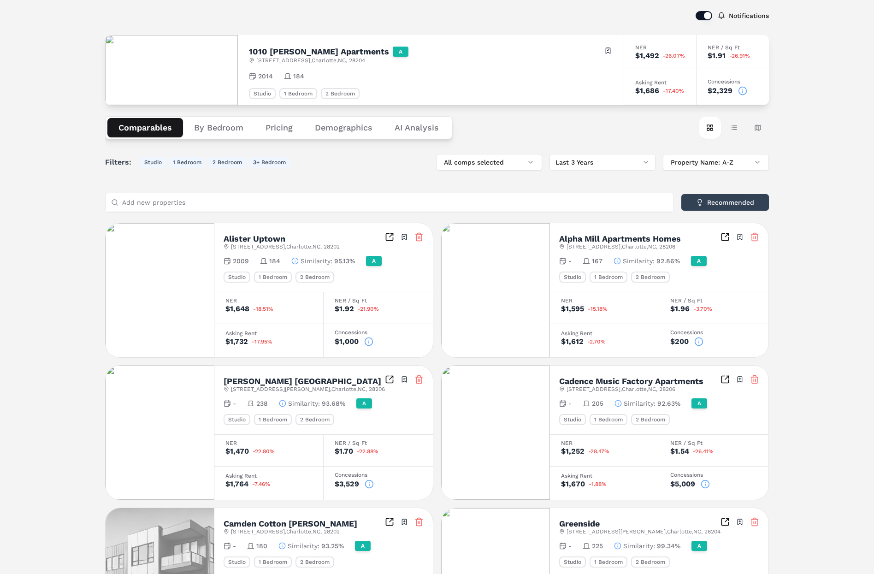
click at [347, 202] on input "Add new properties" at bounding box center [395, 202] width 546 height 18
click at [192, 199] on input "Add new properties" at bounding box center [395, 202] width 546 height 18
click at [418, 234] on icon at bounding box center [418, 236] width 9 height 9
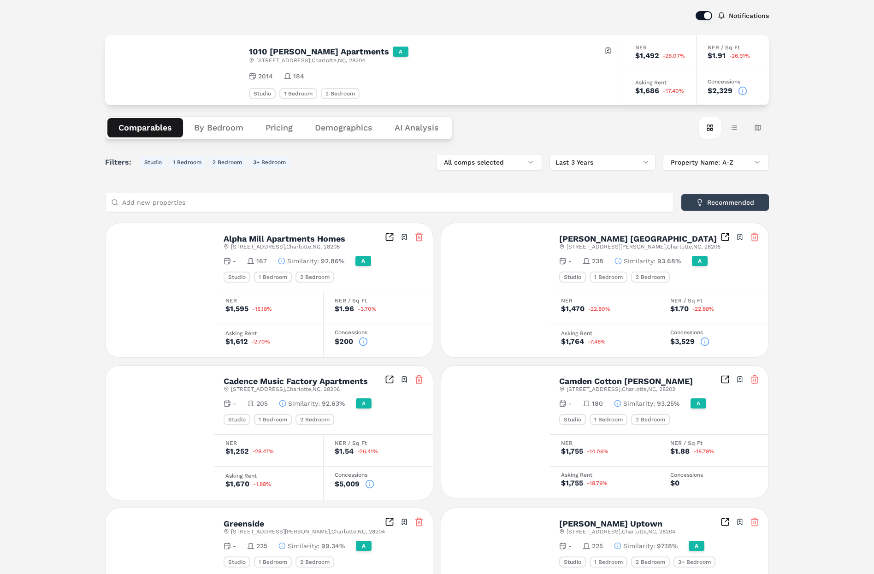
click at [419, 237] on icon at bounding box center [418, 236] width 9 height 9
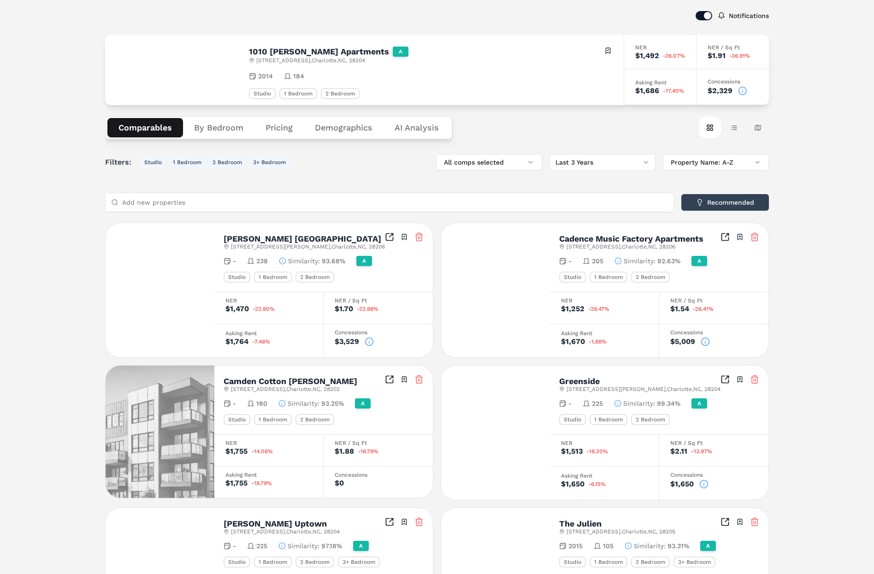
click at [419, 237] on icon at bounding box center [418, 236] width 9 height 9
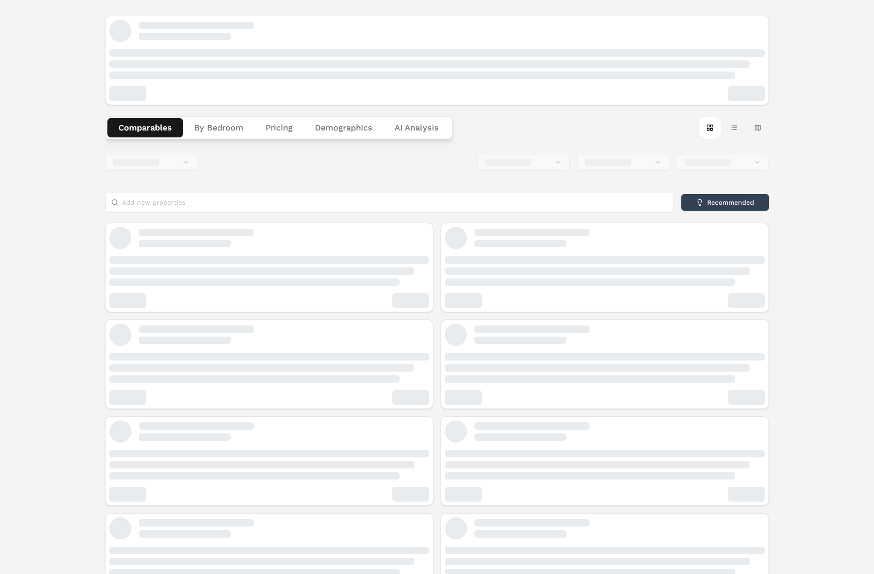
click at [419, 237] on div at bounding box center [284, 238] width 290 height 18
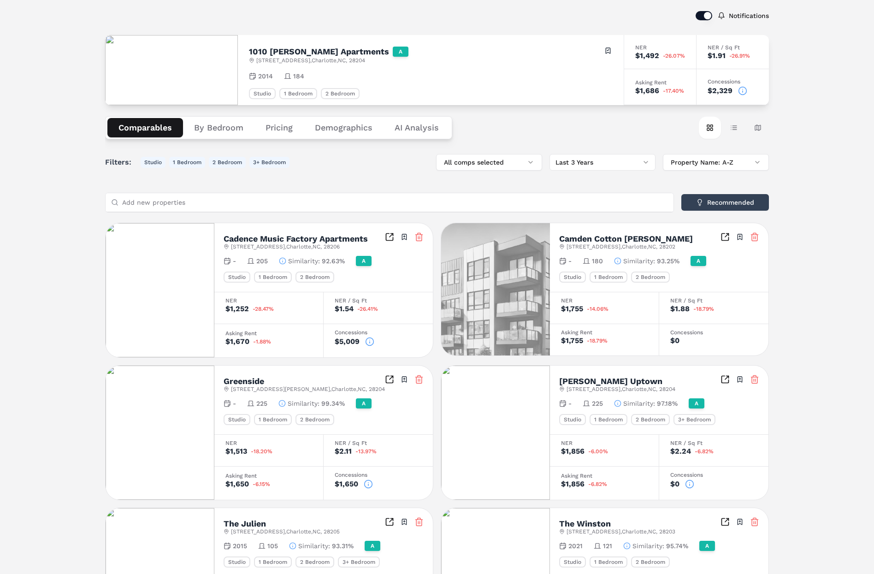
click at [419, 237] on icon at bounding box center [418, 236] width 9 height 9
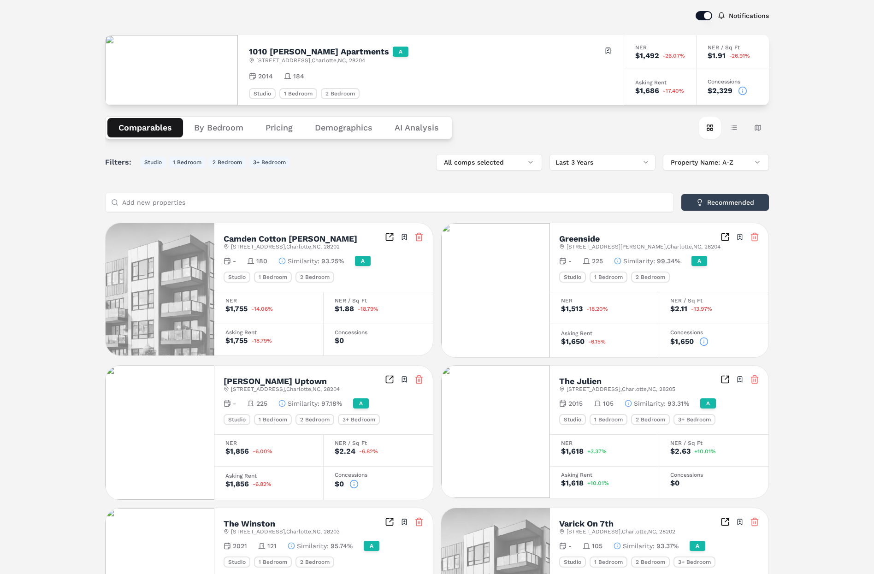
click at [307, 202] on input "Add new properties" at bounding box center [395, 202] width 546 height 18
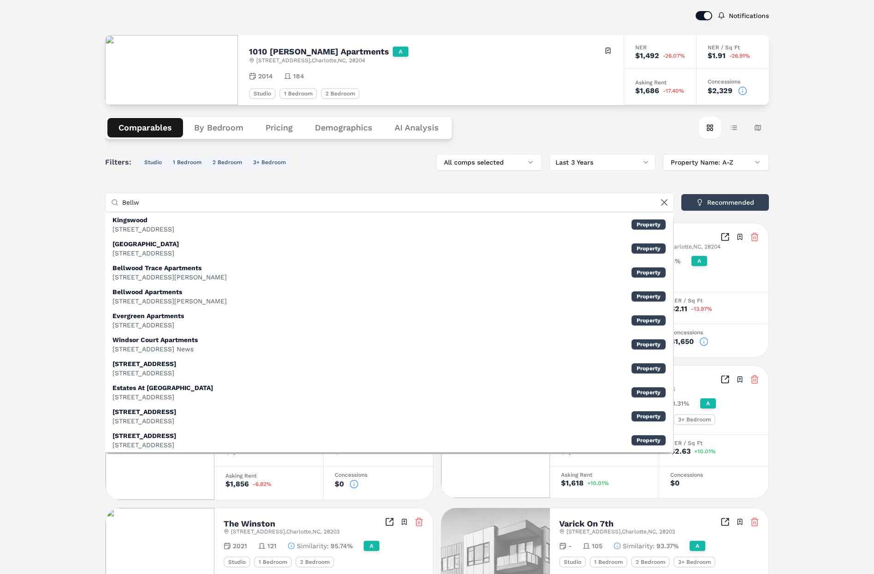
type input "Bellw"
click at [73, 152] on div "Notifications 1010 Dilworth Apartments A 1010 Kenilworth Ave , Charlotte , NC ,…" at bounding box center [437, 394] width 874 height 802
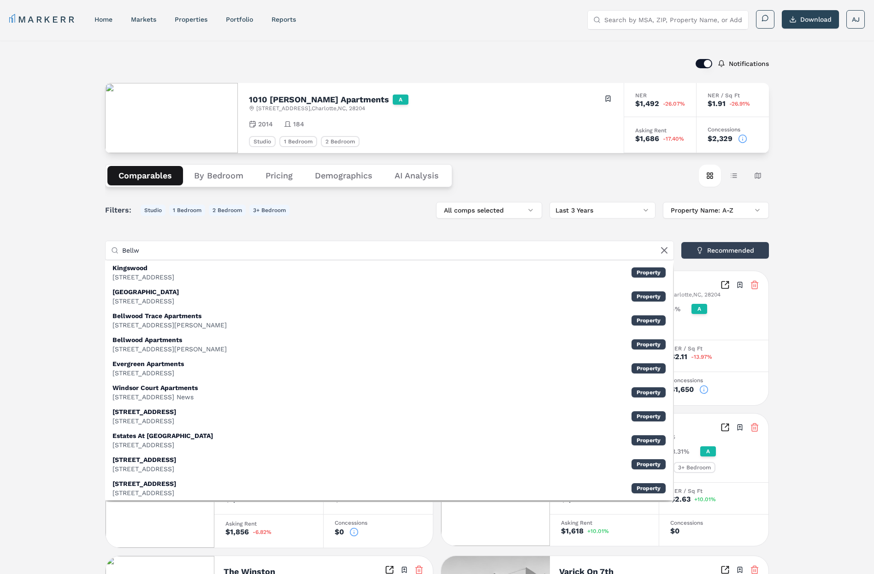
click at [66, 219] on div "Notifications 1010 Dilworth Apartments A 1010 Kenilworth Ave , Charlotte , NC ,…" at bounding box center [437, 442] width 874 height 802
click at [664, 250] on icon at bounding box center [665, 251] width 6 height 6
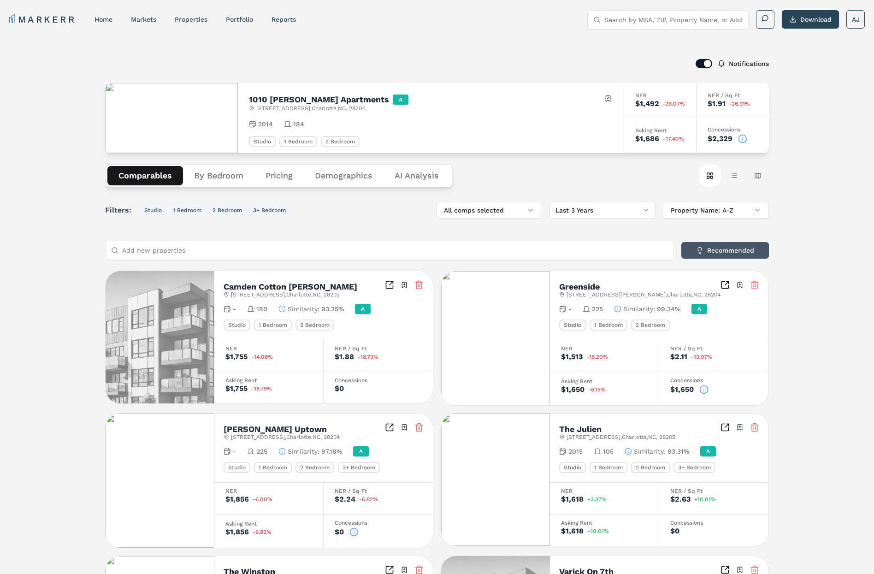
drag, startPoint x: 733, startPoint y: 248, endPoint x: 756, endPoint y: 273, distance: 34.3
click at [733, 249] on button "Recommended" at bounding box center [725, 250] width 88 height 17
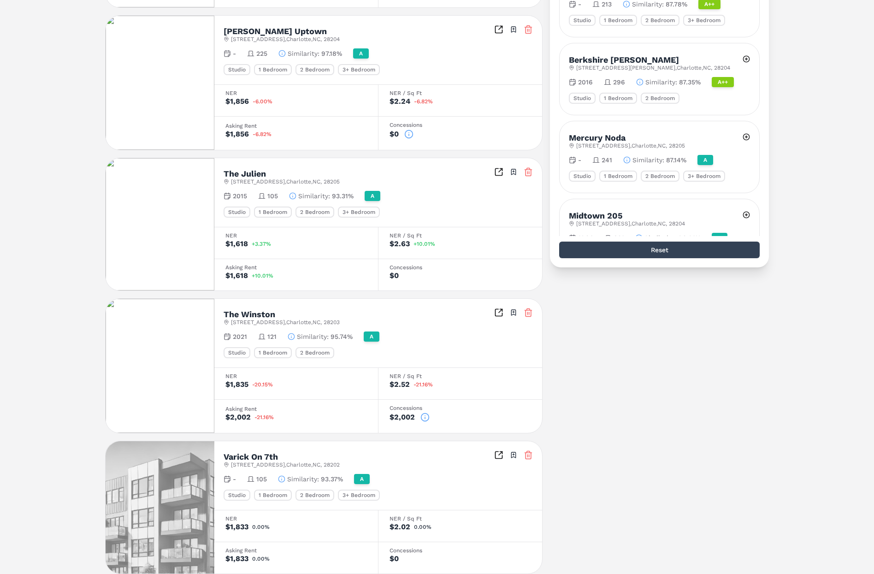
scroll to position [577, 0]
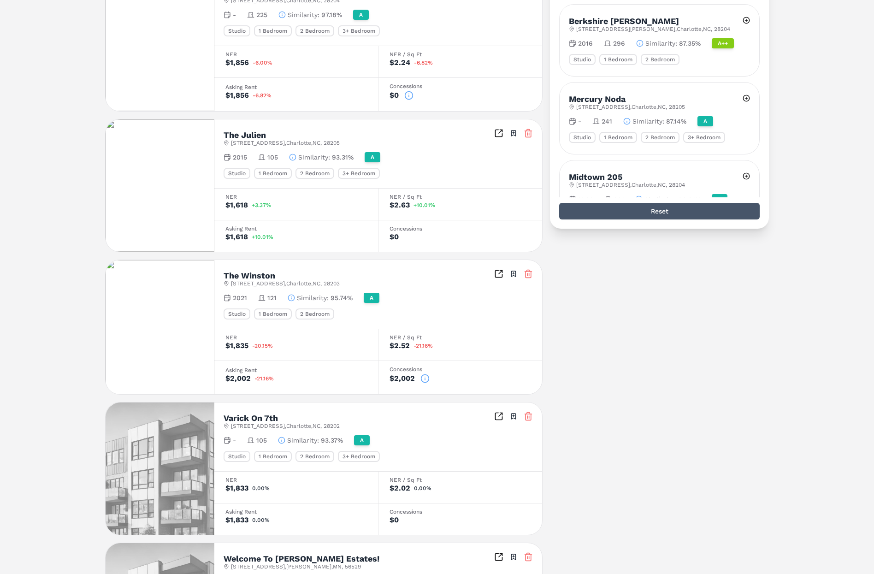
click at [673, 212] on button "Reset" at bounding box center [659, 211] width 201 height 17
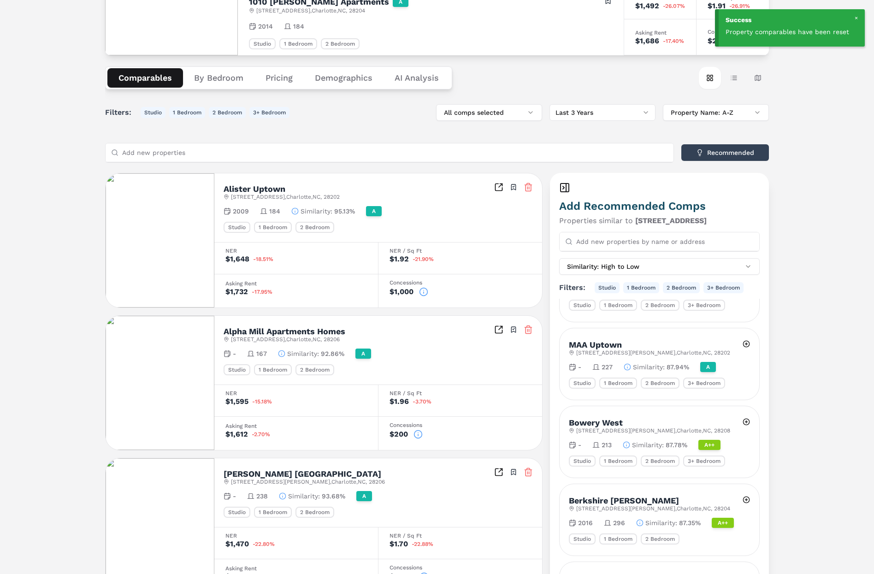
scroll to position [89, 0]
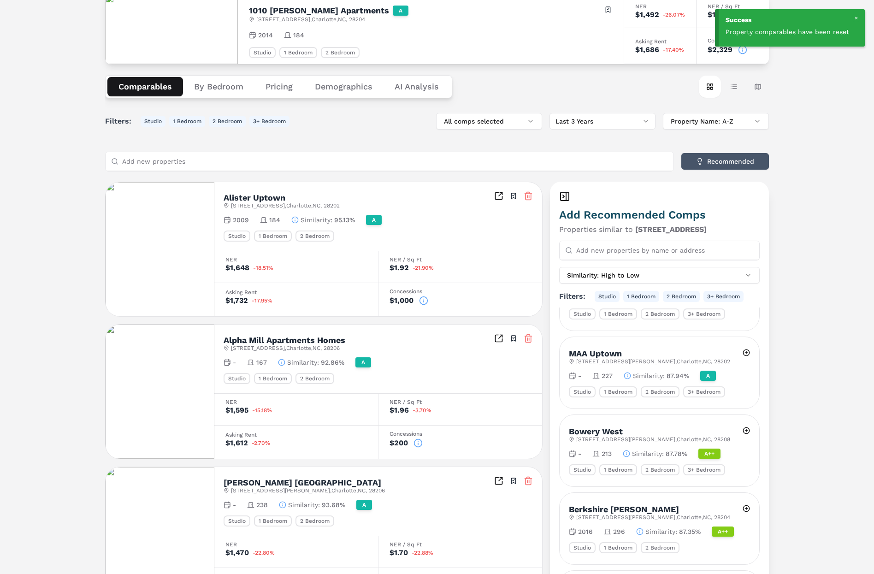
click at [715, 166] on button "Recommended" at bounding box center [725, 161] width 88 height 17
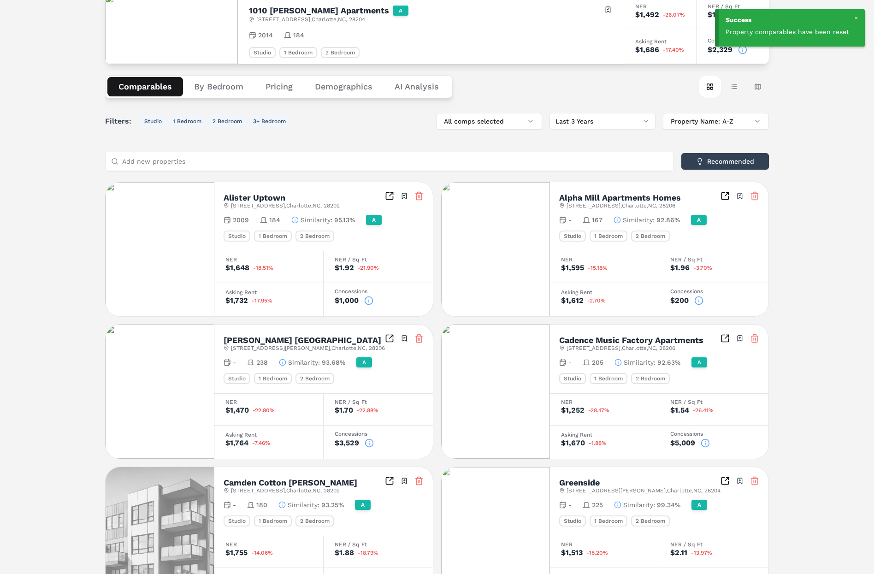
click at [592, 122] on html "Success Property comparables have been reset MARKERR home markets properties Po…" at bounding box center [437, 416] width 874 height 1011
click at [600, 94] on html "Success Property comparables have been reset MARKERR home markets properties Po…" at bounding box center [437, 416] width 874 height 1011
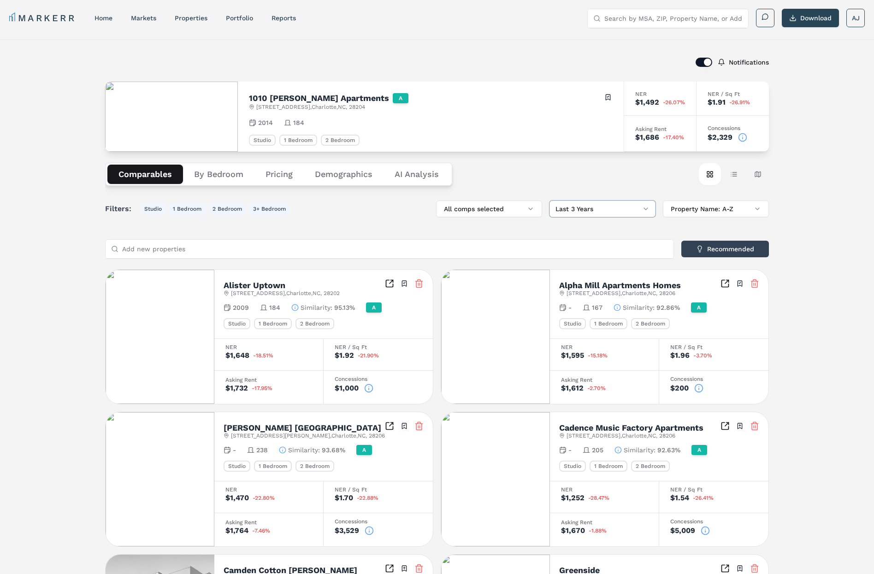
scroll to position [0, 0]
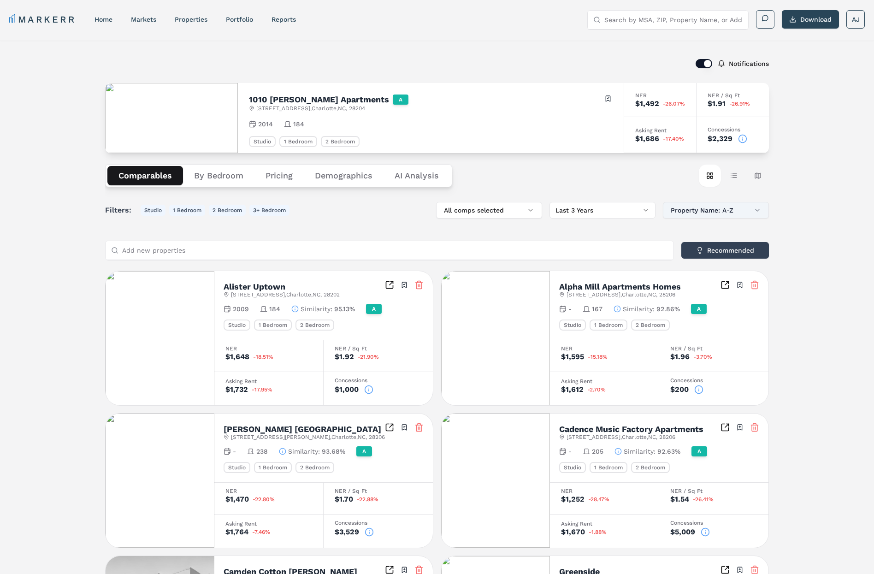
click at [725, 207] on button "Property Name: A-Z" at bounding box center [716, 210] width 106 height 17
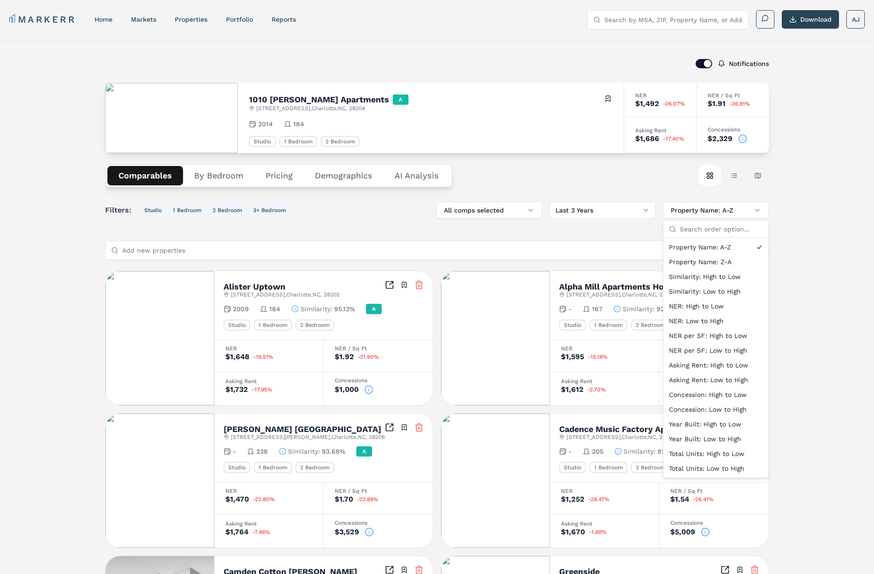
click at [809, 266] on div "Notifications 1010 Dilworth Apartments A 1010 Kenilworth Ave , Charlotte , NC ,…" at bounding box center [437, 514] width 874 height 946
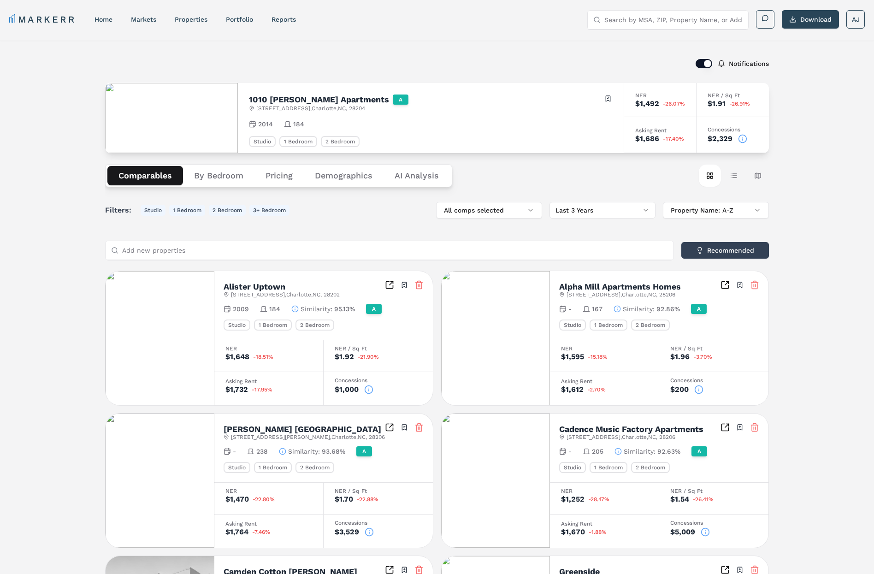
click at [96, 191] on div "Notifications 1010 Dilworth Apartments A 1010 Kenilworth Ave , Charlotte , NC ,…" at bounding box center [437, 514] width 874 height 946
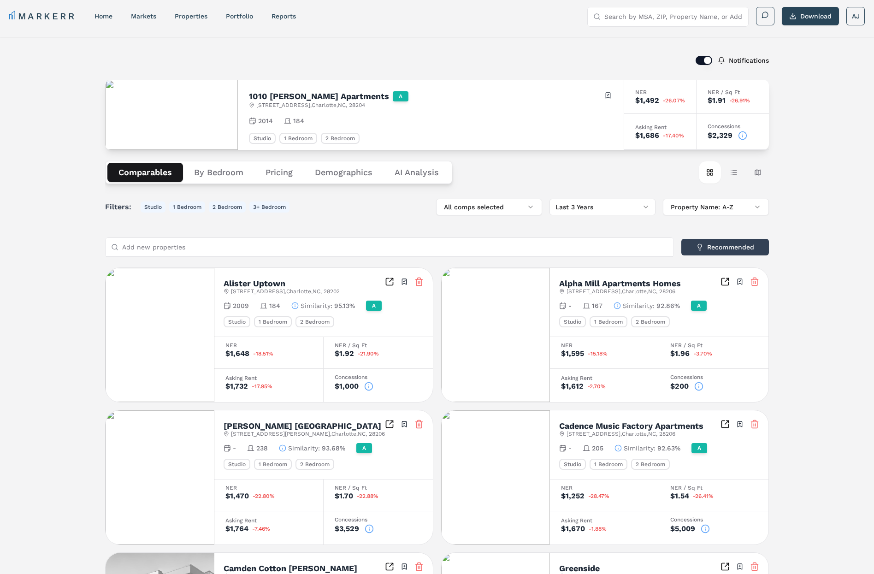
click at [585, 154] on div "Comparables By Bedroom Pricing Demographics AI Analysis Card view Table view Ma…" at bounding box center [437, 172] width 664 height 45
click at [825, 141] on div "Notifications 1010 Dilworth Apartments A 1010 Kenilworth Ave , Charlotte , NC ,…" at bounding box center [437, 510] width 874 height 946
click at [839, 136] on div "Notifications 1010 Dilworth Apartments A 1010 Kenilworth Ave , Charlotte , NC ,…" at bounding box center [437, 510] width 874 height 946
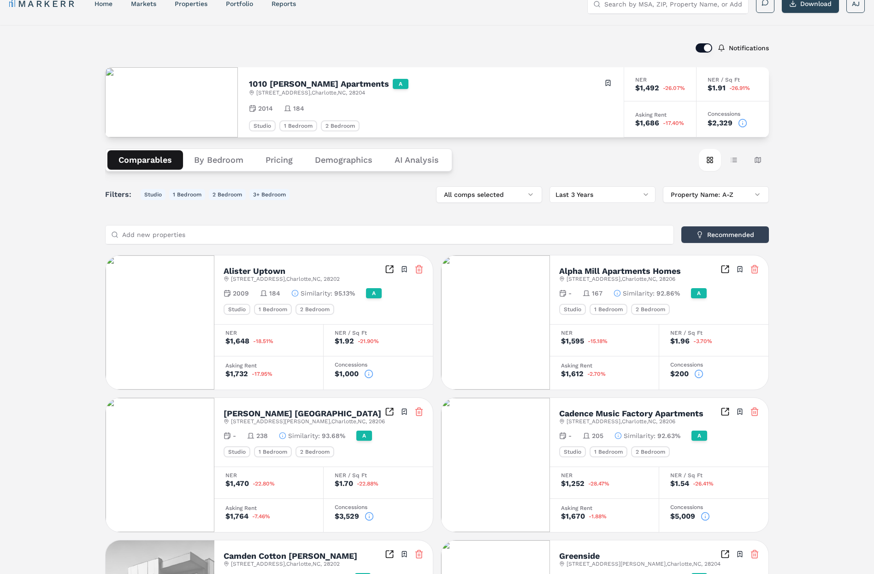
scroll to position [0, 0]
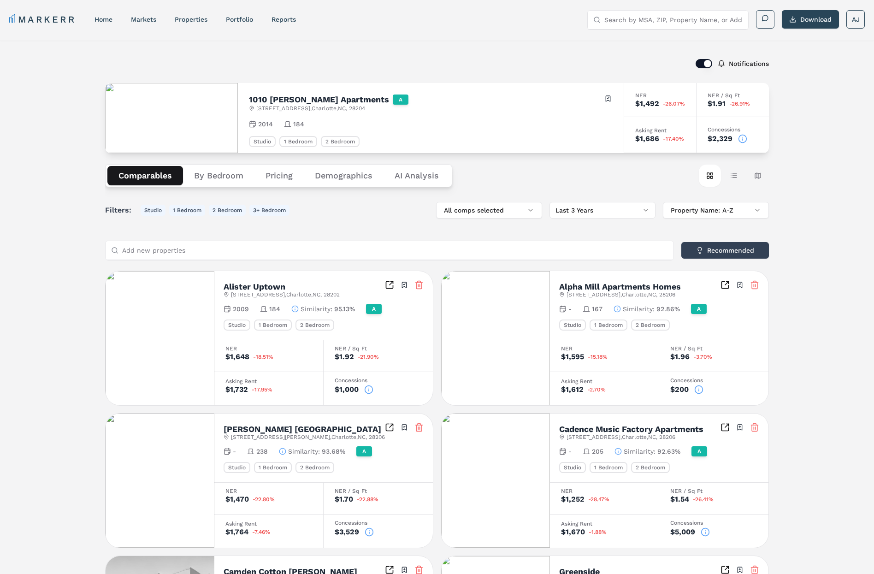
click at [88, 190] on div "Notifications 1010 Dilworth Apartments A 1010 Kenilworth Ave , Charlotte , NC ,…" at bounding box center [437, 514] width 874 height 946
click at [51, 175] on div "Notifications 1010 Dilworth Apartments A 1010 Kenilworth Ave , Charlotte , NC ,…" at bounding box center [437, 514] width 874 height 946
drag, startPoint x: 739, startPoint y: 178, endPoint x: 573, endPoint y: 212, distance: 170.2
click at [739, 178] on button "Table view" at bounding box center [734, 176] width 22 height 22
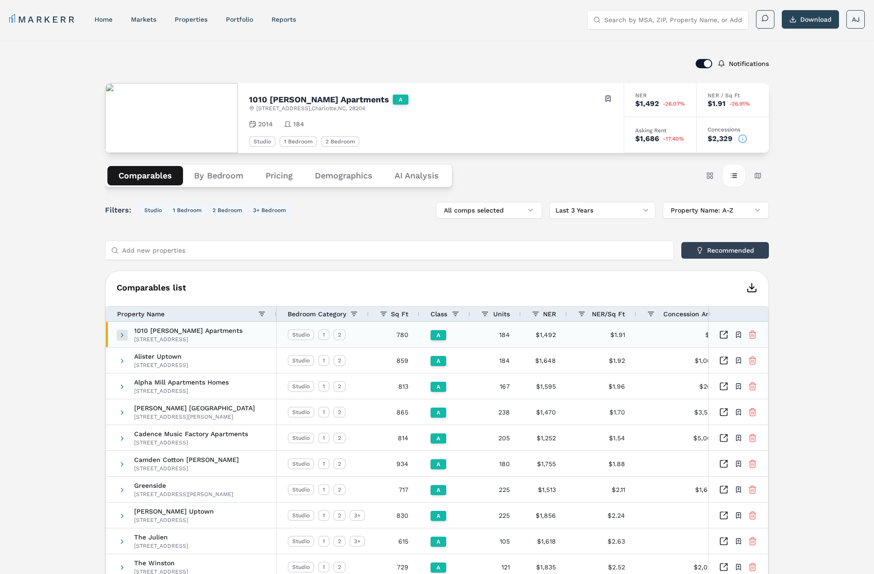
click at [121, 334] on span at bounding box center [121, 334] width 7 height 7
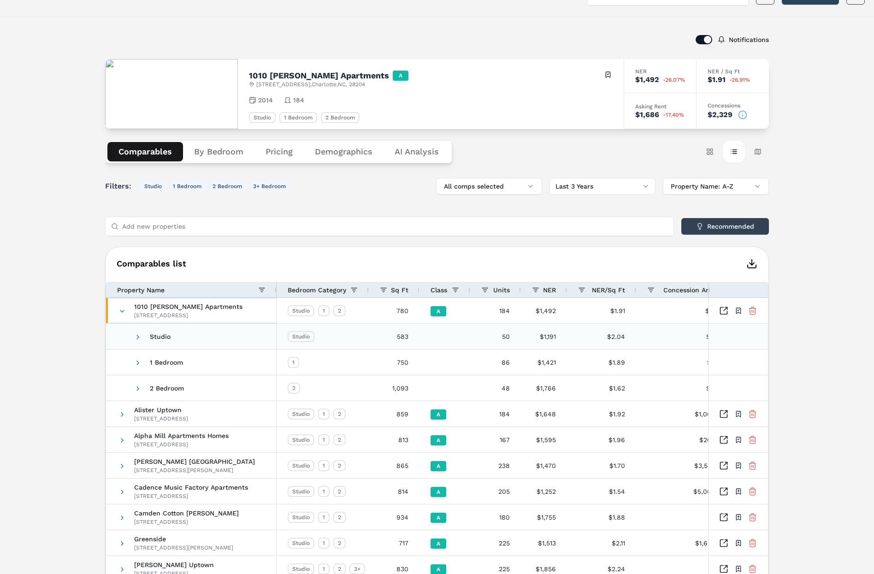
scroll to position [30, 0]
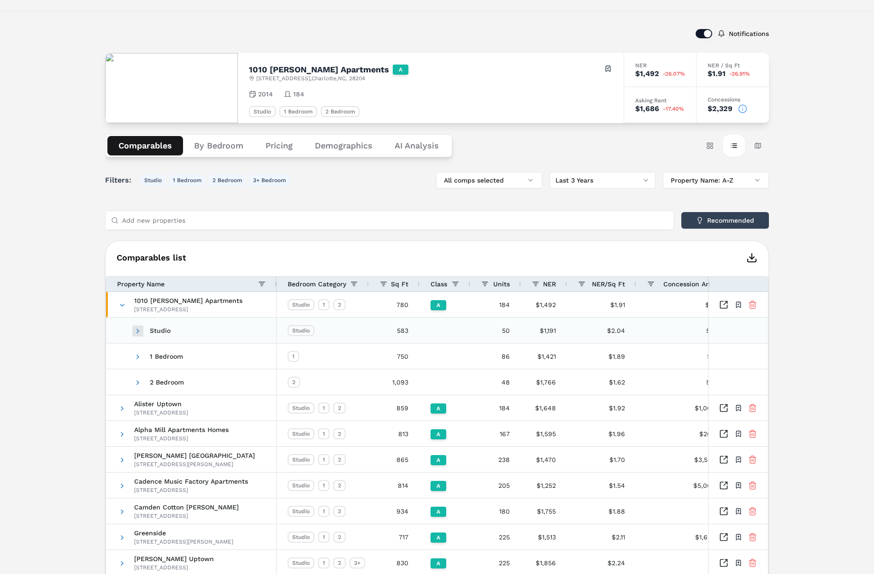
click at [139, 331] on span at bounding box center [137, 330] width 7 height 7
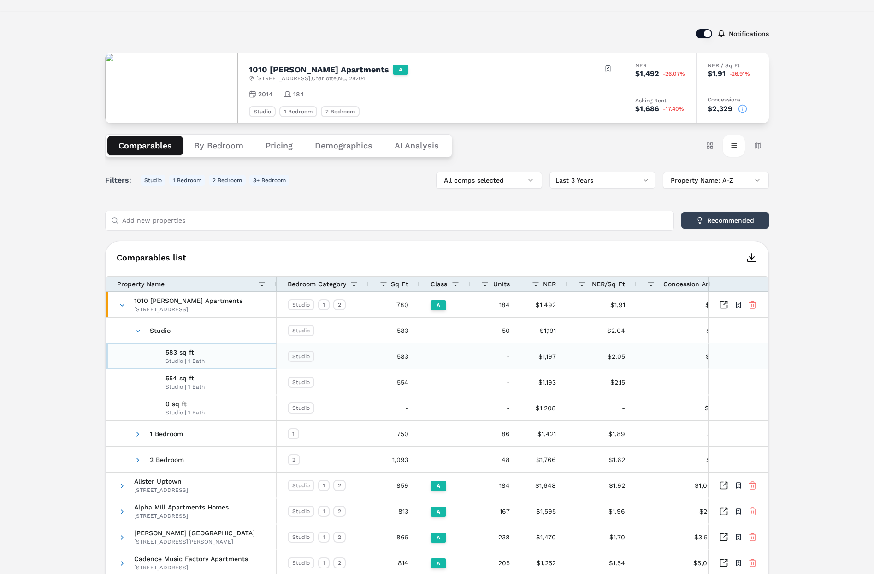
click at [213, 355] on span "583 sq ft Studio | 1 Bath" at bounding box center [199, 356] width 131 height 25
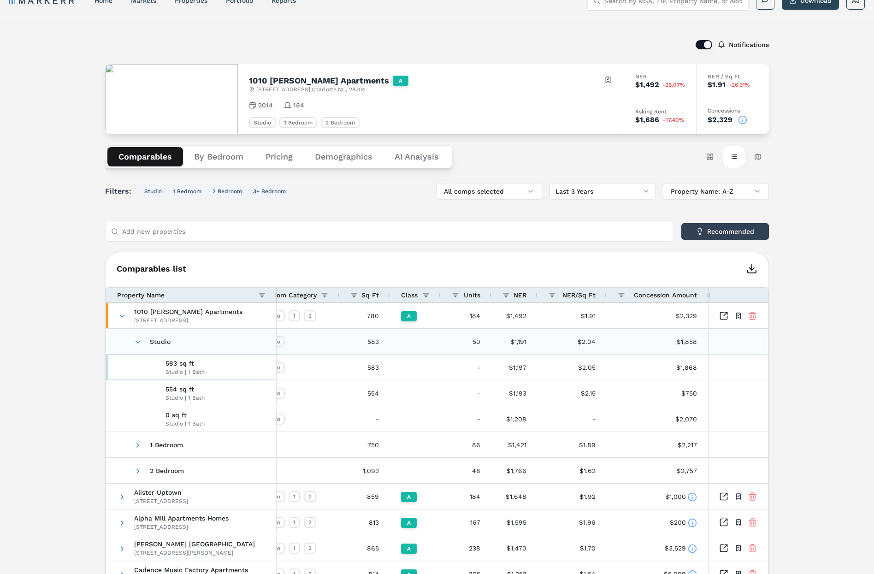
scroll to position [10, 0]
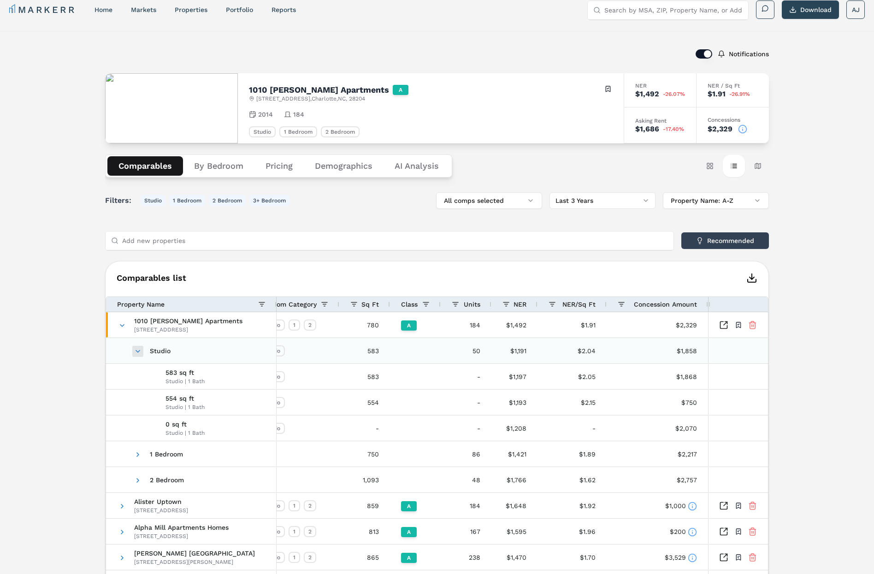
click at [136, 352] on span at bounding box center [137, 351] width 7 height 7
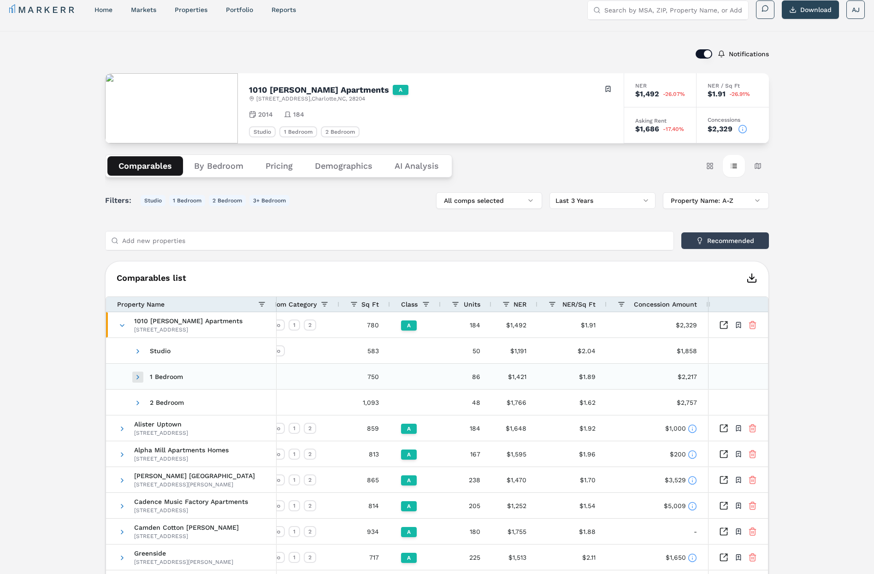
click at [139, 379] on span at bounding box center [137, 376] width 7 height 7
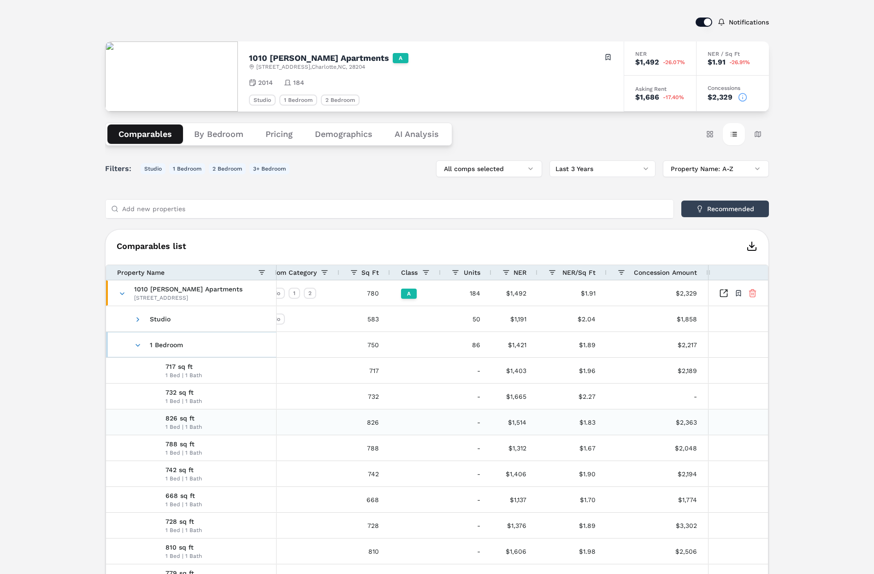
scroll to position [49, 0]
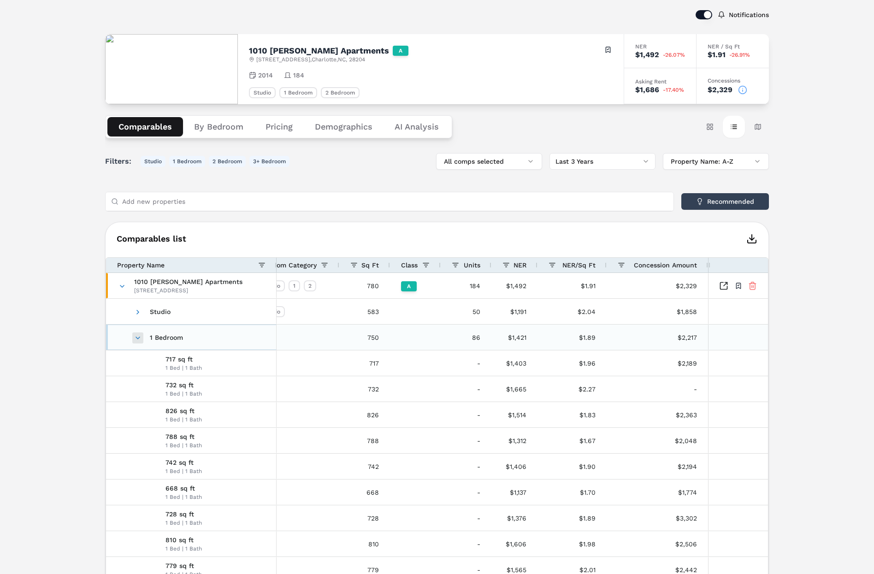
click at [139, 337] on span at bounding box center [137, 337] width 7 height 7
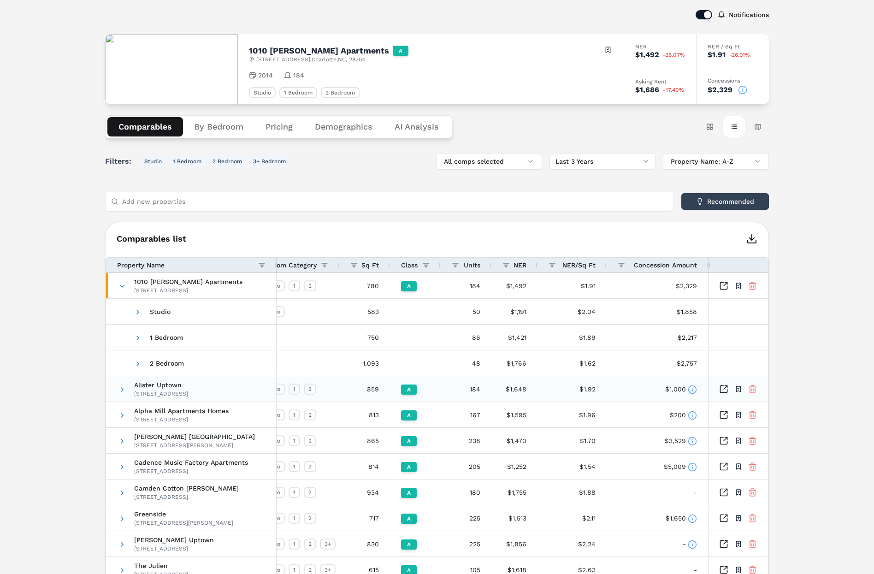
click at [690, 389] on icon at bounding box center [692, 389] width 9 height 9
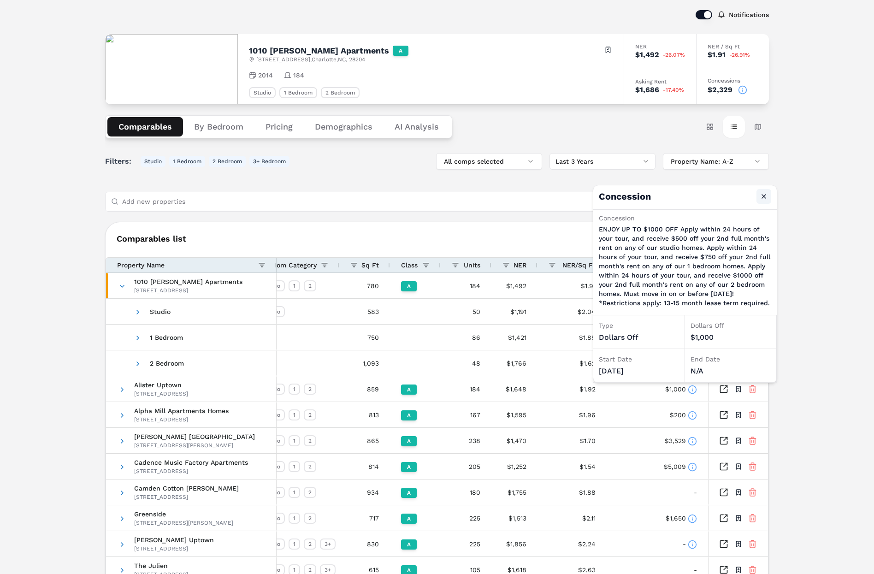
click at [763, 195] on button "Close" at bounding box center [764, 196] width 15 height 15
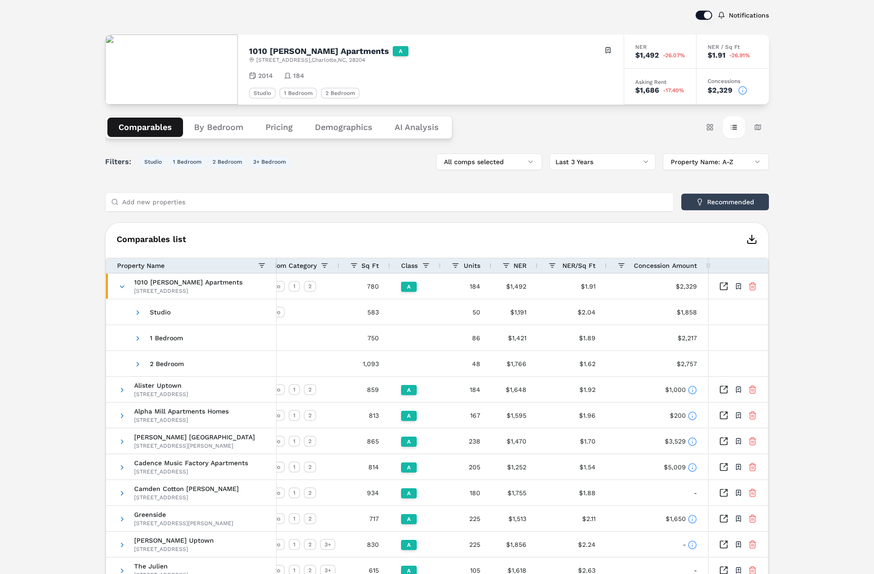
scroll to position [41, 0]
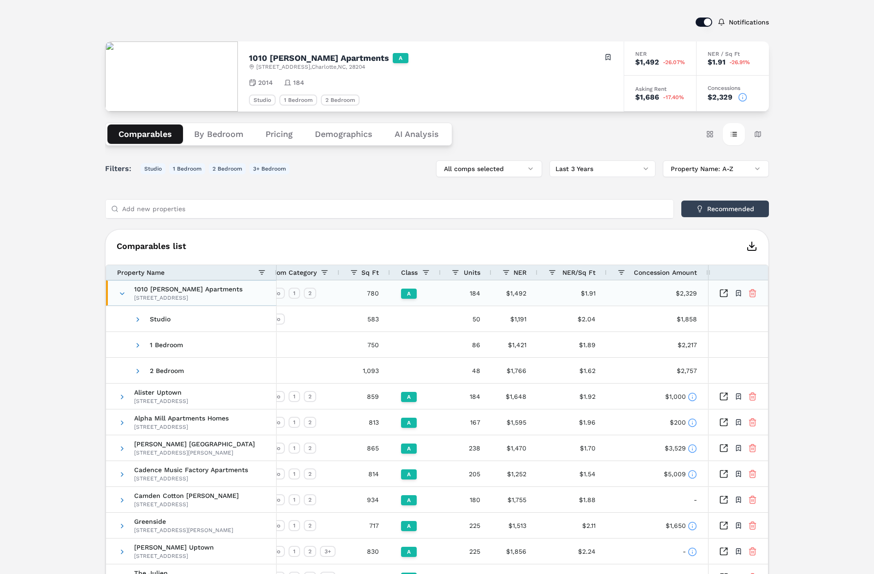
click at [124, 297] on span at bounding box center [121, 293] width 7 height 25
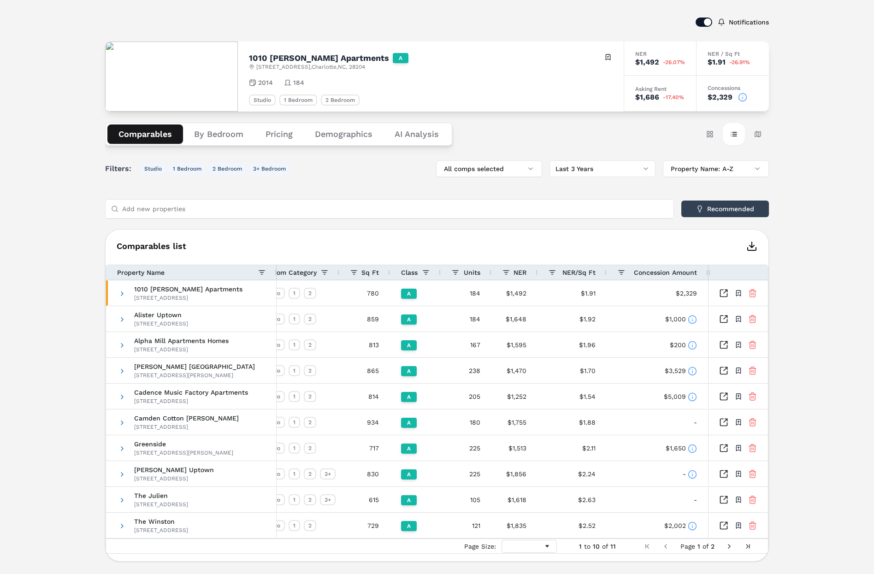
click at [342, 134] on button "Demographics" at bounding box center [344, 133] width 80 height 19
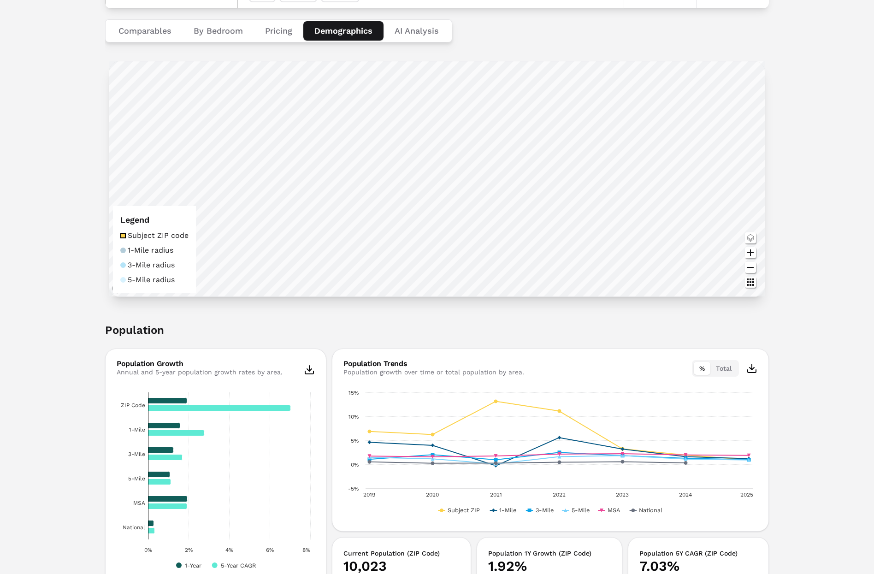
scroll to position [146, 0]
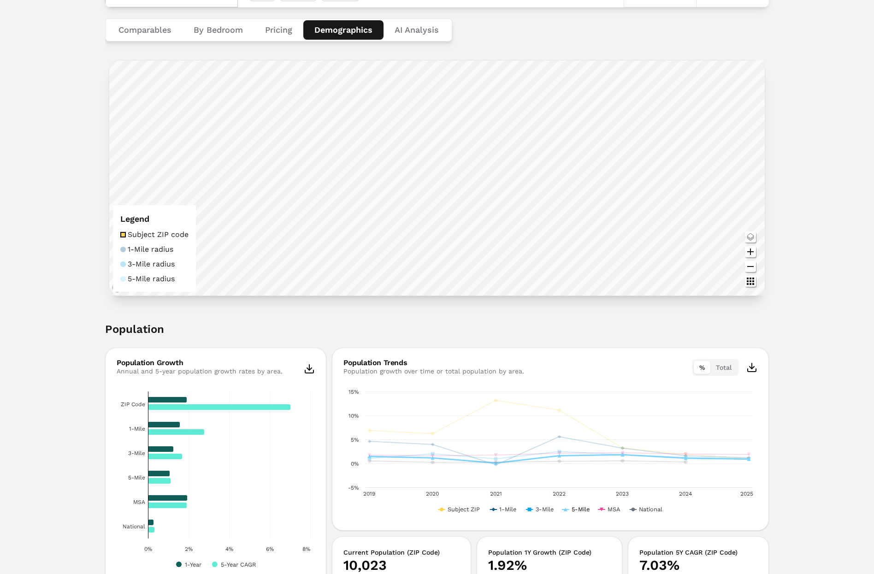
click at [580, 512] on text "5-Mile" at bounding box center [581, 509] width 18 height 7
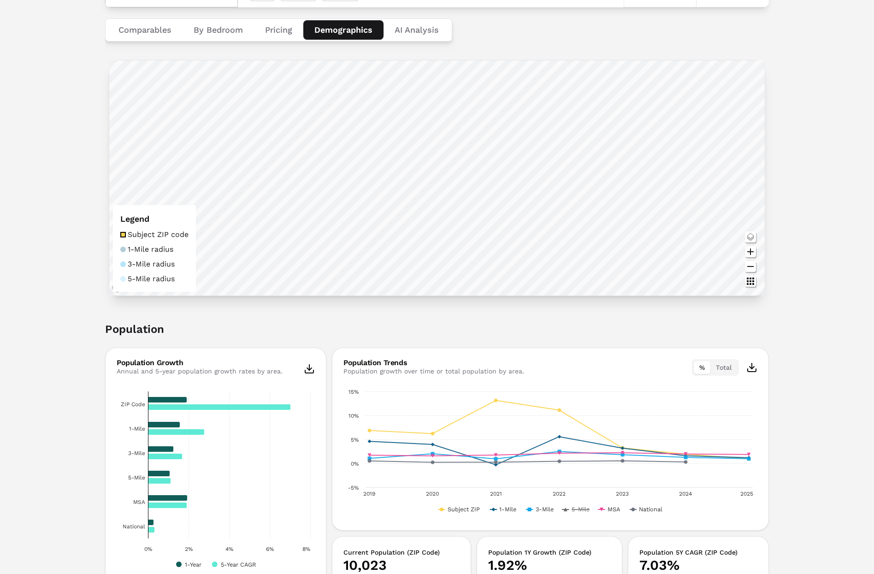
click at [581, 512] on text "5-Mile" at bounding box center [581, 509] width 18 height 7
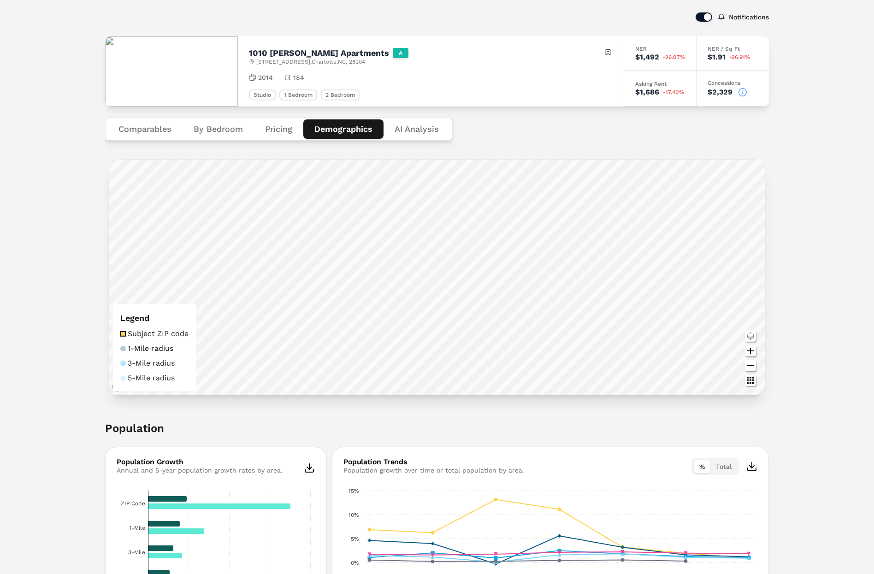
scroll to position [0, 0]
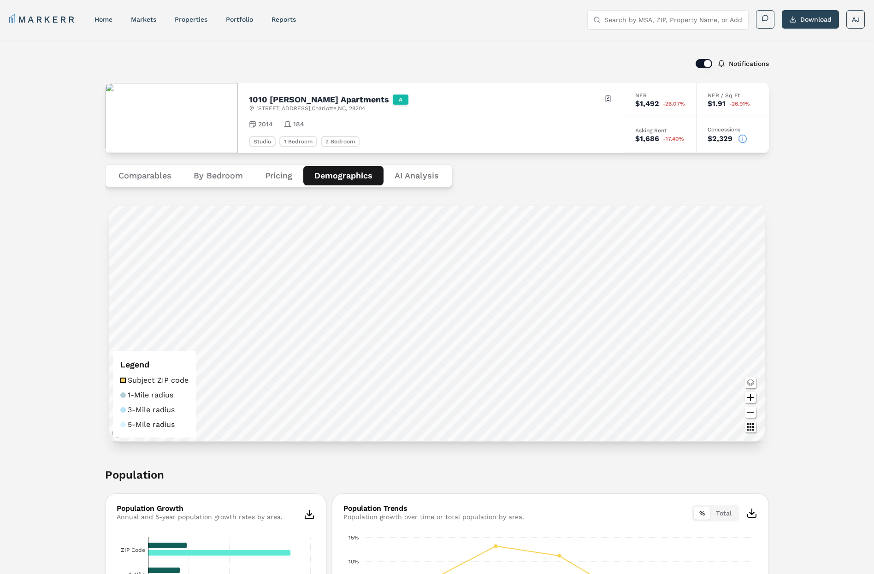
click at [431, 174] on Analysis "AI Analysis" at bounding box center [417, 175] width 66 height 19
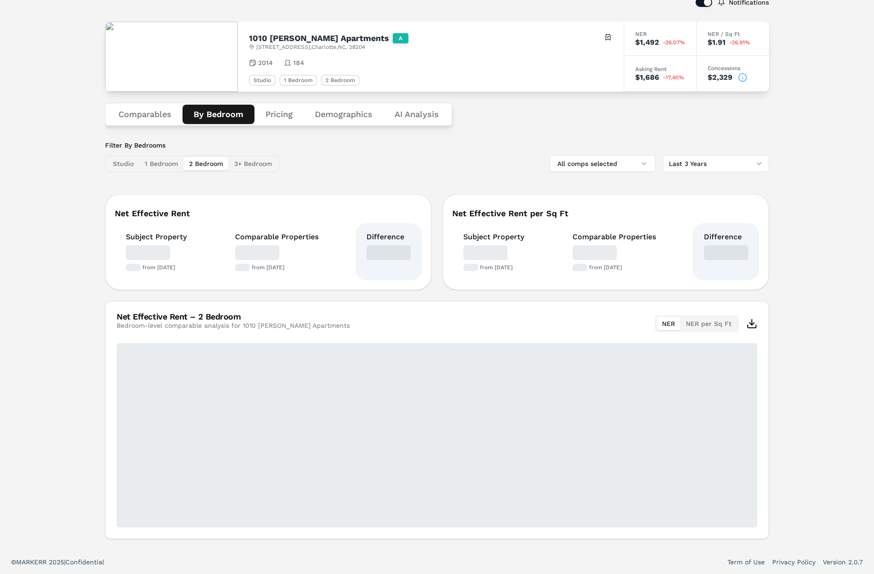
scroll to position [61, 0]
click at [223, 59] on div "Notifications 1010 Dilworth Apartments A 1010 Kenilworth Ave , Charlotte , NC ,…" at bounding box center [437, 264] width 664 height 549
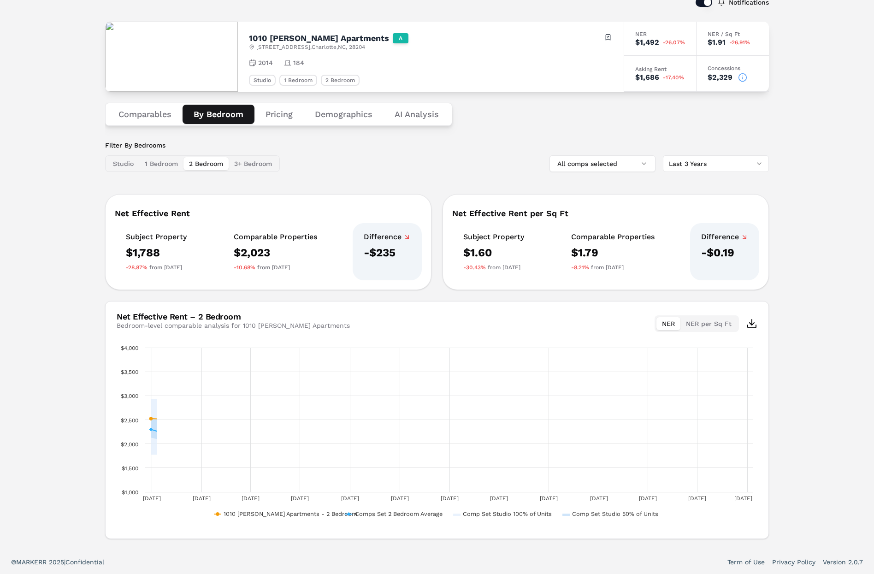
click at [142, 108] on button "Comparables" at bounding box center [144, 114] width 75 height 19
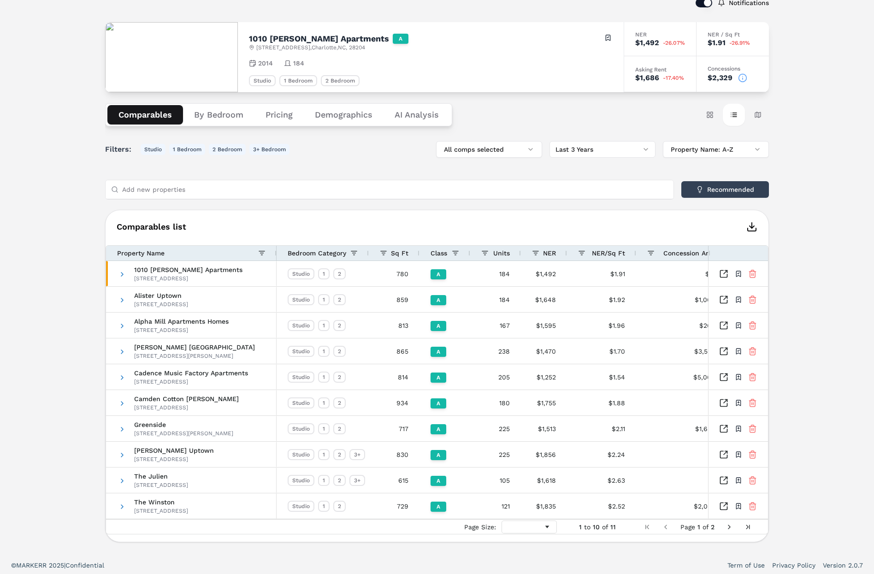
click at [788, 220] on div "Notifications 1010 Dilworth Apartments A 1010 Kenilworth Ave , Charlotte , NC ,…" at bounding box center [437, 266] width 874 height 573
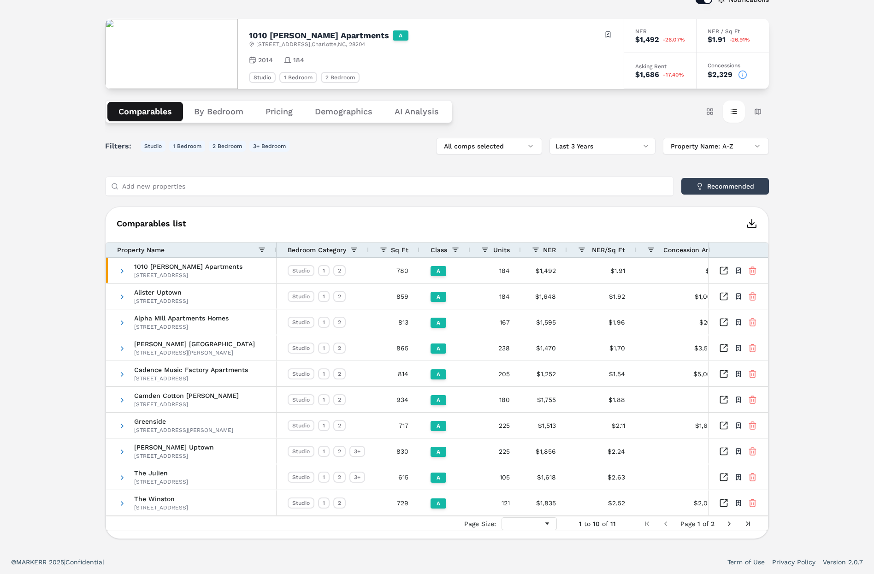
click at [834, 216] on div "Notifications 1010 Dilworth Apartments A 1010 Kenilworth Ave , Charlotte , NC ,…" at bounding box center [437, 262] width 874 height 573
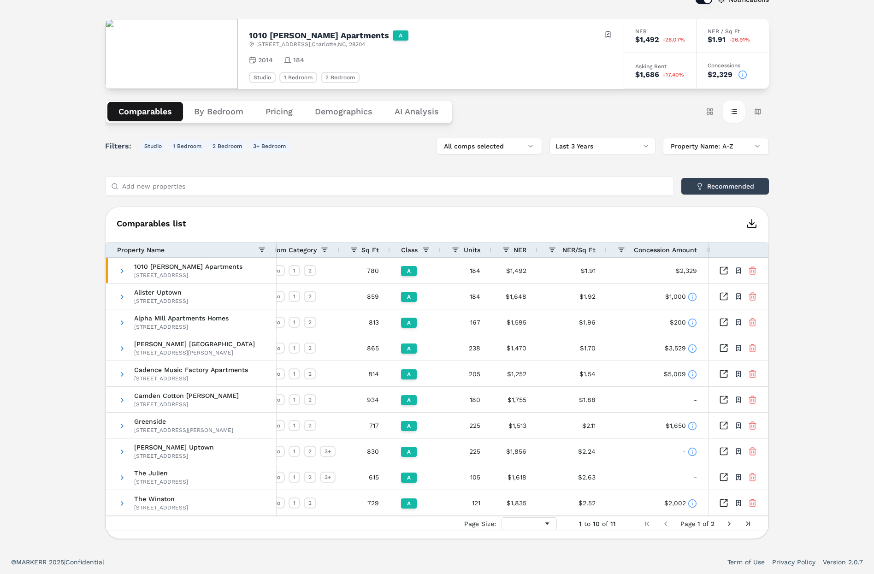
click at [828, 86] on div "Notifications 1010 Dilworth Apartments A 1010 Kenilworth Ave , Charlotte , NC ,…" at bounding box center [437, 262] width 874 height 573
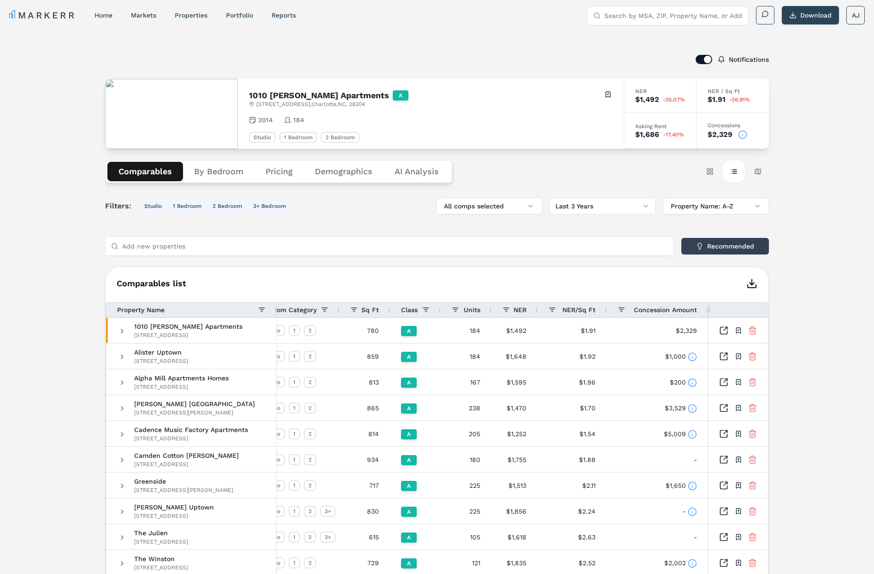
scroll to position [0, 0]
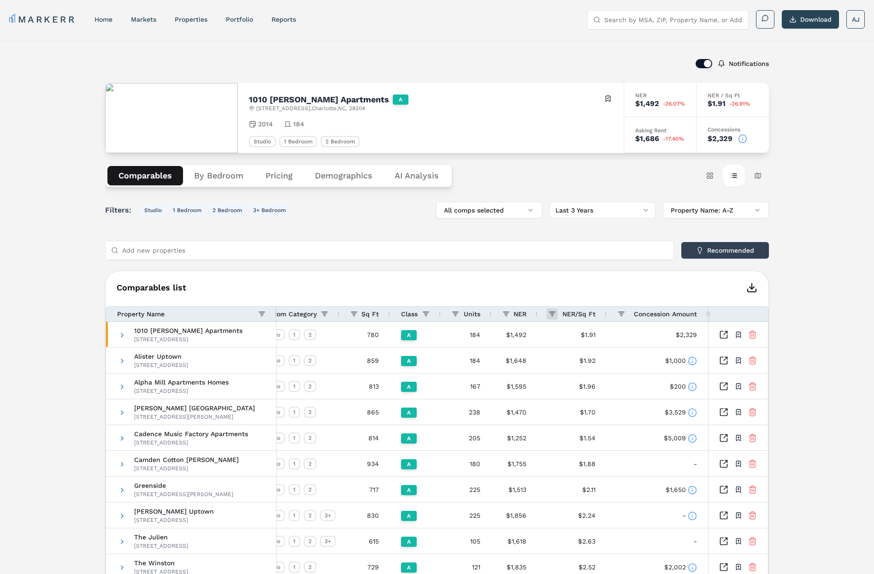
drag, startPoint x: 550, startPoint y: 313, endPoint x: 555, endPoint y: 314, distance: 4.8
click at [550, 313] on span at bounding box center [552, 313] width 7 height 7
click at [591, 293] on h6 "Comparables list" at bounding box center [437, 287] width 663 height 11
click at [816, 264] on div "Notifications 1010 Dilworth Apartments A 1010 Kenilworth Ave , Charlotte , NC ,…" at bounding box center [437, 326] width 874 height 573
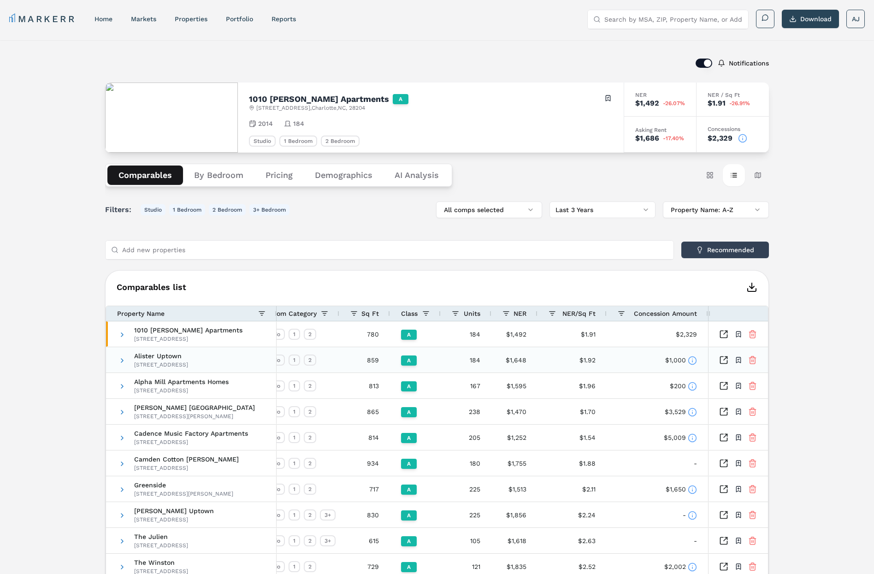
scroll to position [0, 0]
click at [824, 195] on div "Notifications 1010 Dilworth Apartments A 1010 Kenilworth Ave , Charlotte , NC ,…" at bounding box center [437, 327] width 874 height 573
click at [807, 185] on div "Notifications 1010 Dilworth Apartments A 1010 Kenilworth Ave , Charlotte , NC ,…" at bounding box center [437, 327] width 874 height 573
click at [749, 66] on label "Notifications" at bounding box center [749, 63] width 40 height 6
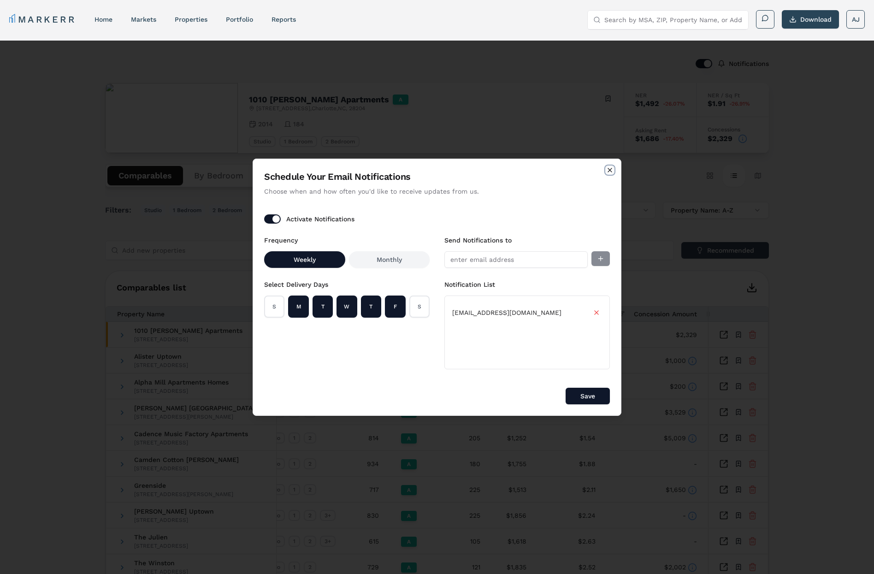
click at [609, 173] on icon "button" at bounding box center [609, 169] width 7 height 7
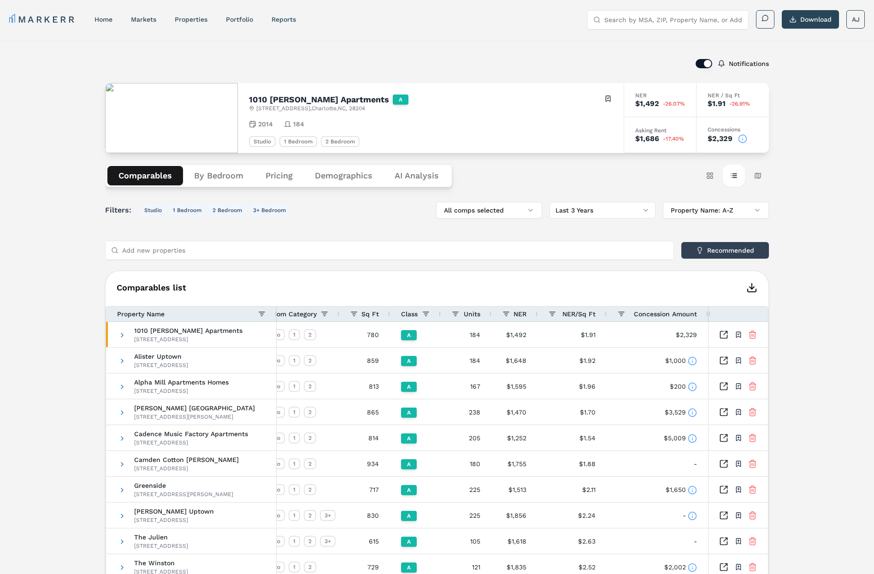
click at [823, 173] on div "Notifications 1010 Dilworth Apartments A 1010 Kenilworth Ave , Charlotte , NC ,…" at bounding box center [437, 327] width 874 height 573
click at [716, 180] on button "Card view" at bounding box center [710, 176] width 22 height 22
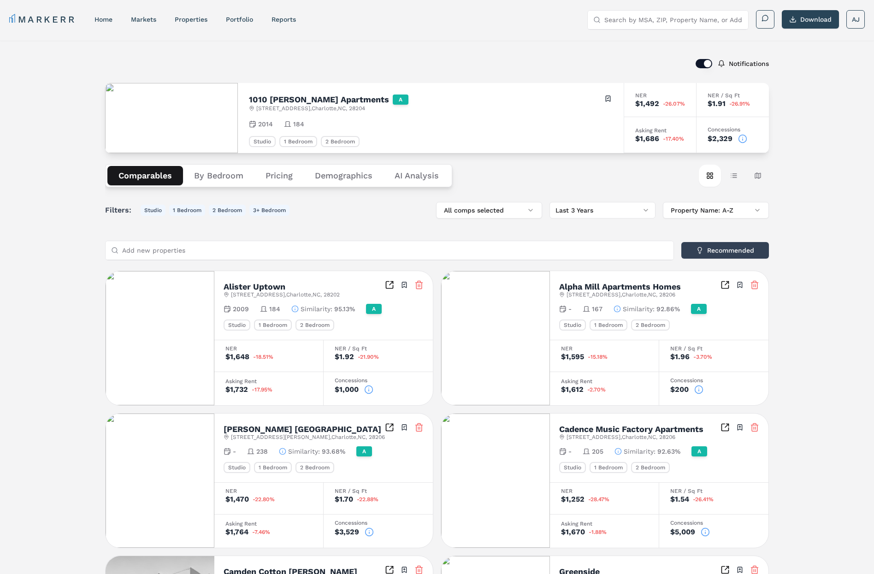
click at [331, 59] on div "Notifications" at bounding box center [437, 64] width 664 height 24
click at [188, 43] on div "Notifications 1010 Dilworth Apartments A 1010 Kenilworth Ave , Charlotte , NC ,…" at bounding box center [437, 514] width 874 height 946
click at [135, 20] on link "markets" at bounding box center [143, 19] width 25 height 7
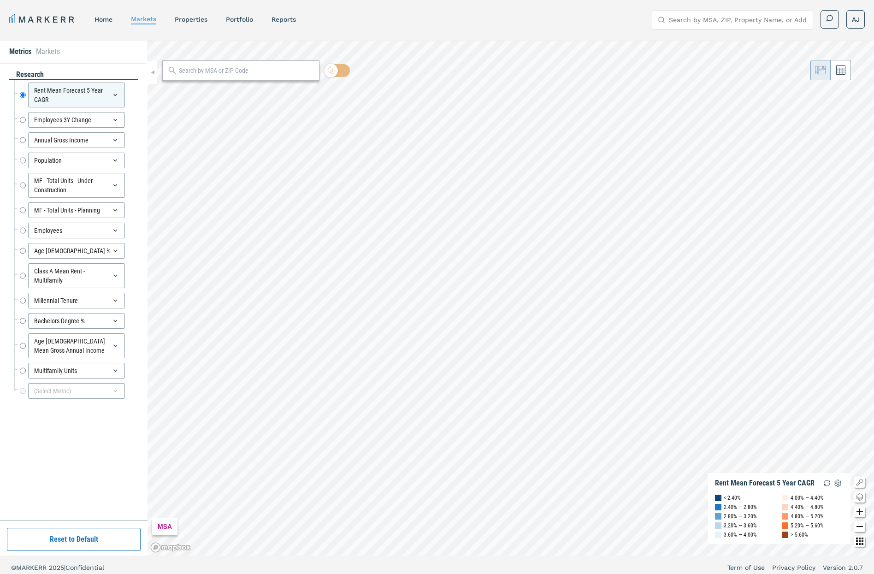
click at [103, 20] on link "home" at bounding box center [104, 19] width 18 height 7
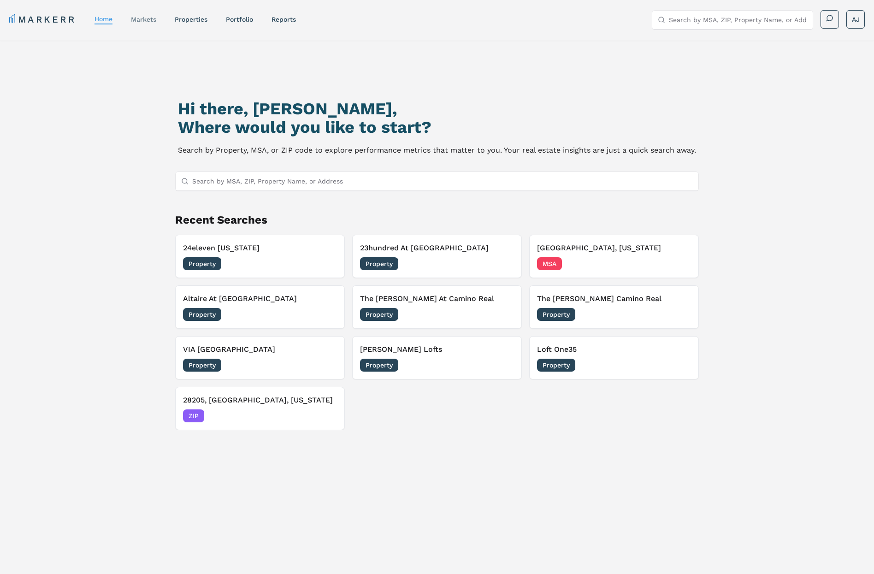
click at [145, 16] on link "markets" at bounding box center [143, 19] width 25 height 7
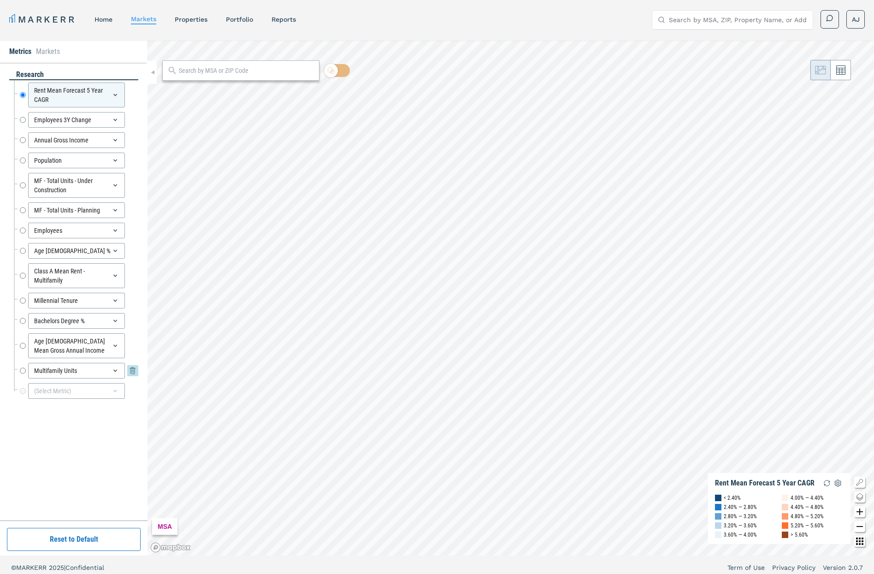
click at [26, 371] on div "Multifamily Units Multifamily Units" at bounding box center [79, 371] width 118 height 16
click at [21, 371] on input "Multifamily Units" at bounding box center [23, 371] width 6 height 16
radio input "false"
radio input "true"
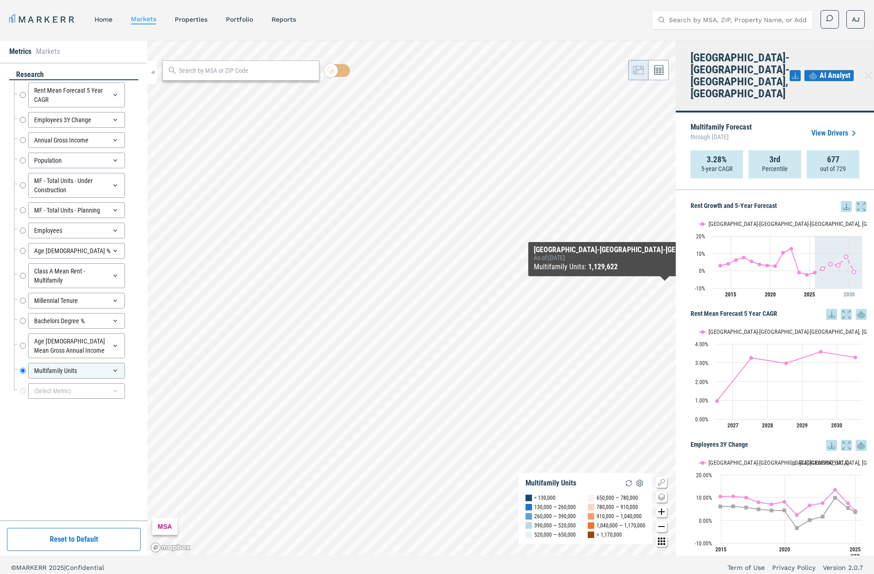
click at [829, 128] on link "View Drivers" at bounding box center [835, 133] width 48 height 11
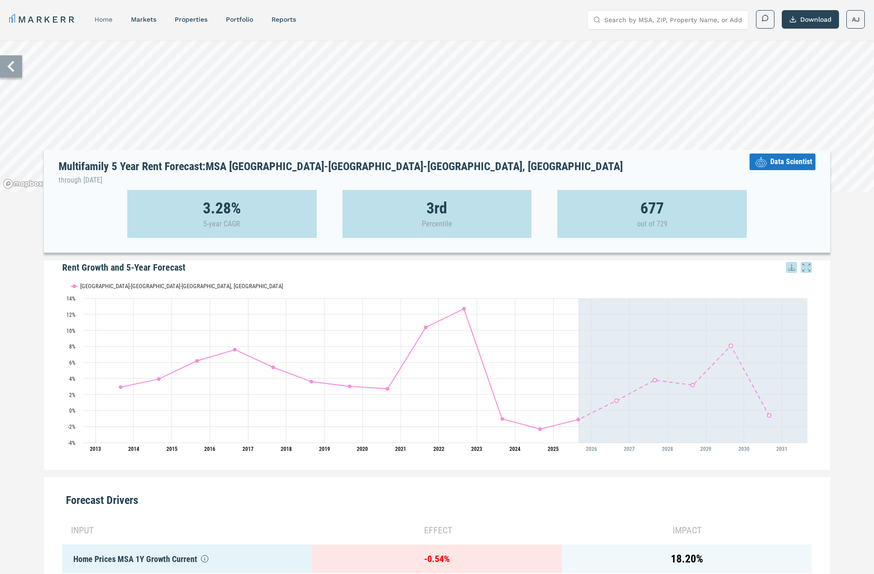
click at [104, 23] on link "home" at bounding box center [104, 19] width 18 height 7
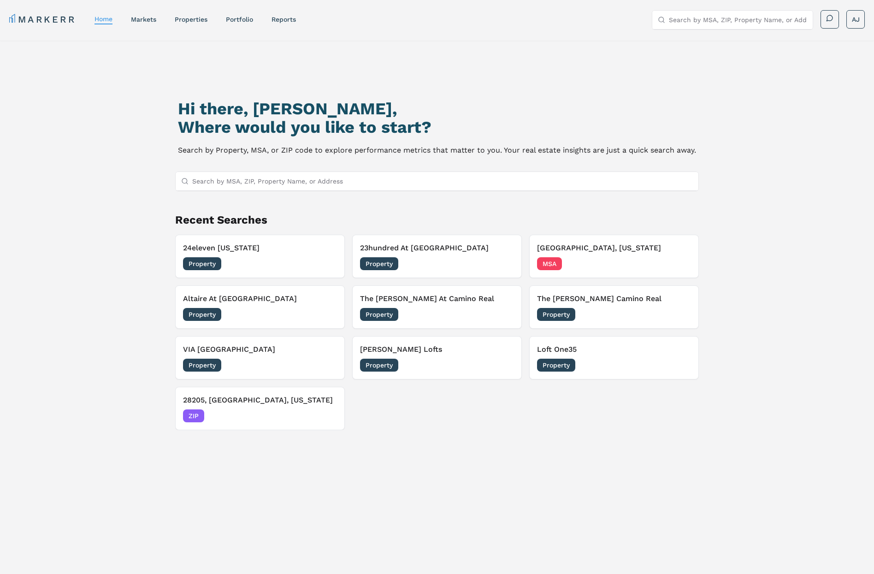
click at [146, 16] on link "markets" at bounding box center [143, 19] width 25 height 7
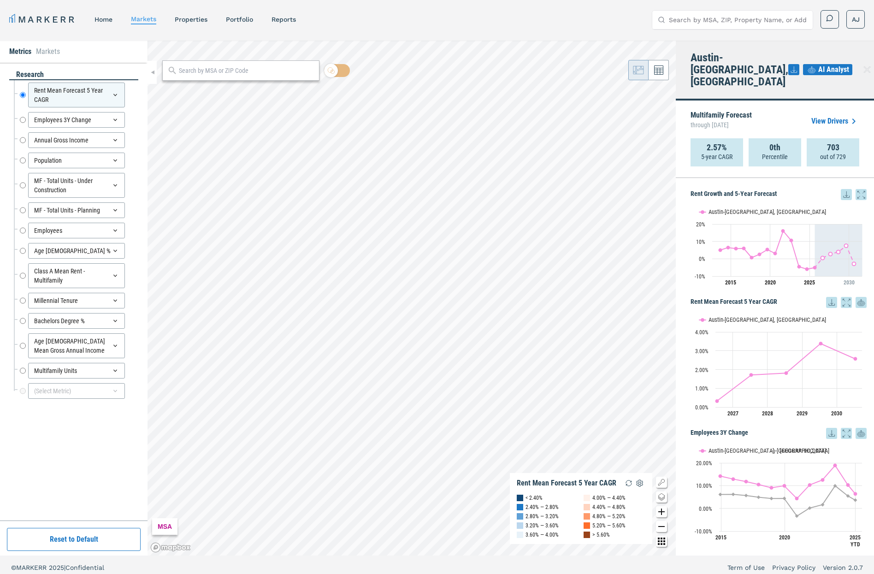
click at [835, 104] on div "Multifamily Forecast through July 2030 View Drivers" at bounding box center [775, 121] width 169 height 34
click at [831, 116] on link "View Drivers" at bounding box center [835, 121] width 48 height 11
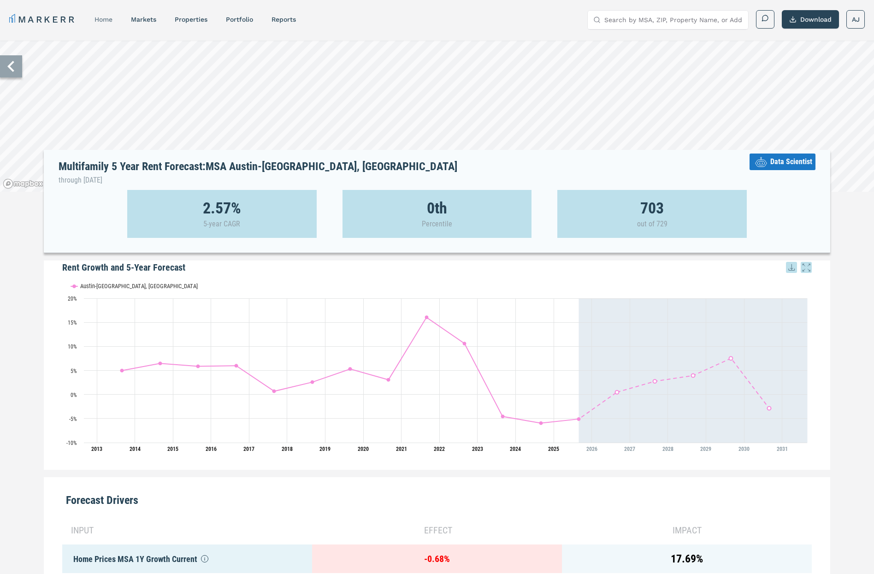
click at [103, 21] on link "home" at bounding box center [104, 19] width 18 height 7
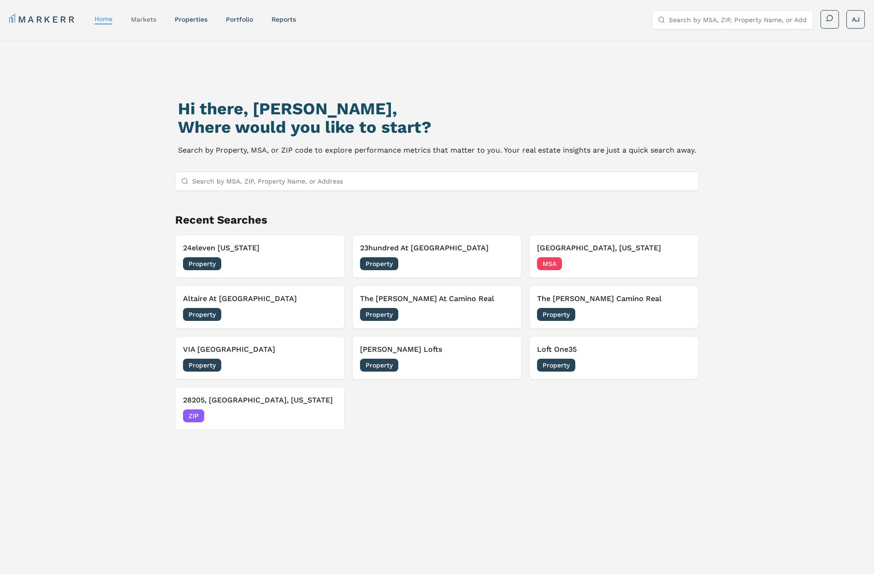
click at [142, 18] on link "markets" at bounding box center [143, 19] width 25 height 7
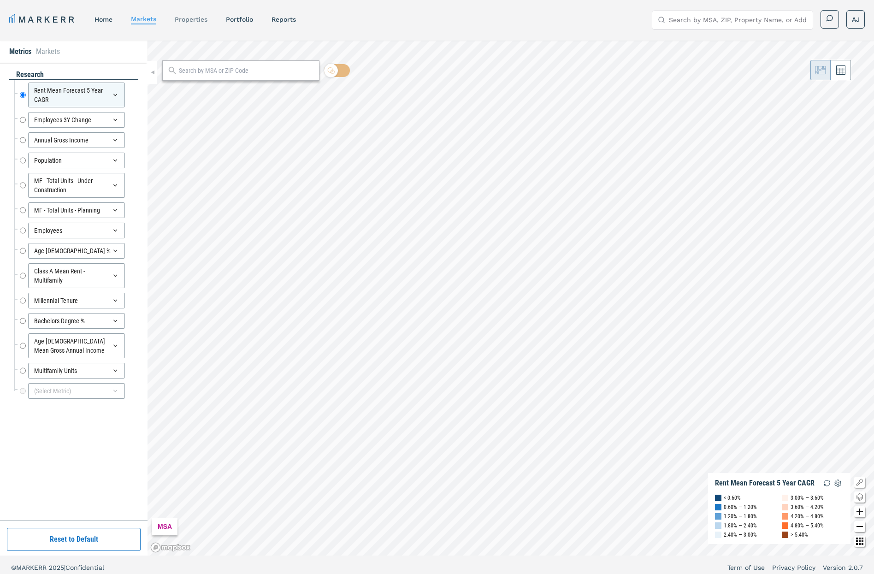
click at [197, 18] on link "properties" at bounding box center [191, 19] width 33 height 7
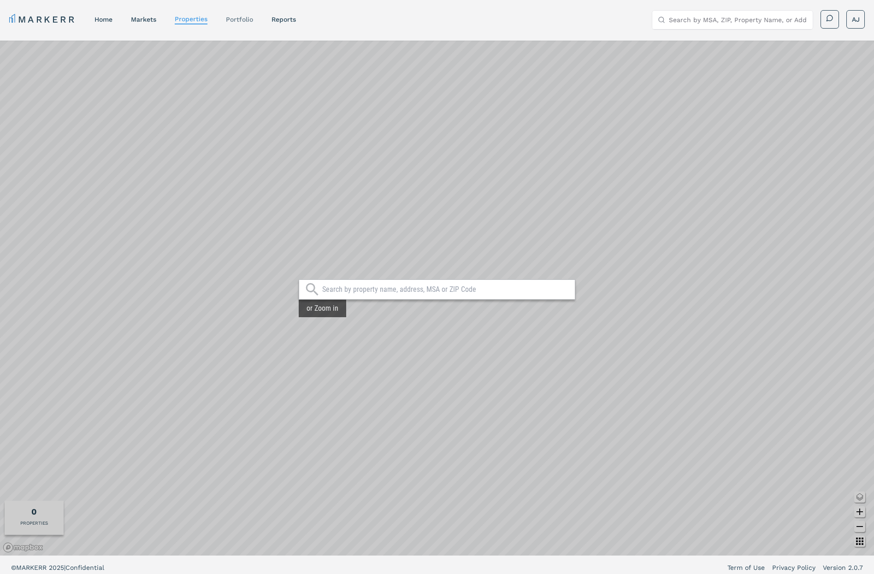
click at [240, 19] on link "Portfolio" at bounding box center [239, 19] width 27 height 7
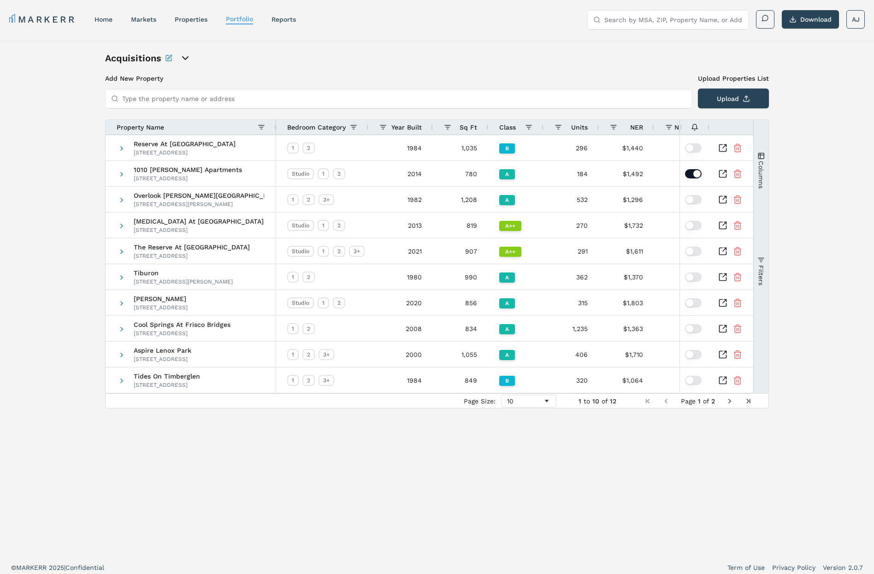
click at [102, 20] on link "home" at bounding box center [104, 19] width 18 height 7
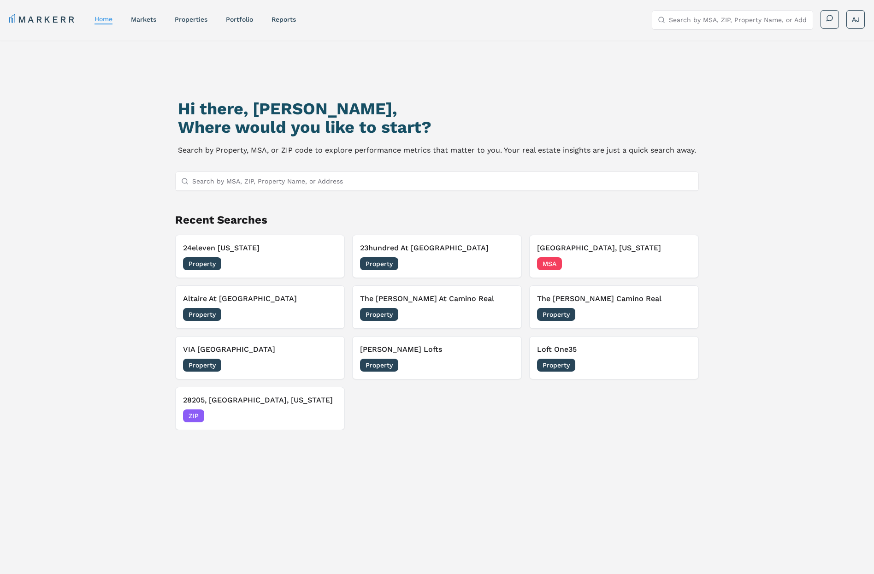
drag, startPoint x: 41, startPoint y: 16, endPoint x: 85, endPoint y: 16, distance: 44.3
click at [41, 16] on link "MARKERR" at bounding box center [42, 19] width 67 height 13
click at [145, 19] on link "markets" at bounding box center [143, 19] width 25 height 7
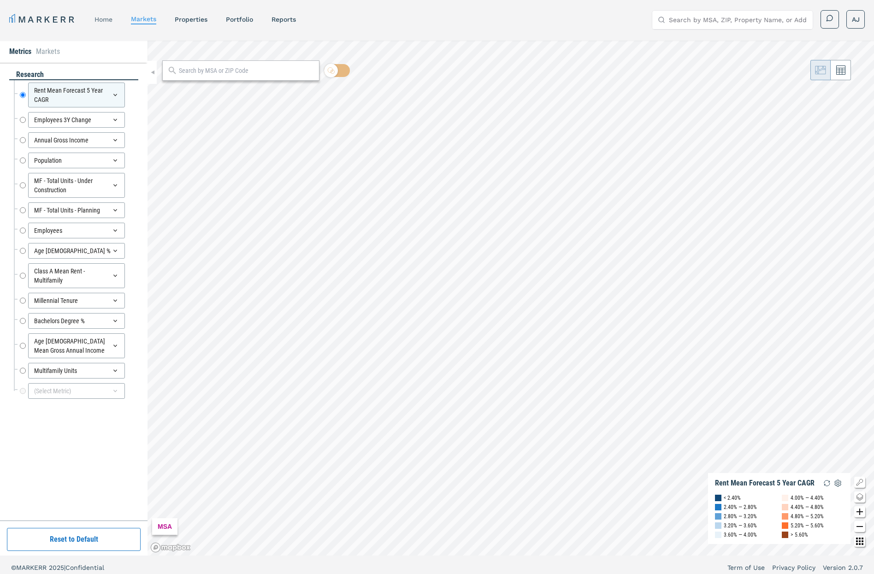
click at [97, 20] on link "home" at bounding box center [104, 19] width 18 height 7
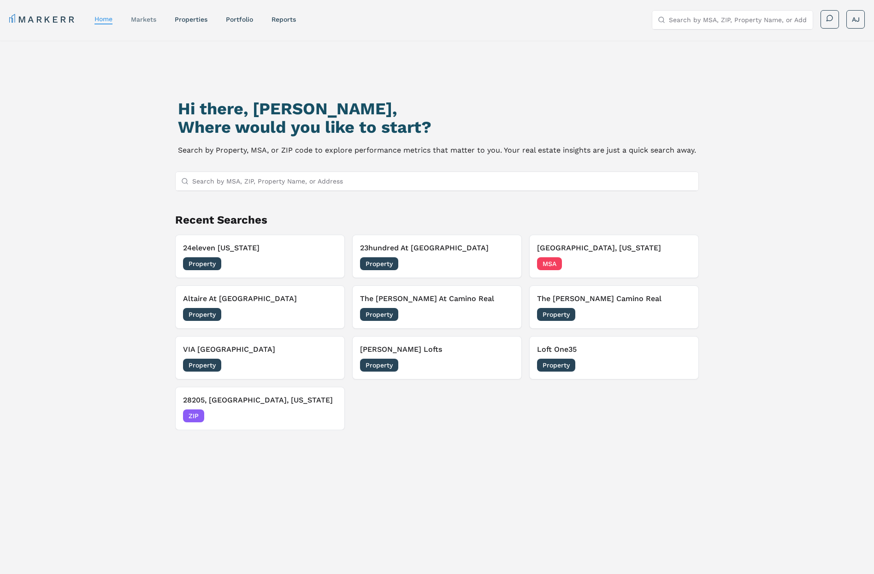
click at [137, 18] on link "markets" at bounding box center [143, 19] width 25 height 7
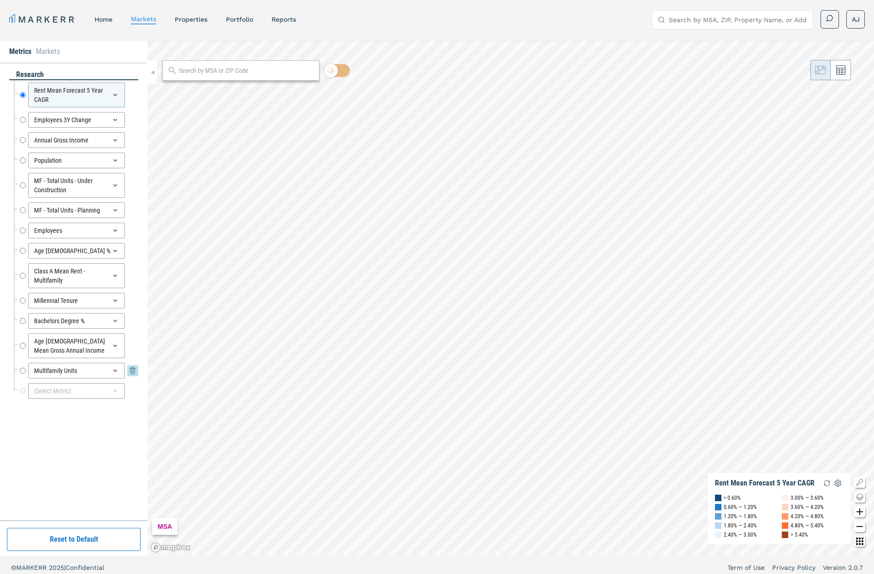
click at [24, 369] on input "Multifamily Units" at bounding box center [23, 371] width 6 height 16
radio input "false"
radio input "true"
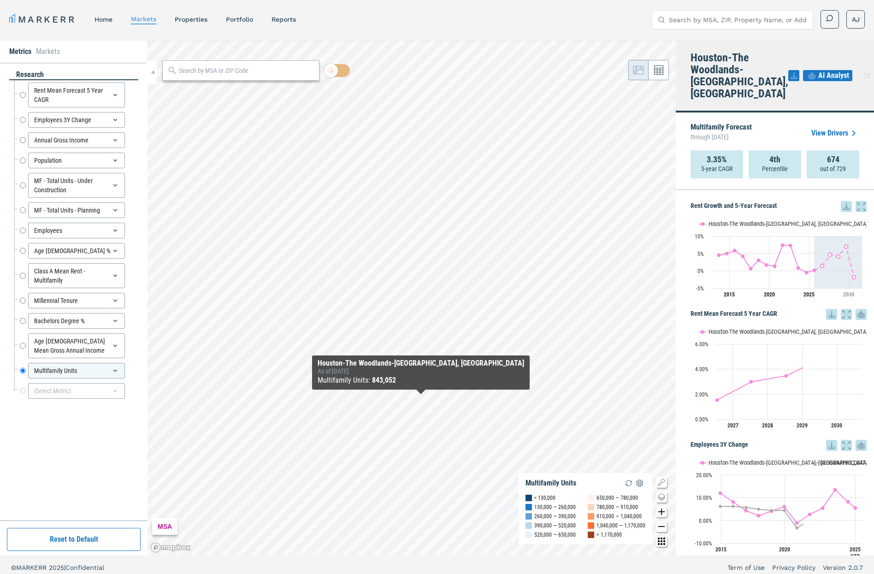
click at [864, 72] on icon at bounding box center [867, 75] width 6 height 6
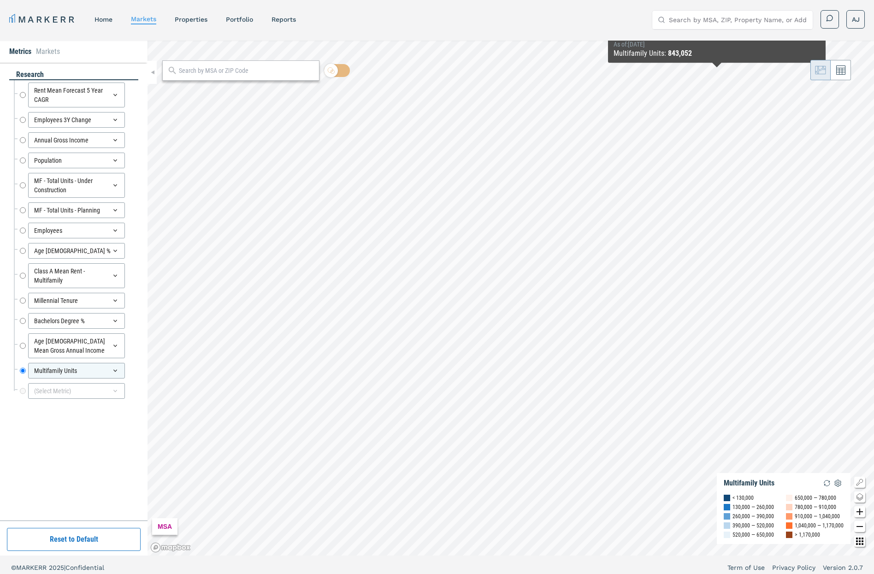
click at [97, 18] on link "home" at bounding box center [104, 19] width 18 height 7
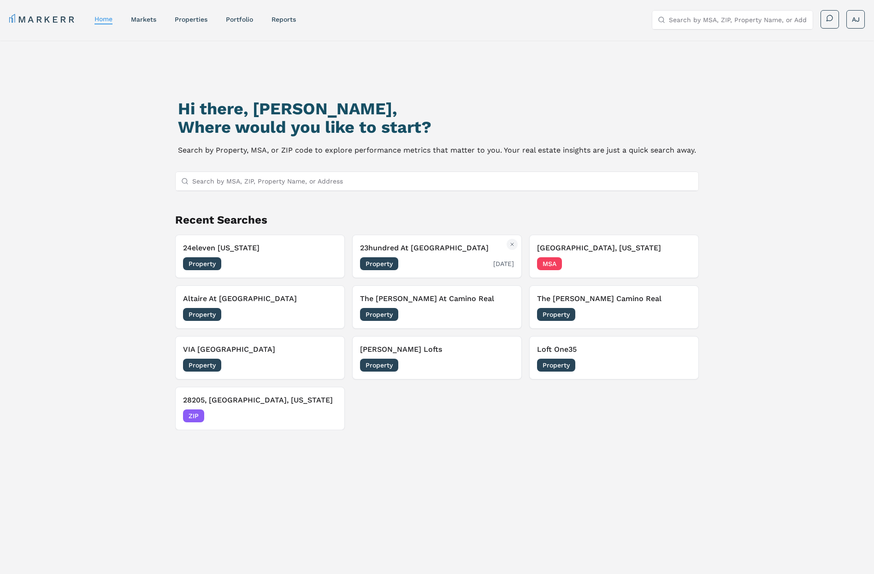
click at [444, 243] on h3 "23hundred At [GEOGRAPHIC_DATA]" at bounding box center [437, 247] width 154 height 11
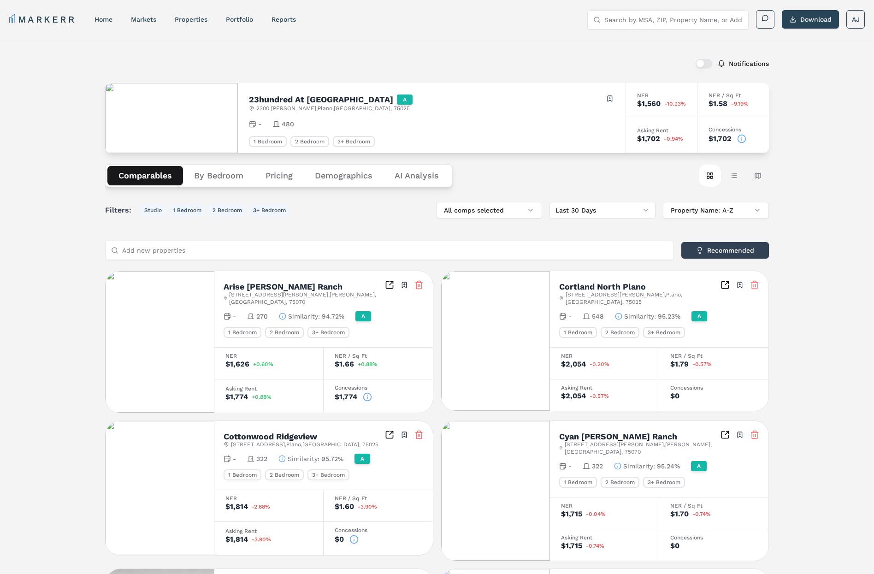
click at [742, 140] on icon at bounding box center [741, 138] width 9 height 9
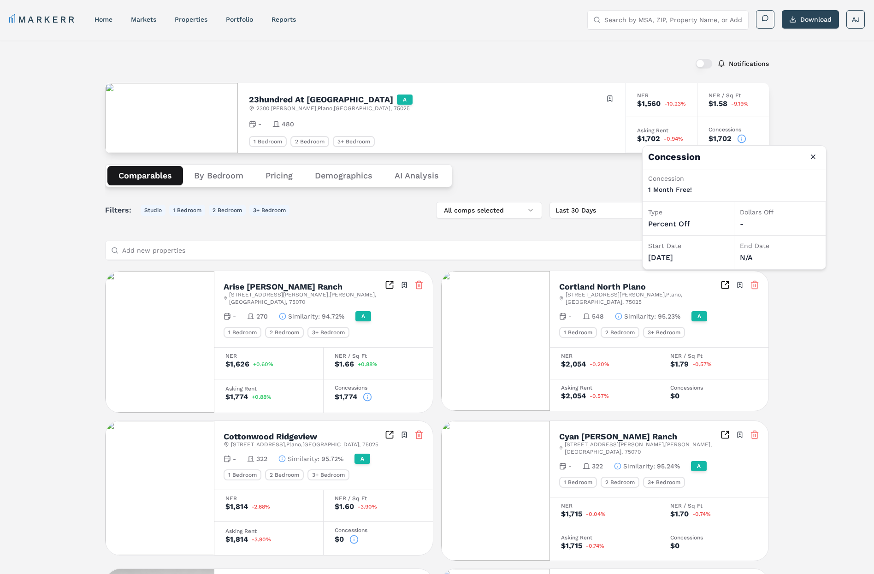
drag, startPoint x: 816, startPoint y: 158, endPoint x: 796, endPoint y: 154, distance: 21.2
click at [813, 157] on button "Close" at bounding box center [813, 156] width 15 height 15
